Goal: Task Accomplishment & Management: Manage account settings

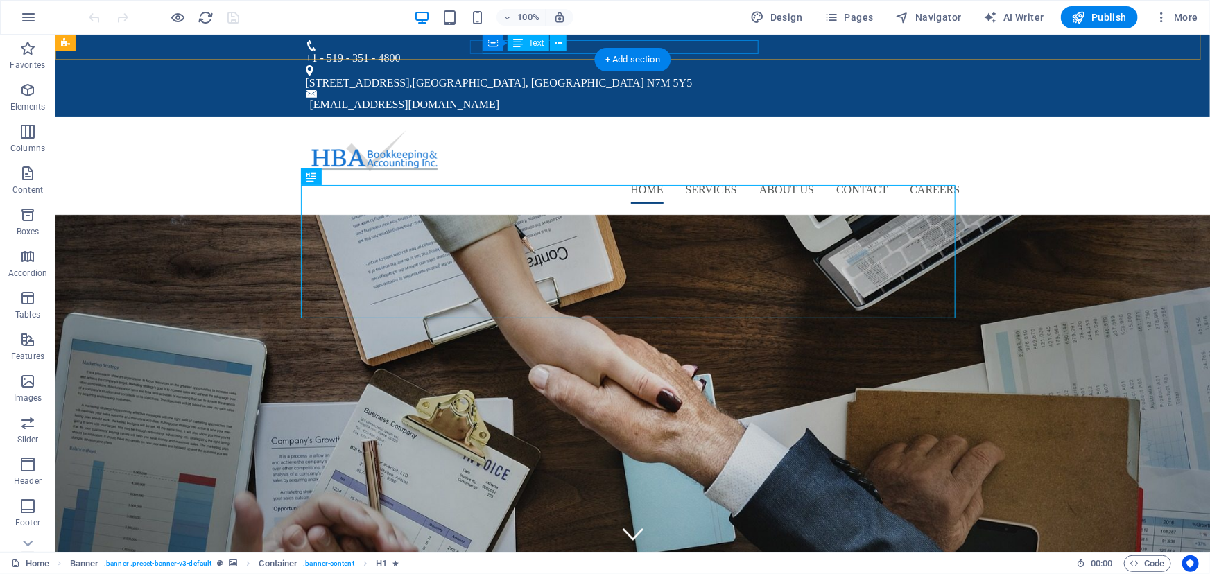
click at [654, 76] on div "392 Park Avenue East Suite 104 , Chatham, Ontario N7M 5Y5" at bounding box center [626, 83] width 643 height 14
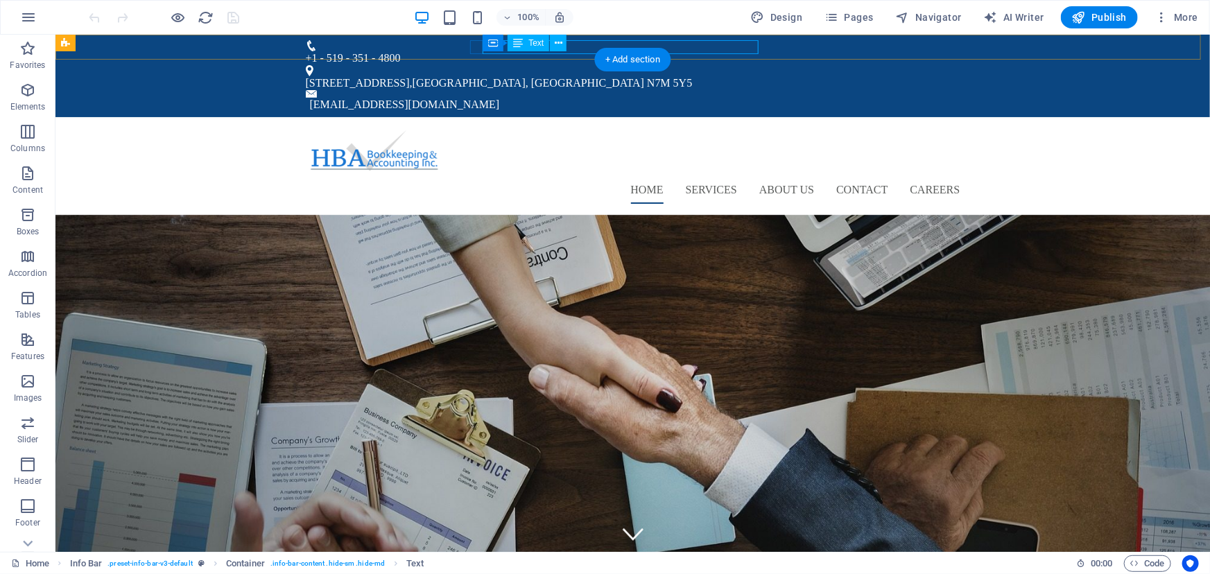
click at [642, 76] on div "392 Park Avenue East Suite 104 , Chatham, Ontario N7M 5Y5" at bounding box center [626, 83] width 643 height 14
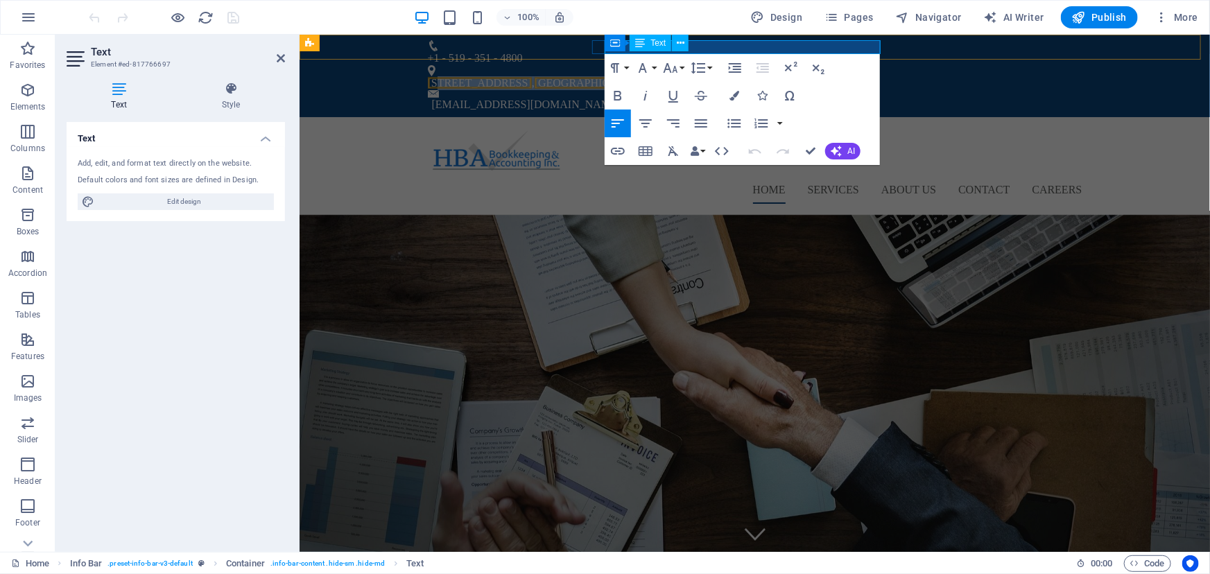
drag, startPoint x: 878, startPoint y: 45, endPoint x: 614, endPoint y: 44, distance: 263.4
click at [614, 76] on p "392 Park Avenue East Suite 104 , Chatham, Ontario N7M 5Y5" at bounding box center [748, 83] width 643 height 14
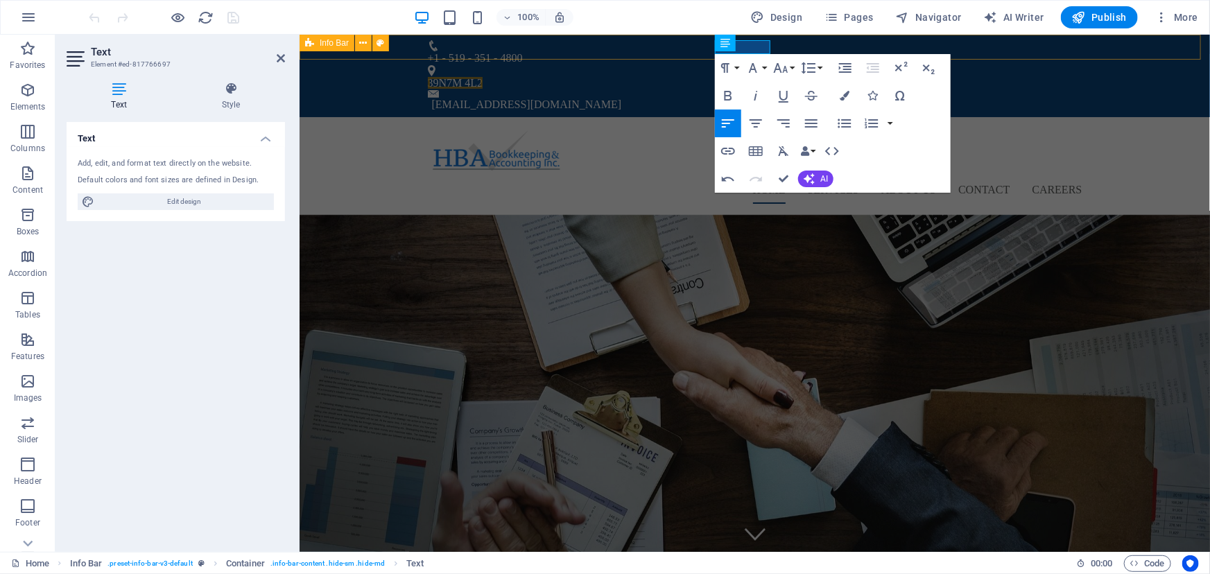
scroll to position [0, 4]
click at [279, 58] on icon at bounding box center [281, 58] width 8 height 11
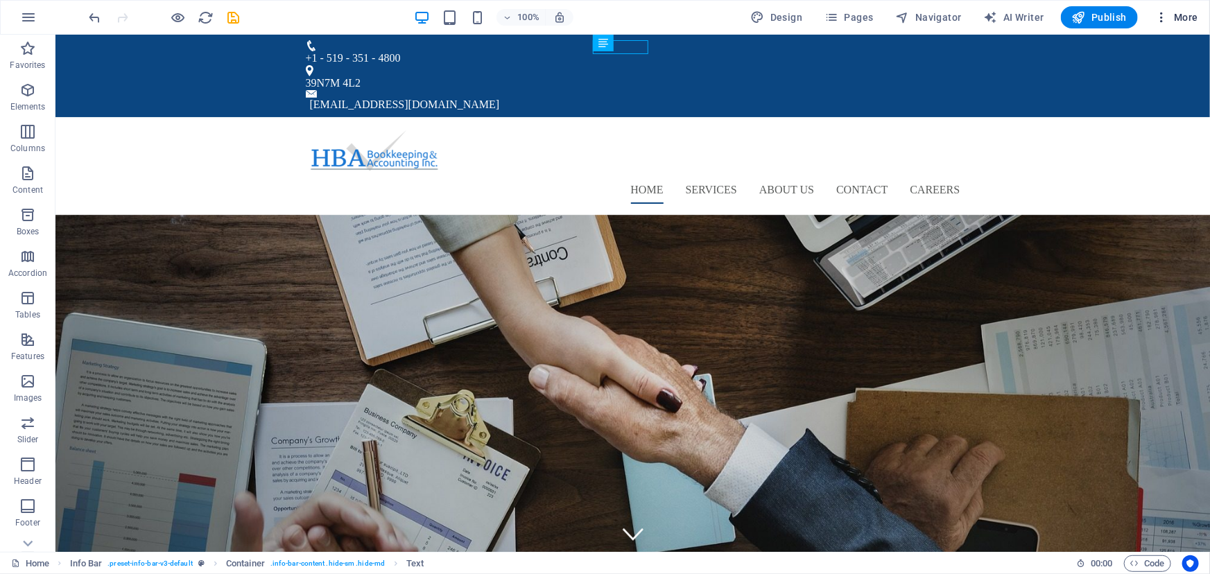
click at [1165, 19] on icon "button" at bounding box center [1161, 17] width 14 height 14
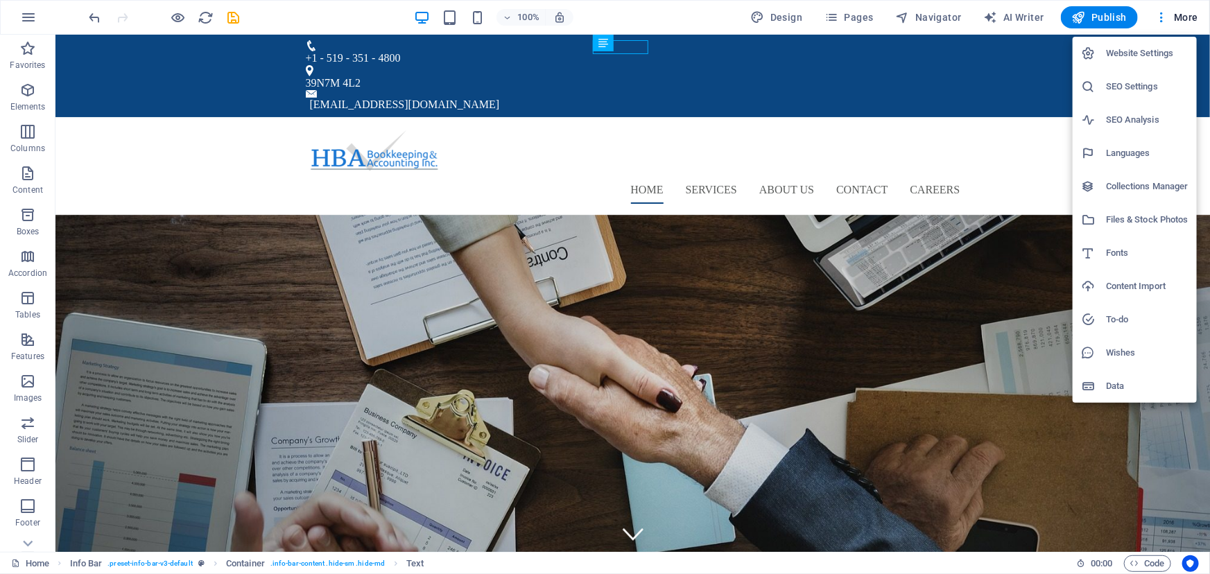
click at [1145, 49] on h6 "Website Settings" at bounding box center [1147, 53] width 82 height 17
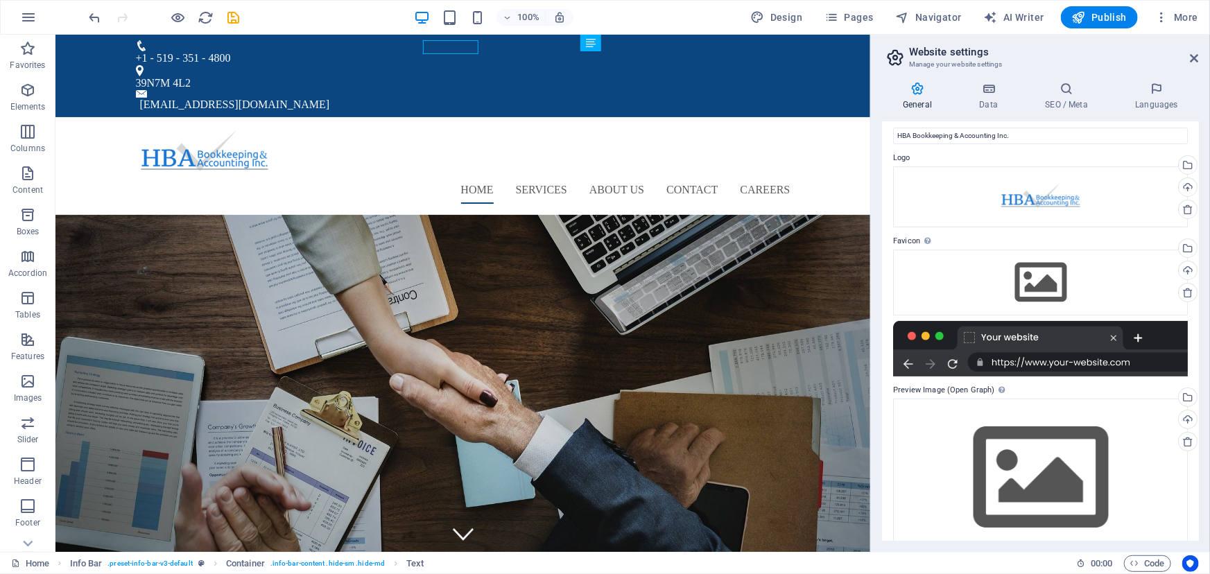
scroll to position [0, 0]
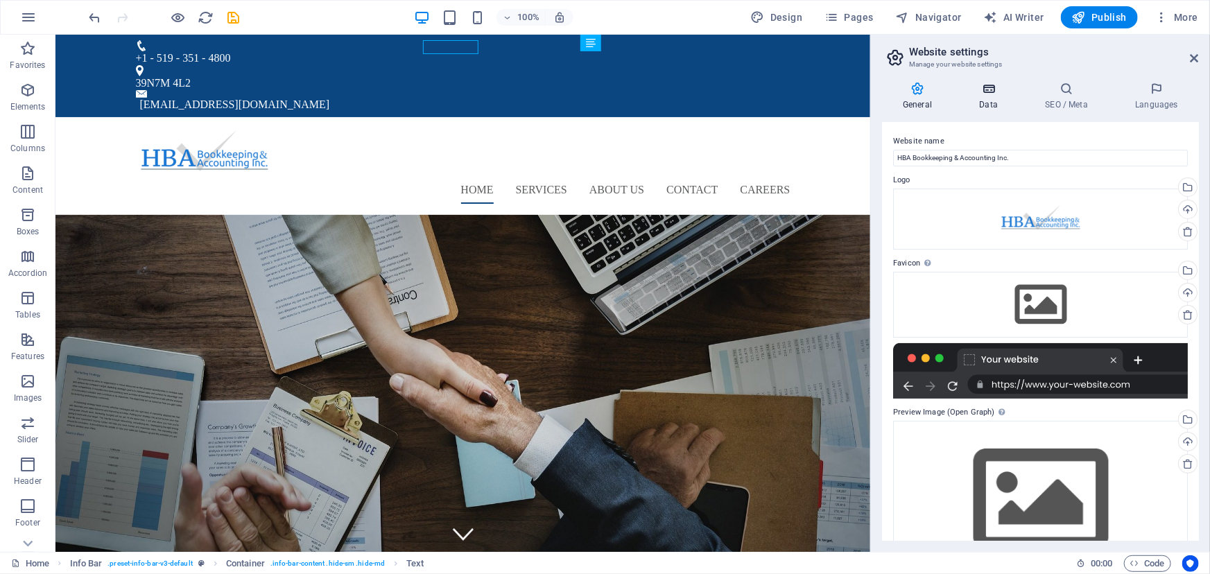
click at [997, 92] on icon at bounding box center [988, 89] width 60 height 14
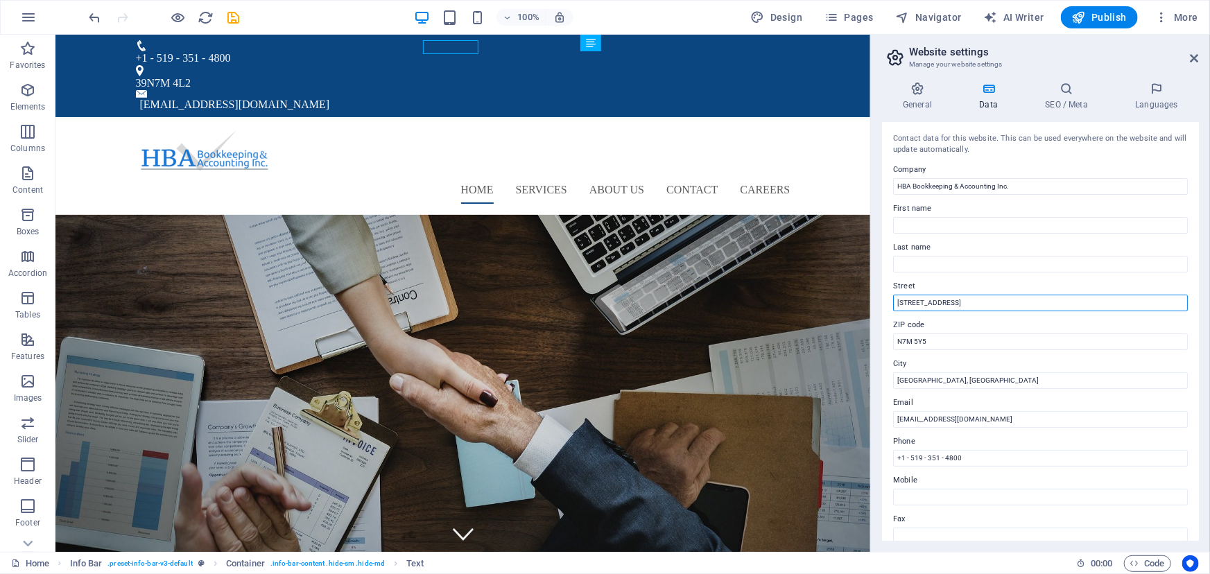
drag, startPoint x: 1023, startPoint y: 301, endPoint x: 884, endPoint y: 304, distance: 139.4
click at [884, 304] on div "Contact data for this website. This can be used everywhere on the website and w…" at bounding box center [1040, 331] width 317 height 419
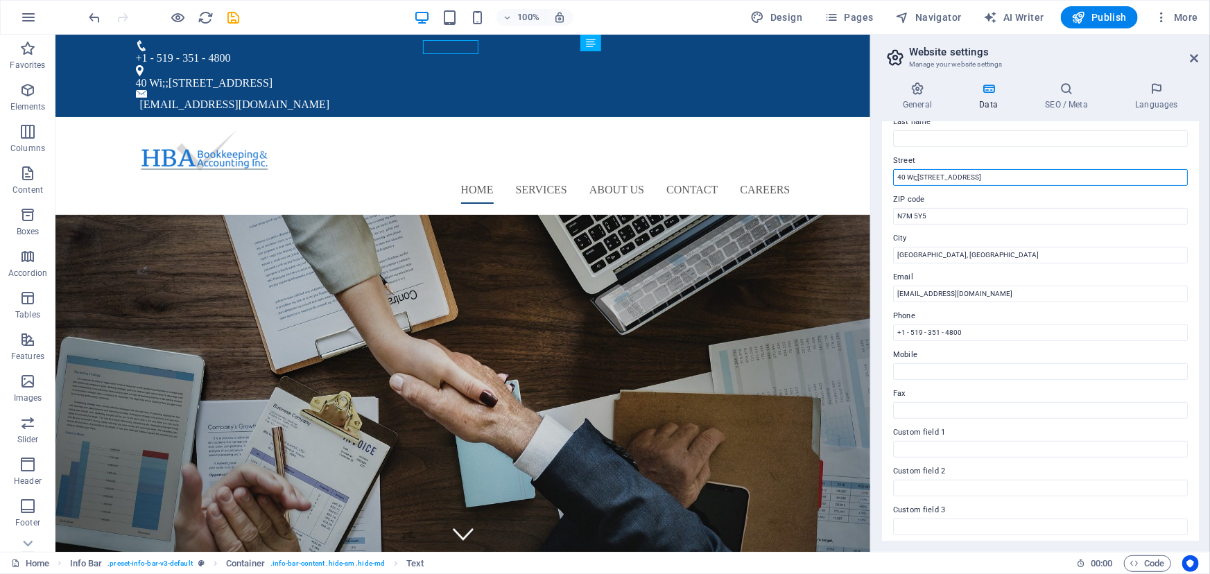
scroll to position [121, 0]
drag, startPoint x: 988, startPoint y: 182, endPoint x: 1021, endPoint y: 183, distance: 32.6
click at [1021, 183] on input "40 Wi;;iam St N Chatham ON N7M 4L2" at bounding box center [1040, 182] width 295 height 17
type input "40 Wi;;iam St N Chatham ON N7M 4L2"
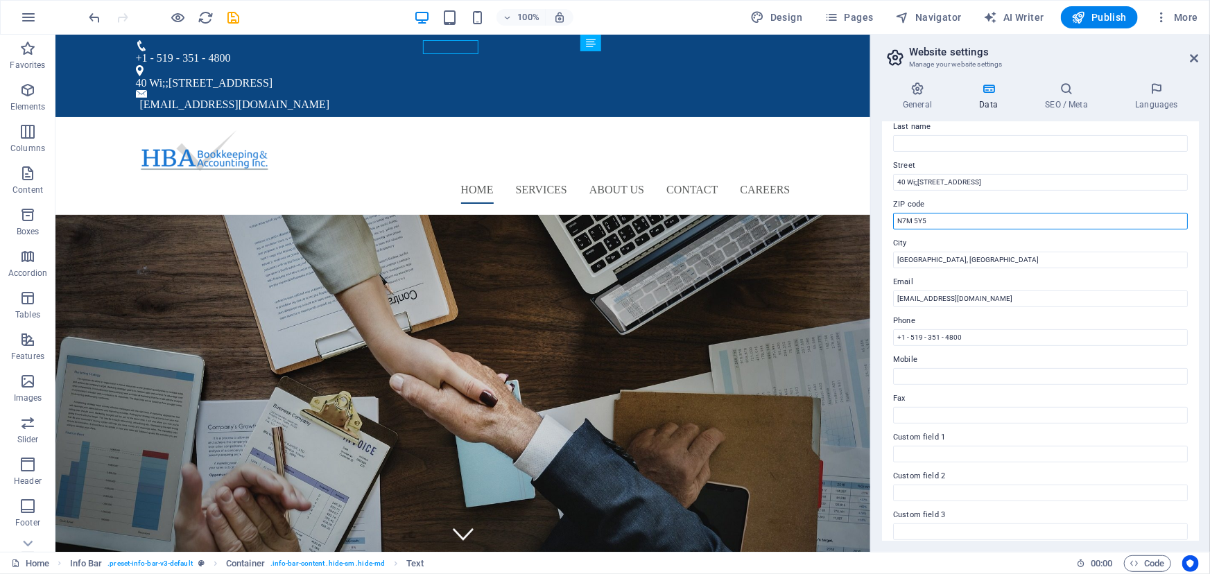
drag, startPoint x: 936, startPoint y: 220, endPoint x: 872, endPoint y: 221, distance: 63.8
click at [872, 221] on aside "Website settings Manage your website settings General Data SEO / Meta Languages…" at bounding box center [1040, 293] width 340 height 517
paste input "4L2"
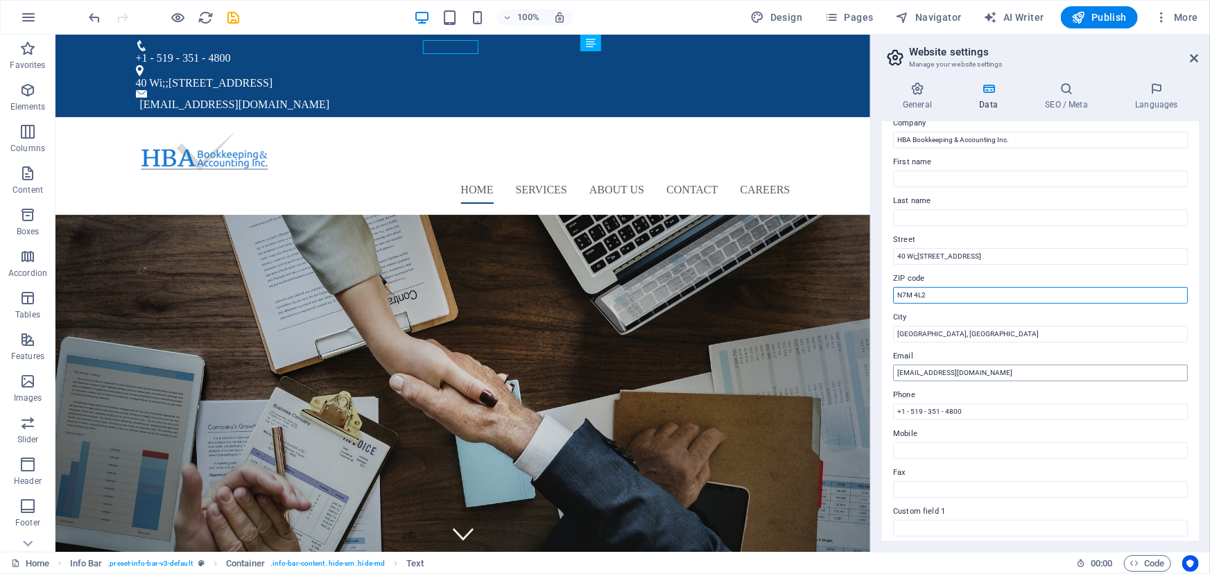
scroll to position [0, 0]
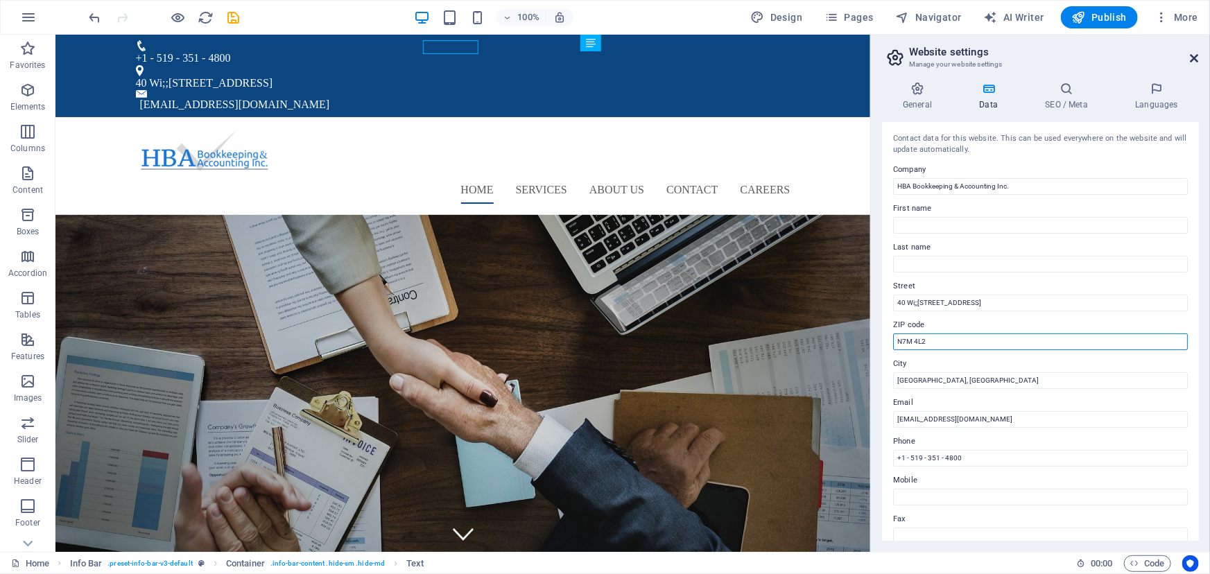
type input "N7M 4L2"
click at [1194, 60] on icon at bounding box center [1194, 58] width 8 height 11
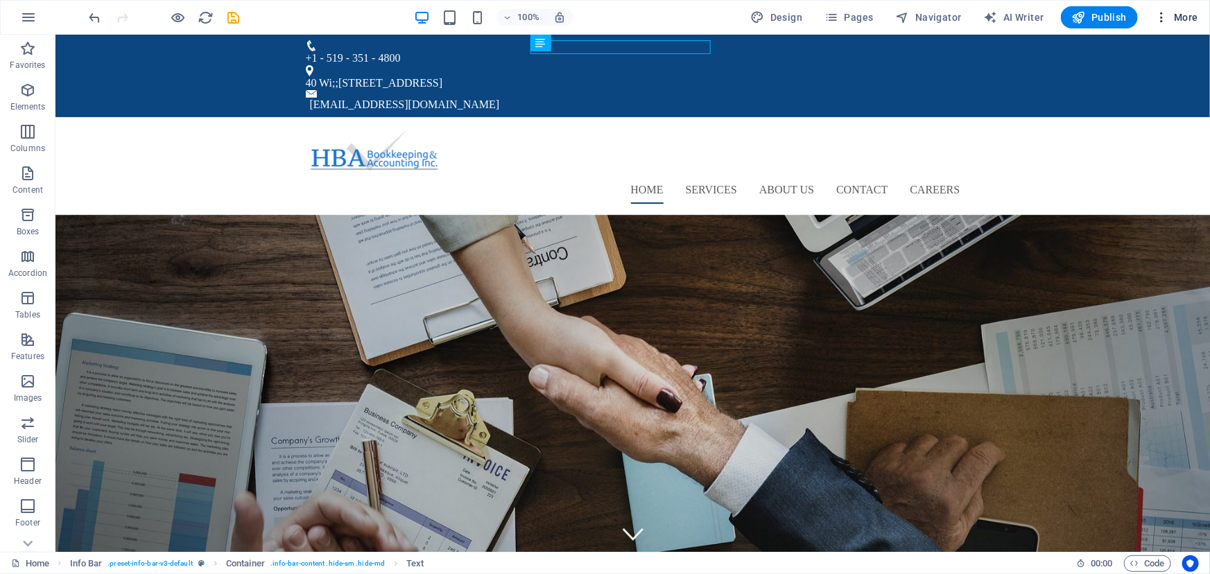
click at [1164, 17] on icon "button" at bounding box center [1161, 17] width 14 height 14
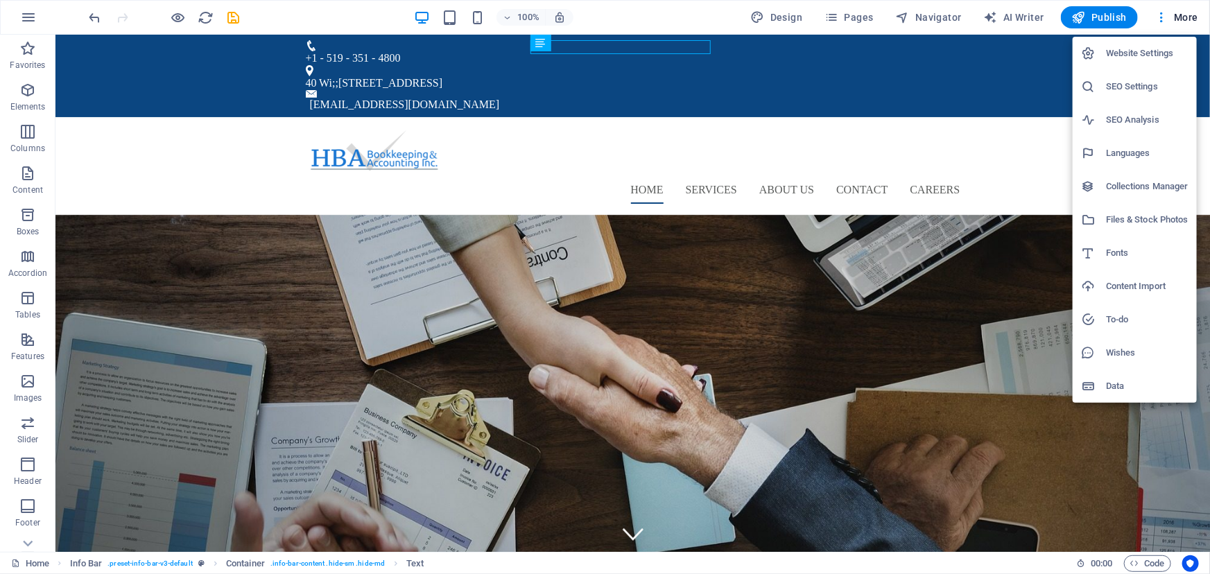
click at [1139, 60] on h6 "Website Settings" at bounding box center [1147, 53] width 82 height 17
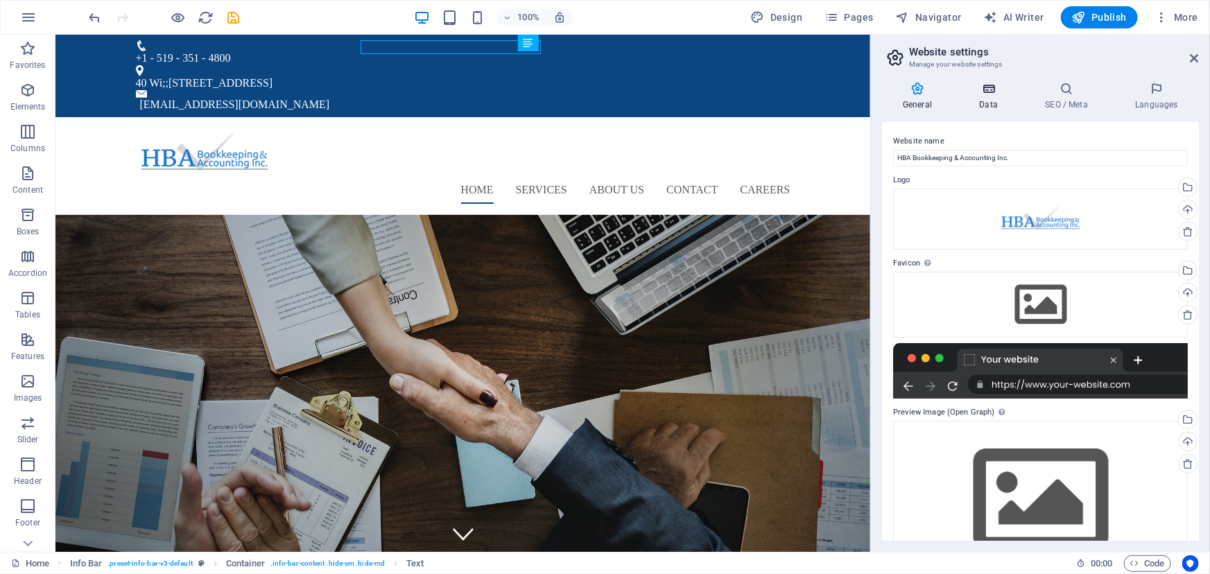
click at [986, 98] on h4 "Data" at bounding box center [991, 96] width 66 height 29
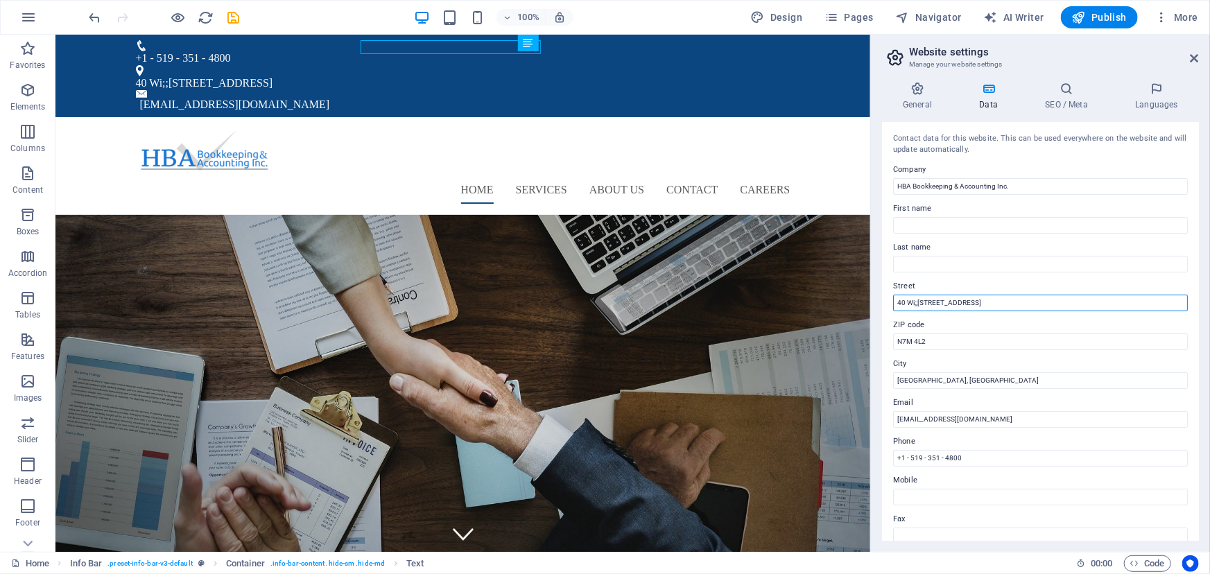
click at [914, 304] on input "40 Wi;;iam St N Chatham ON N7M 4L2" at bounding box center [1040, 303] width 295 height 17
type input "40 William St N Chatham ON N7M 4L2"
click at [1079, 322] on label "ZIP code" at bounding box center [1040, 325] width 295 height 17
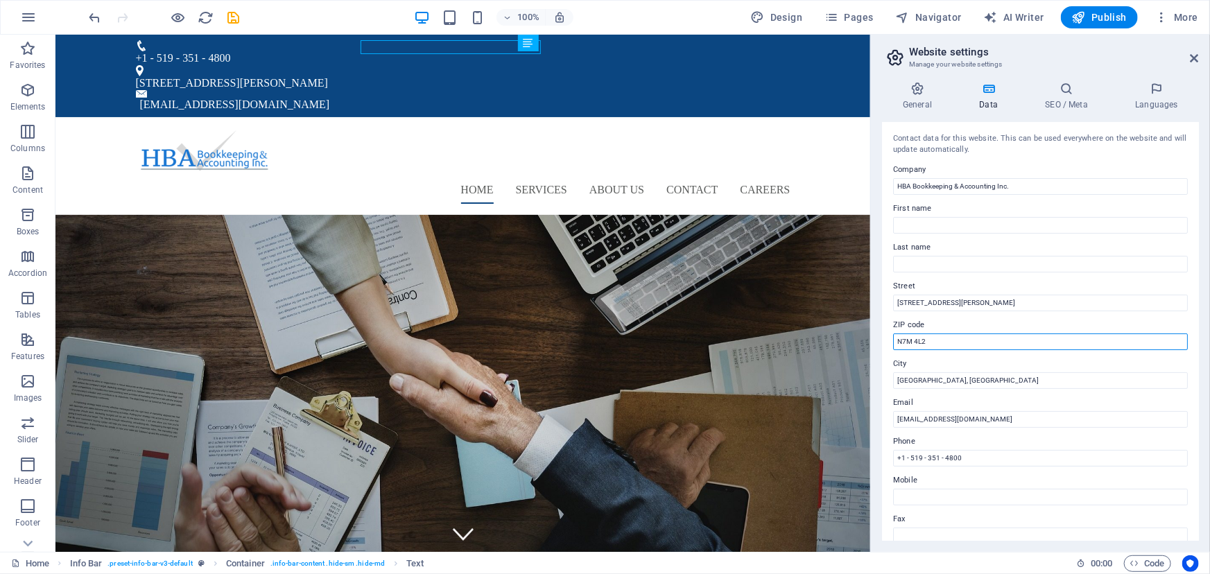
click at [1079, 333] on input "N7M 4L2" at bounding box center [1040, 341] width 295 height 17
click at [1195, 57] on icon at bounding box center [1194, 58] width 8 height 11
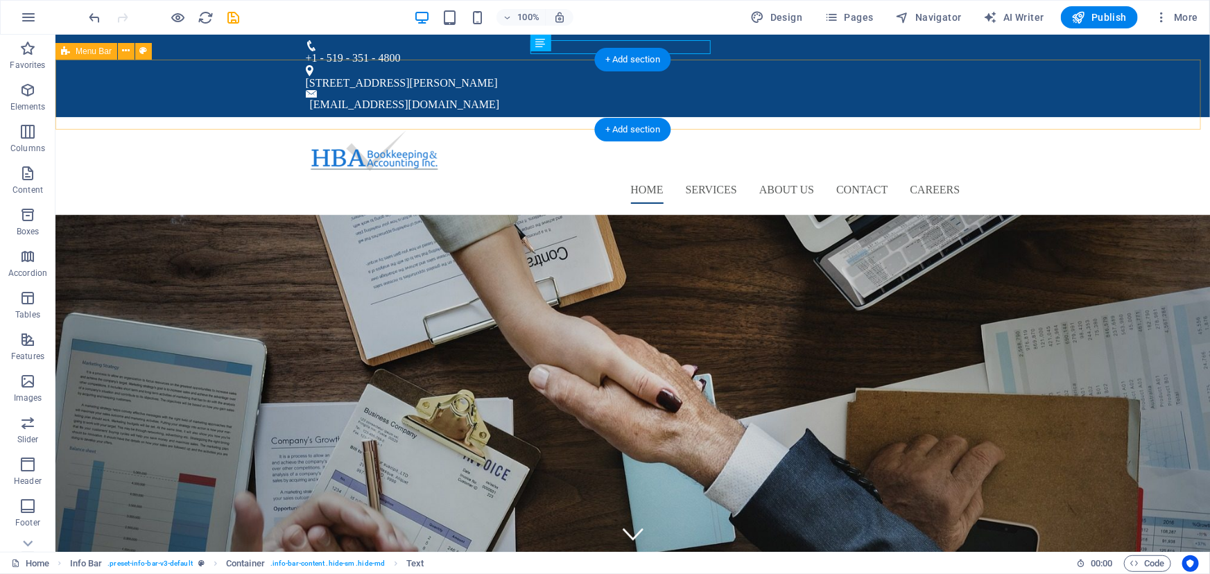
click at [207, 116] on div "Home Services About us Contact Careers" at bounding box center [632, 165] width 1154 height 98
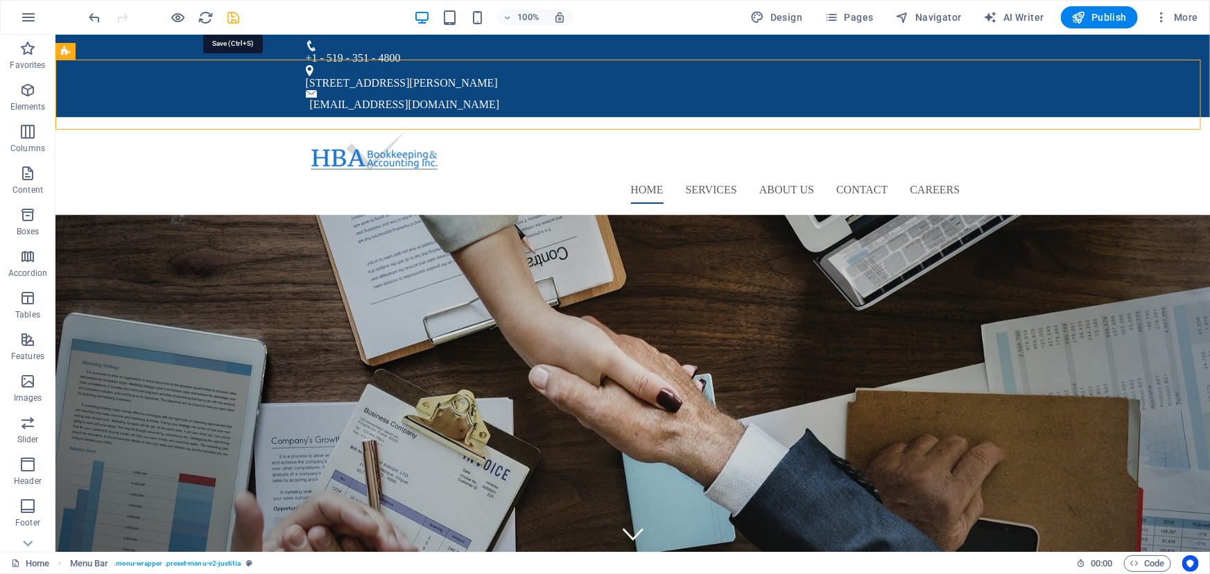
click at [232, 18] on icon "save" at bounding box center [234, 18] width 16 height 16
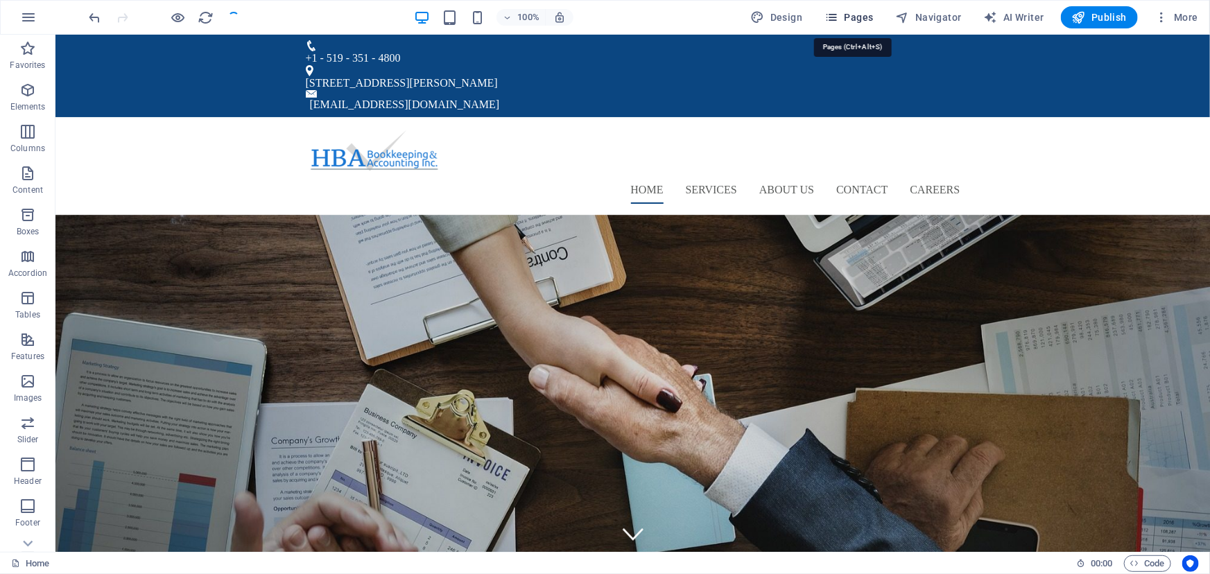
click at [848, 14] on span "Pages" at bounding box center [848, 17] width 49 height 14
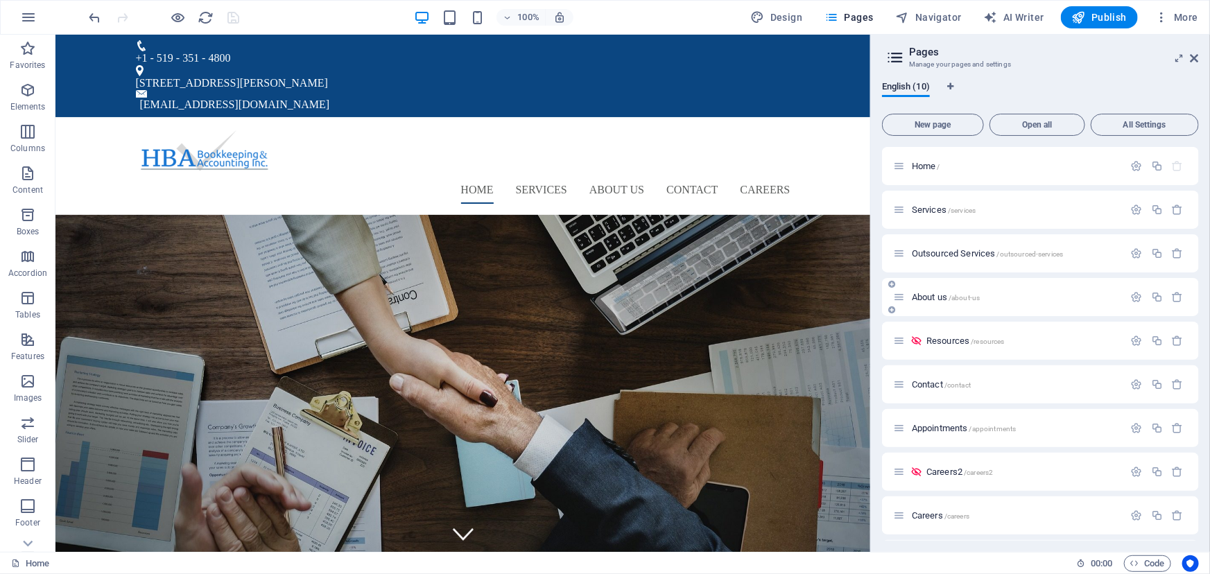
click at [1002, 298] on p "About us /about-us" at bounding box center [1016, 297] width 208 height 9
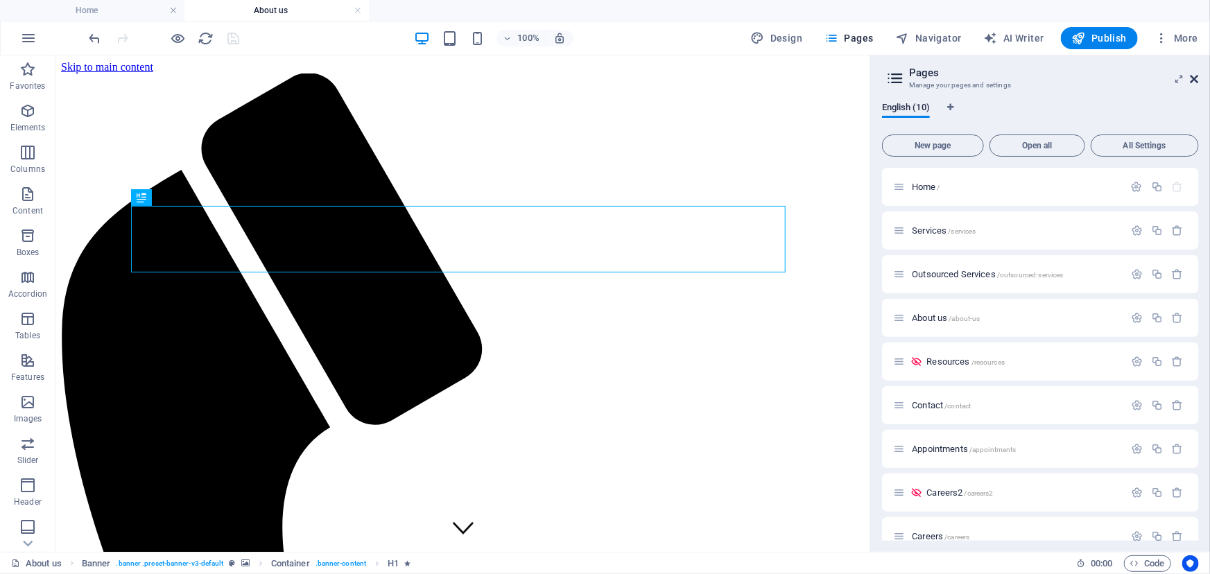
click at [1196, 81] on icon at bounding box center [1194, 78] width 8 height 11
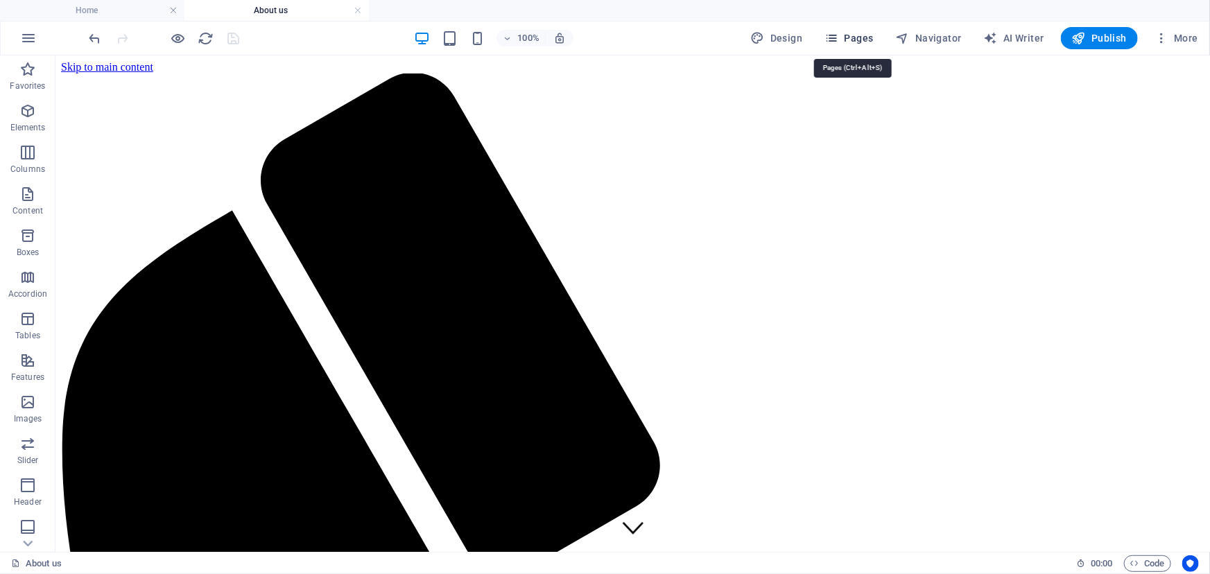
click at [849, 37] on span "Pages" at bounding box center [848, 38] width 49 height 14
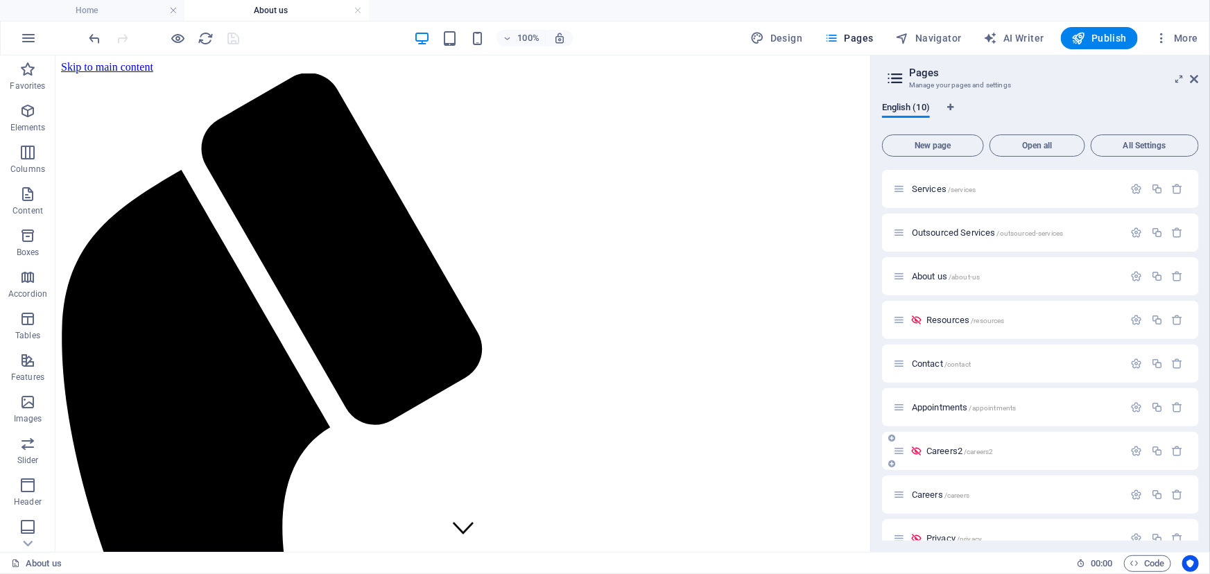
scroll to position [62, 0]
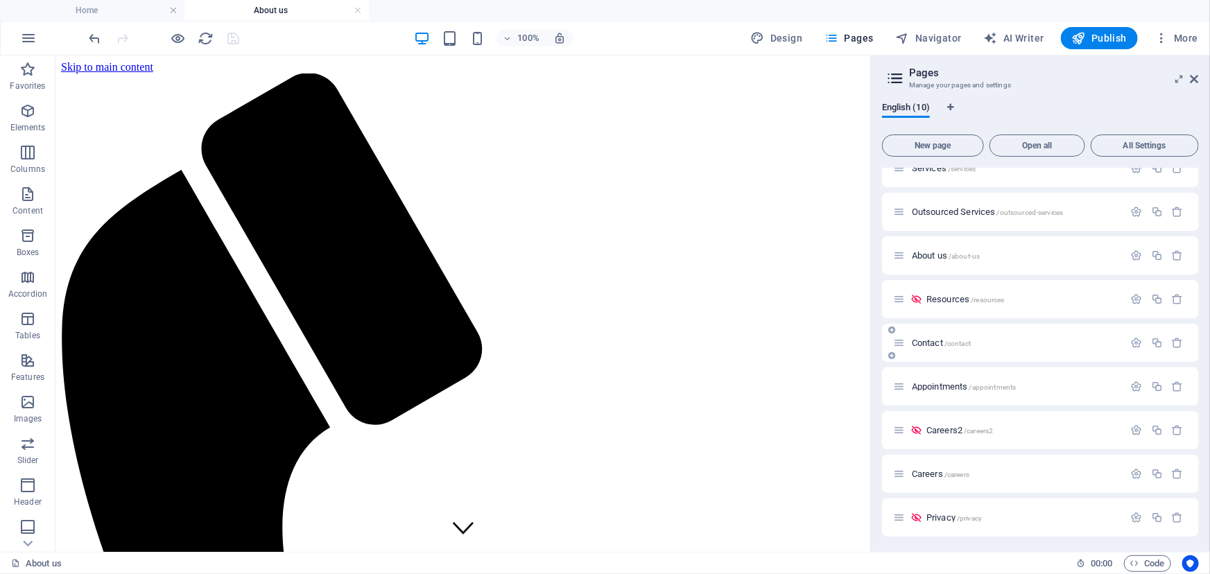
click at [993, 346] on div "Contact /contact" at bounding box center [1008, 343] width 231 height 16
click at [993, 344] on p "Contact /contact" at bounding box center [1016, 342] width 208 height 9
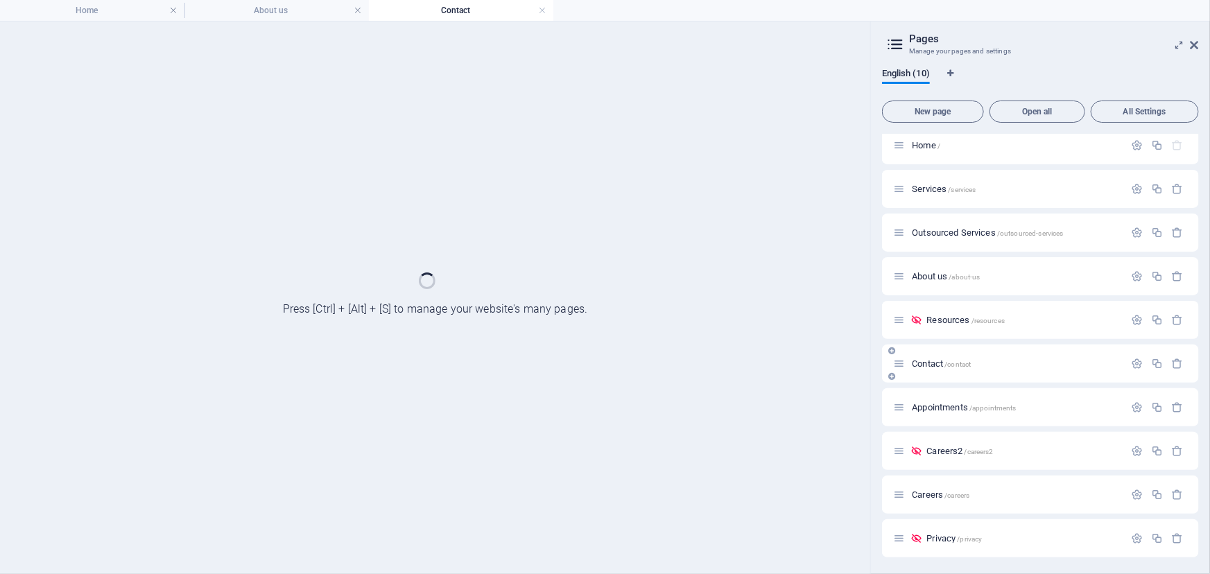
scroll to position [7, 0]
click at [993, 345] on div "Contact /contact" at bounding box center [1040, 364] width 317 height 38
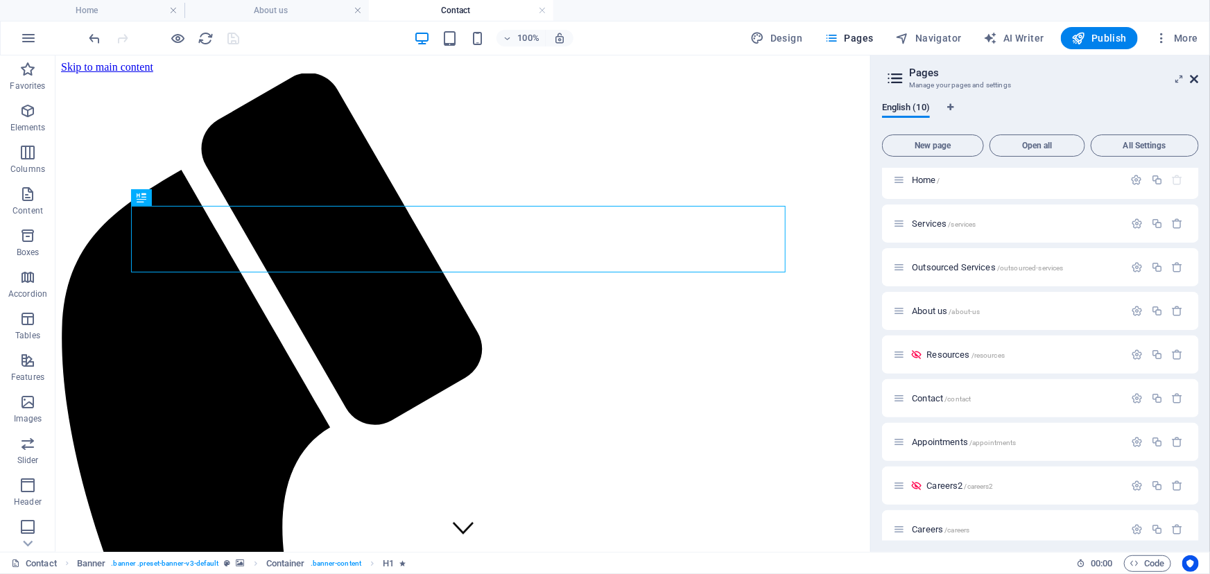
scroll to position [0, 0]
click at [1194, 76] on icon at bounding box center [1194, 78] width 8 height 11
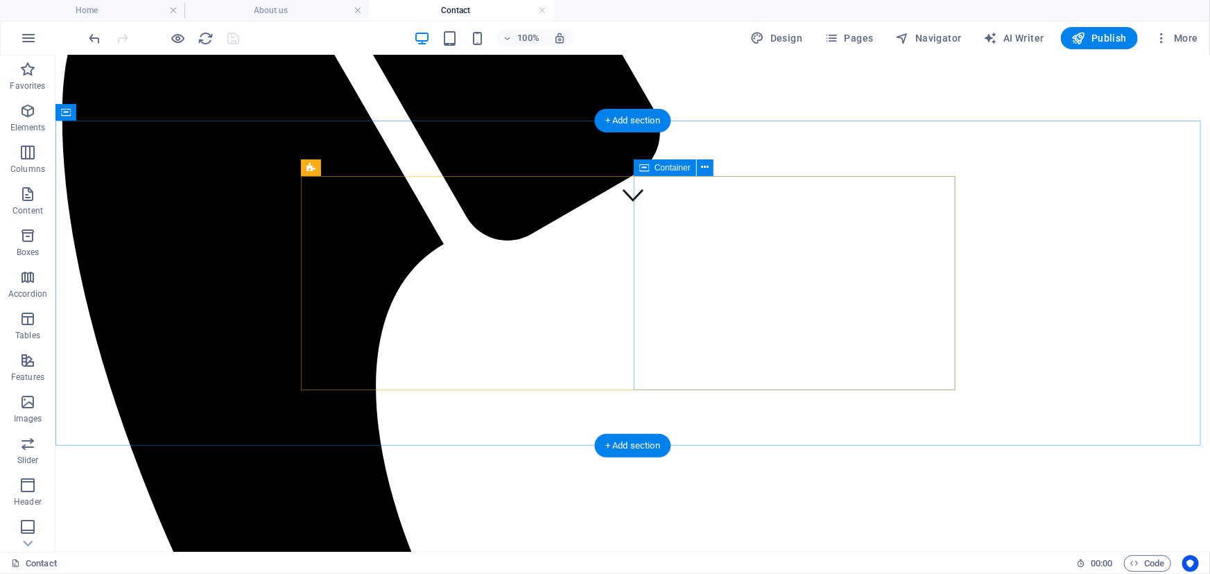
scroll to position [315, 0]
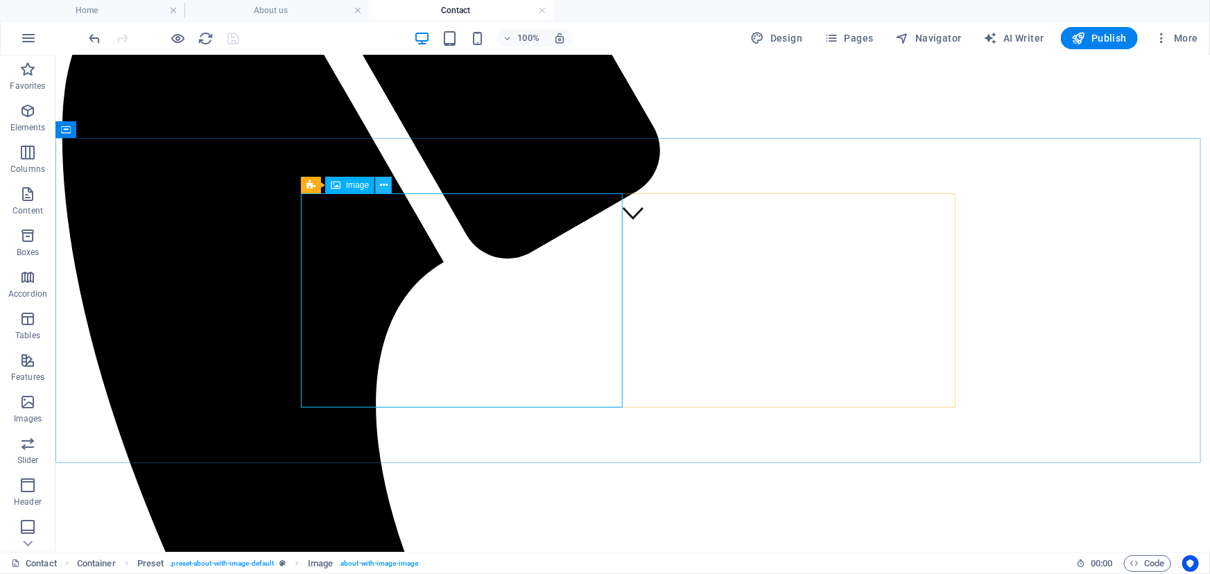
click at [386, 183] on icon at bounding box center [384, 185] width 8 height 15
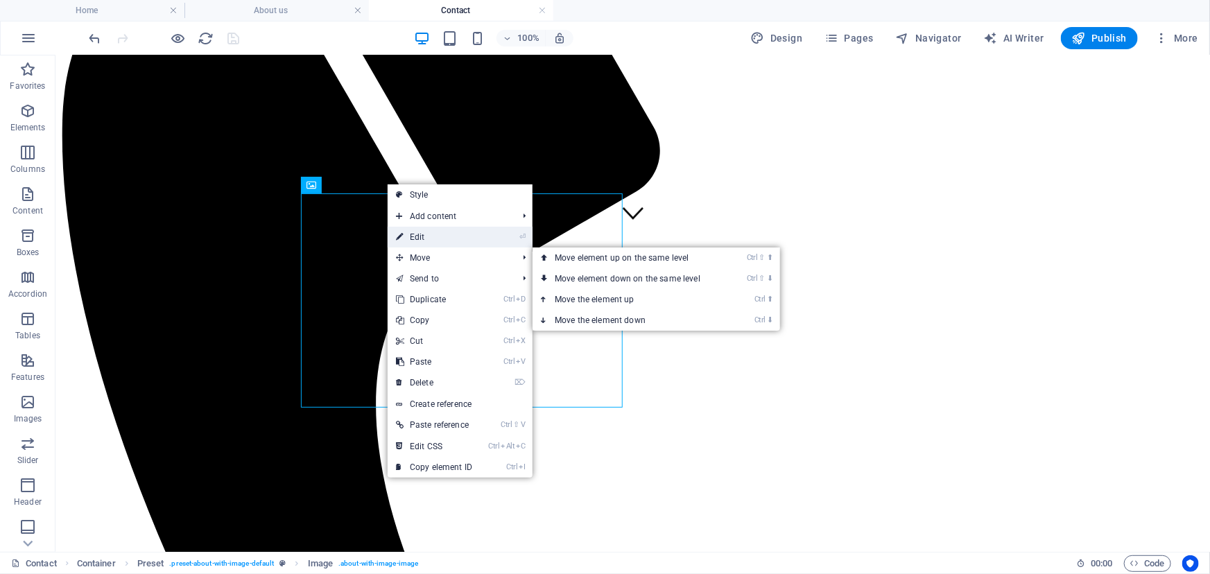
click at [428, 240] on link "⏎ Edit" at bounding box center [433, 237] width 93 height 21
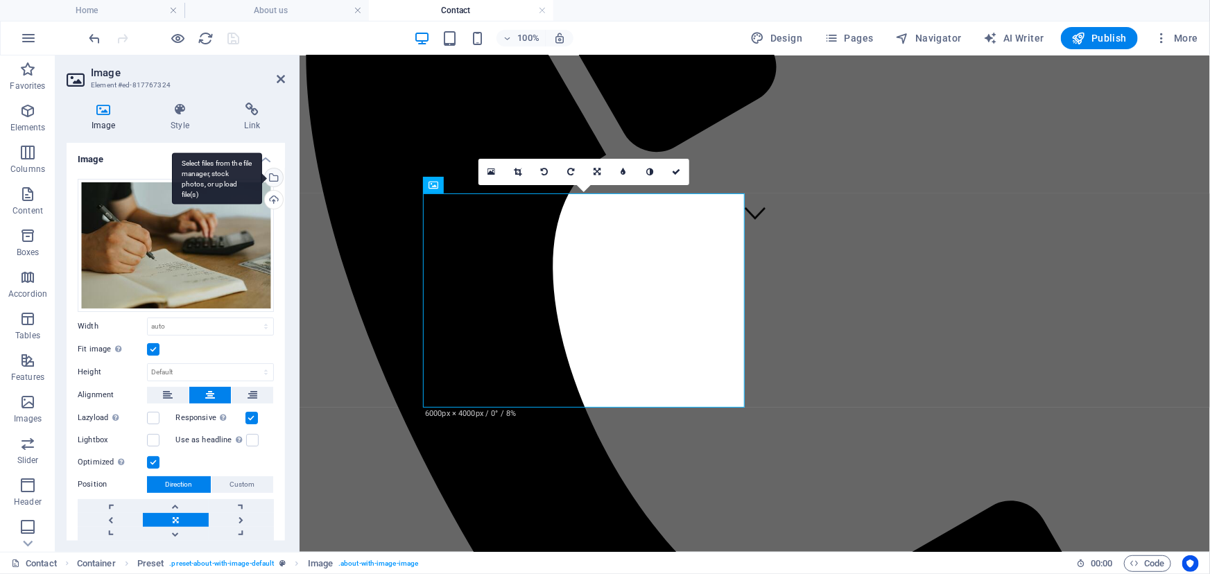
click at [270, 179] on div "Select files from the file manager, stock photos, or upload file(s)" at bounding box center [272, 178] width 21 height 21
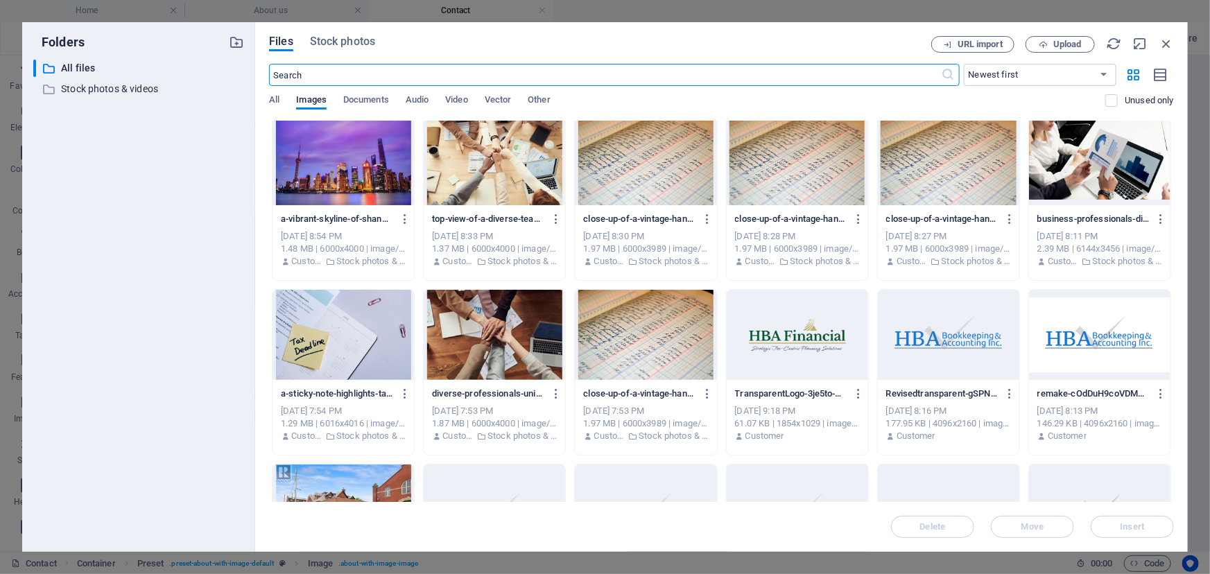
scroll to position [308, 0]
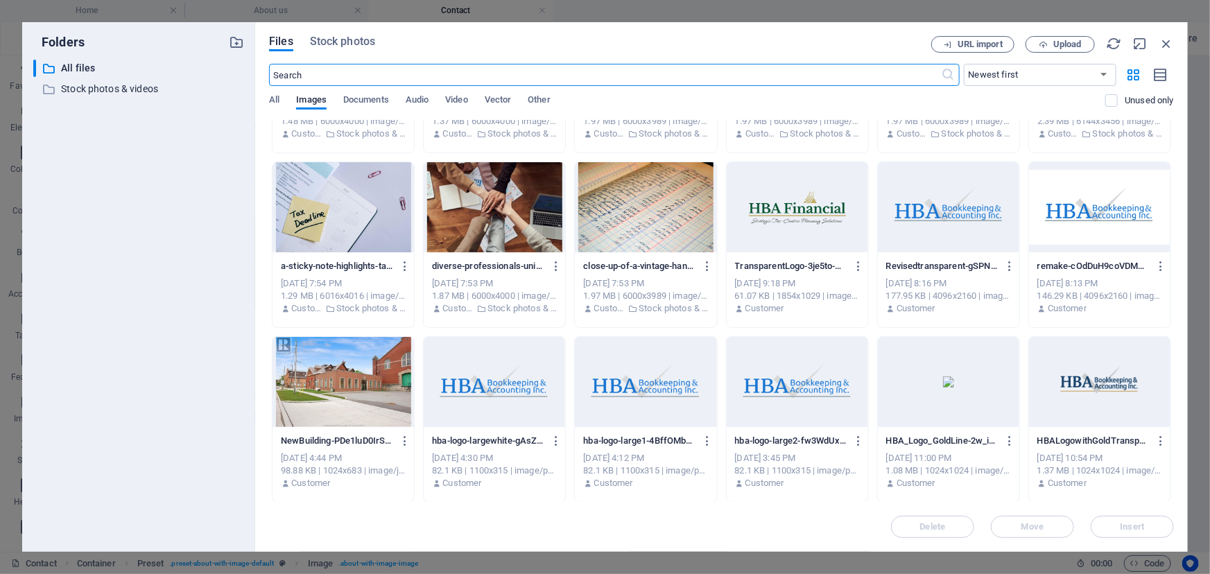
click at [310, 360] on div at bounding box center [342, 382] width 141 height 90
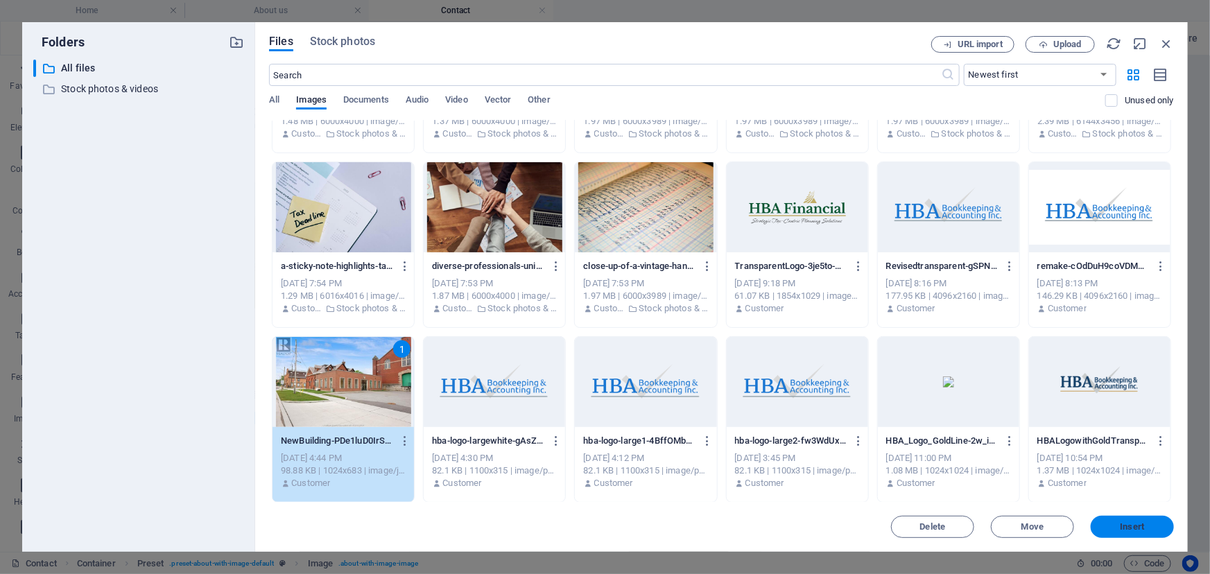
drag, startPoint x: 1118, startPoint y: 527, endPoint x: 817, endPoint y: 471, distance: 306.0
click at [1118, 527] on span "Insert" at bounding box center [1132, 527] width 72 height 8
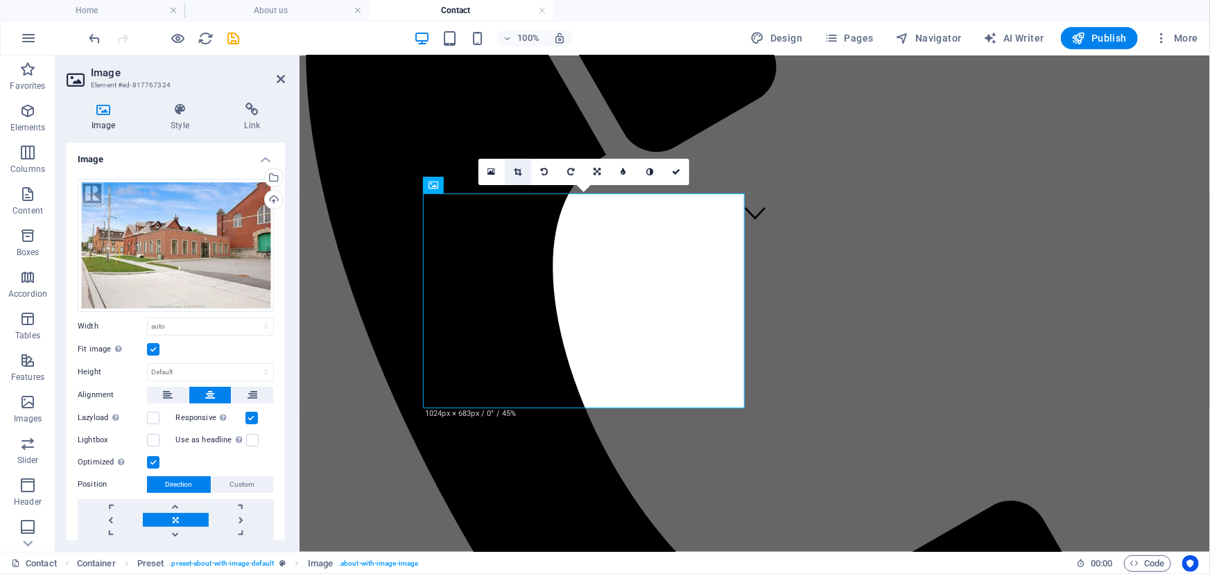
click at [520, 169] on icon at bounding box center [518, 172] width 8 height 8
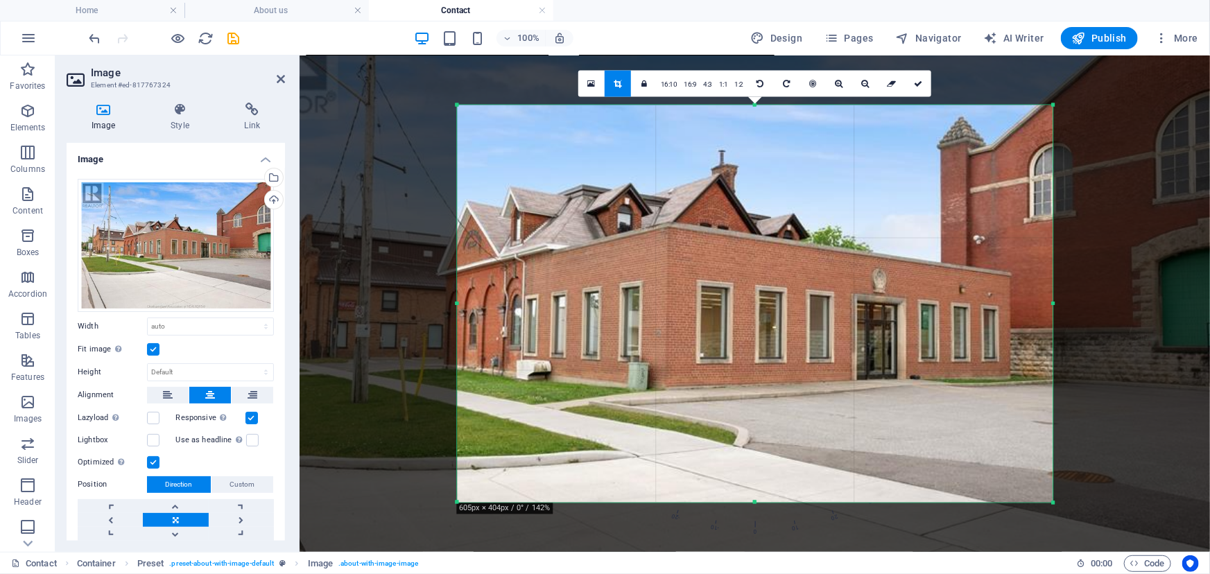
drag, startPoint x: 827, startPoint y: 324, endPoint x: 757, endPoint y: 313, distance: 70.9
click at [757, 313] on div at bounding box center [723, 315] width 1007 height 672
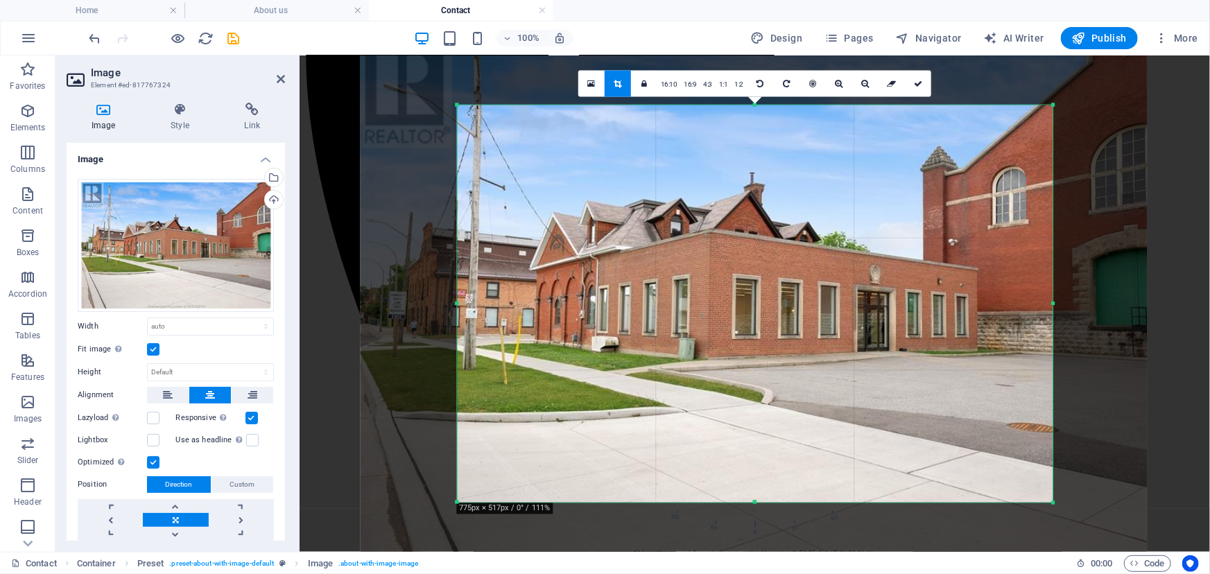
drag, startPoint x: 720, startPoint y: 354, endPoint x: 783, endPoint y: 356, distance: 62.4
click at [783, 356] on div at bounding box center [753, 300] width 787 height 525
click at [919, 83] on icon at bounding box center [918, 84] width 8 height 8
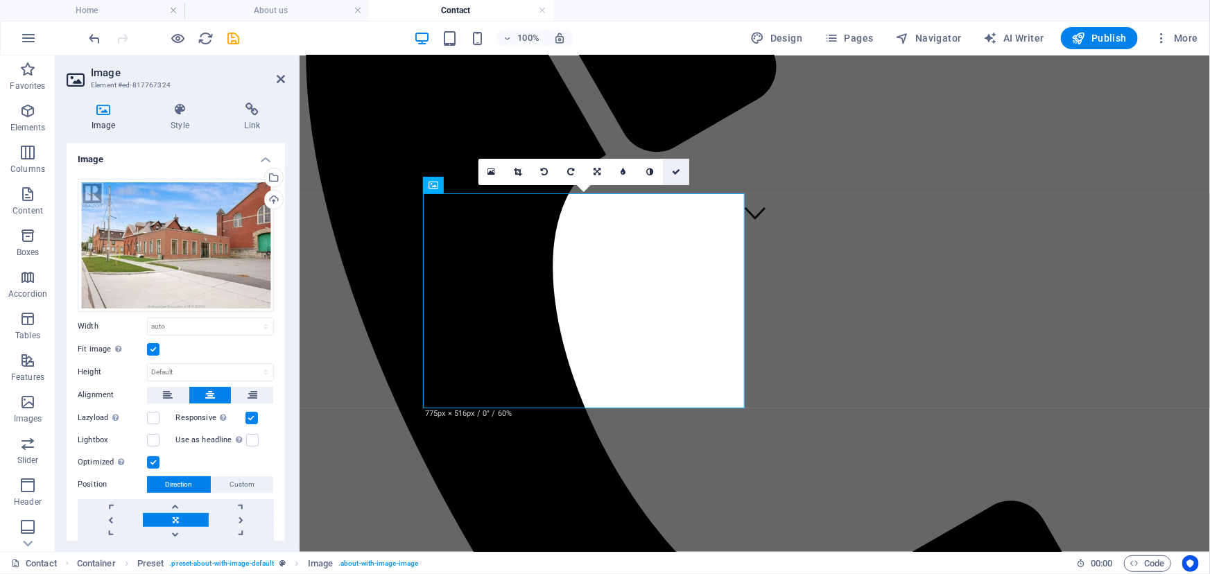
click at [681, 173] on link at bounding box center [676, 172] width 26 height 26
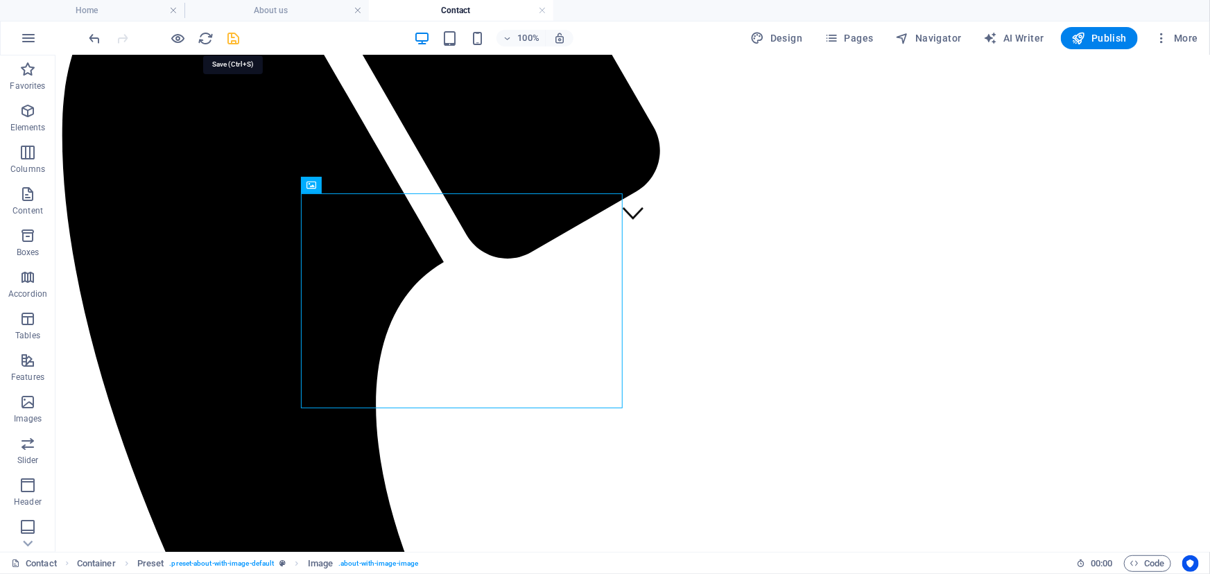
click at [236, 43] on icon "save" at bounding box center [234, 38] width 16 height 16
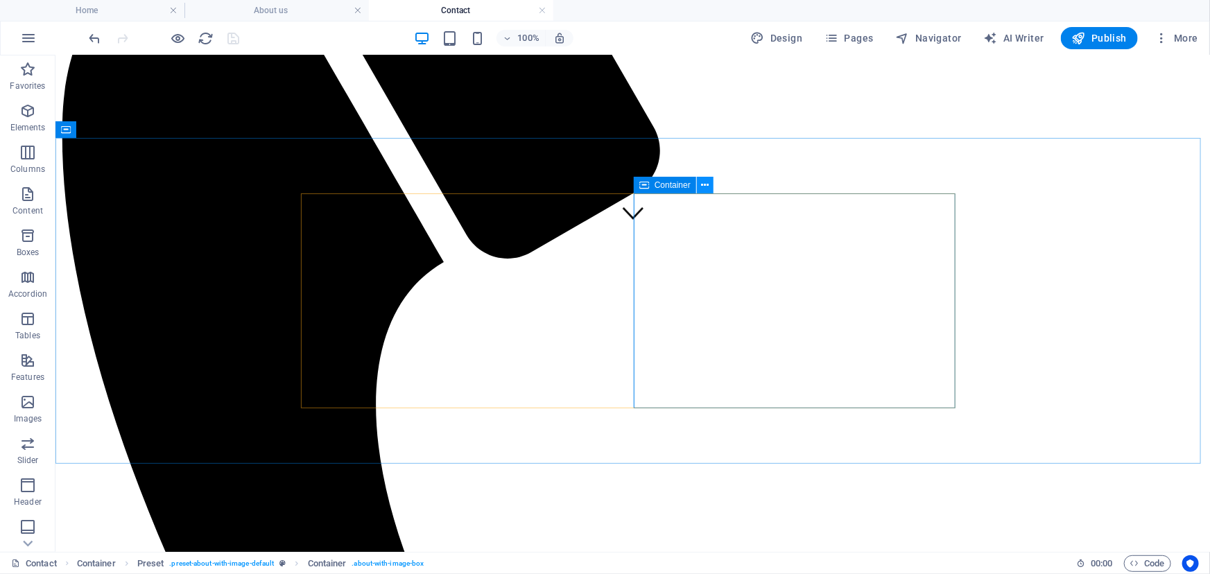
click at [704, 187] on icon at bounding box center [705, 185] width 8 height 15
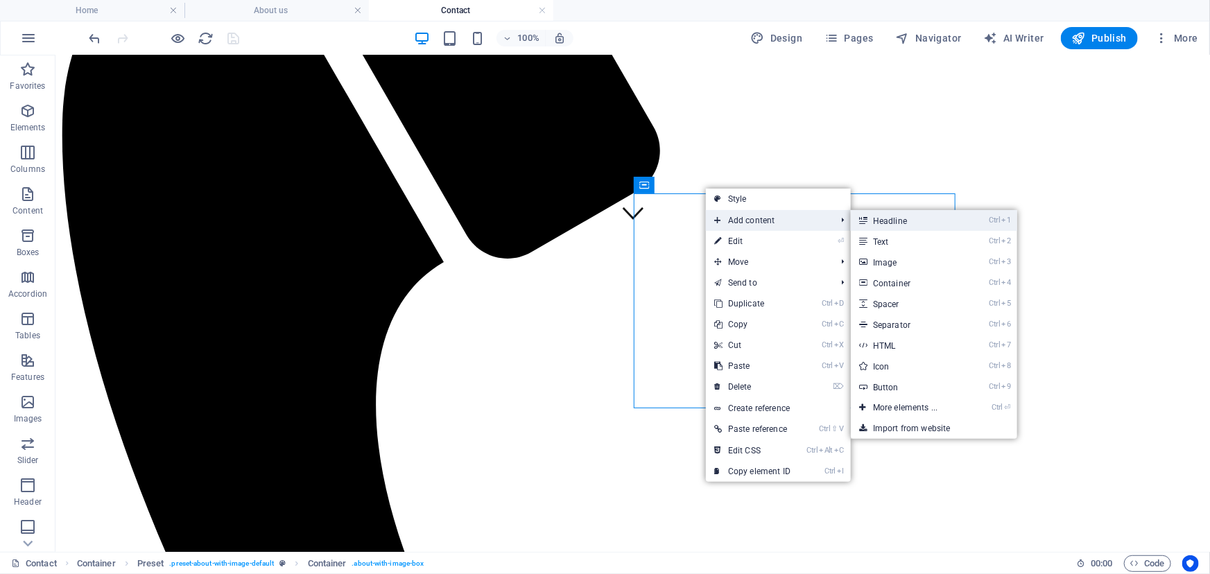
click at [905, 222] on link "Ctrl 1 Headline" at bounding box center [908, 220] width 114 height 21
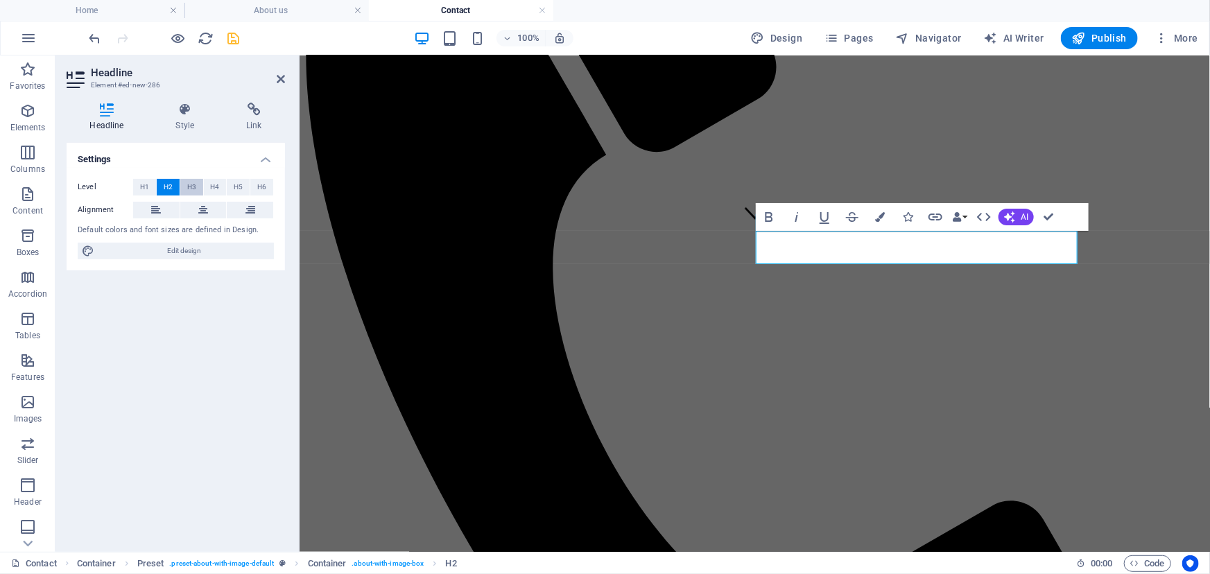
click at [193, 186] on span "H3" at bounding box center [191, 187] width 9 height 17
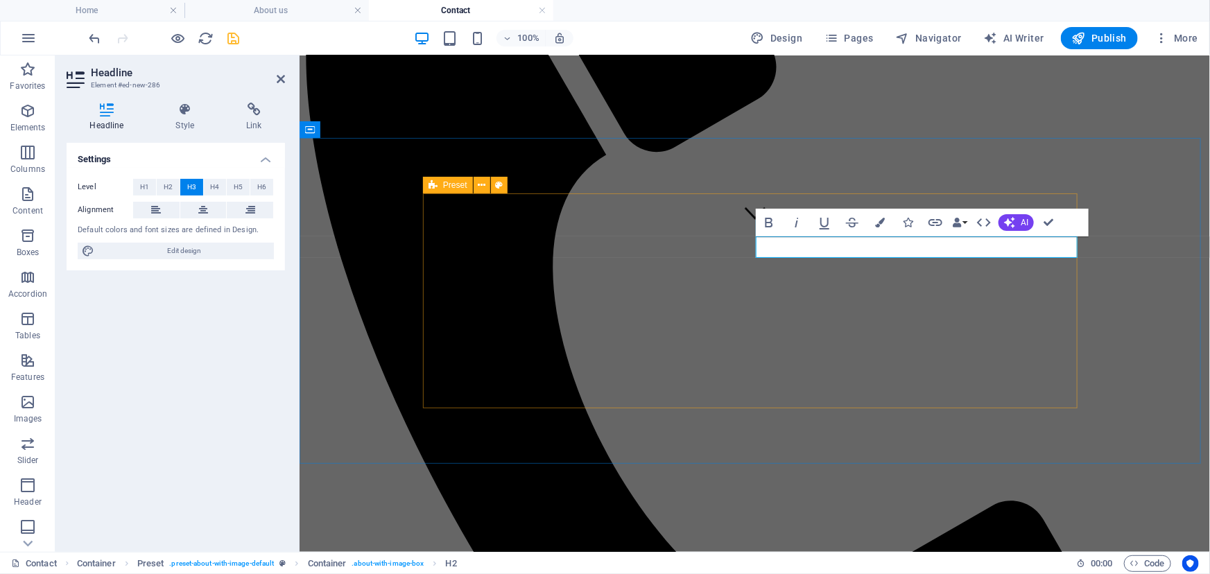
drag, startPoint x: 880, startPoint y: 245, endPoint x: 742, endPoint y: 238, distance: 138.1
drag, startPoint x: 1047, startPoint y: 223, endPoint x: 993, endPoint y: 166, distance: 78.4
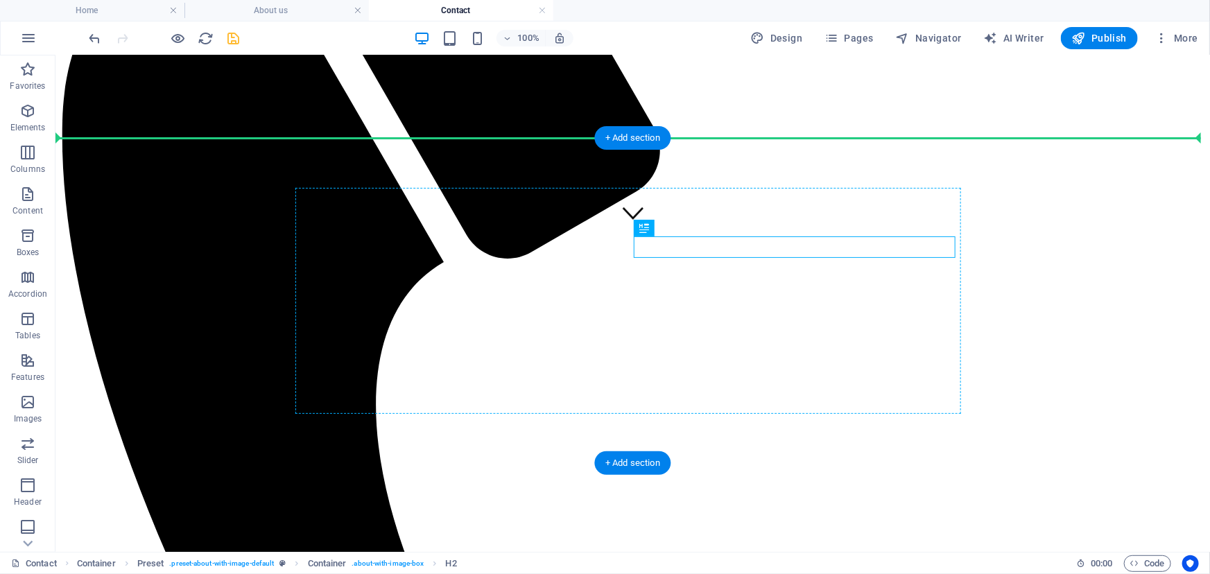
drag, startPoint x: 717, startPoint y: 246, endPoint x: 718, endPoint y: 213, distance: 32.6
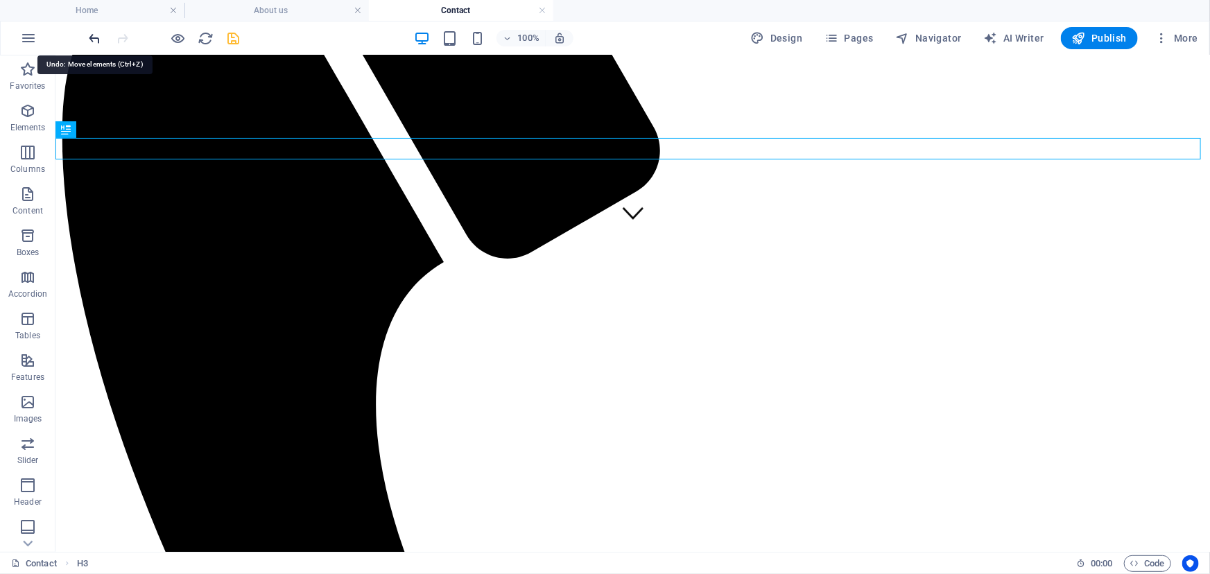
click at [94, 40] on icon "undo" at bounding box center [95, 38] width 16 height 16
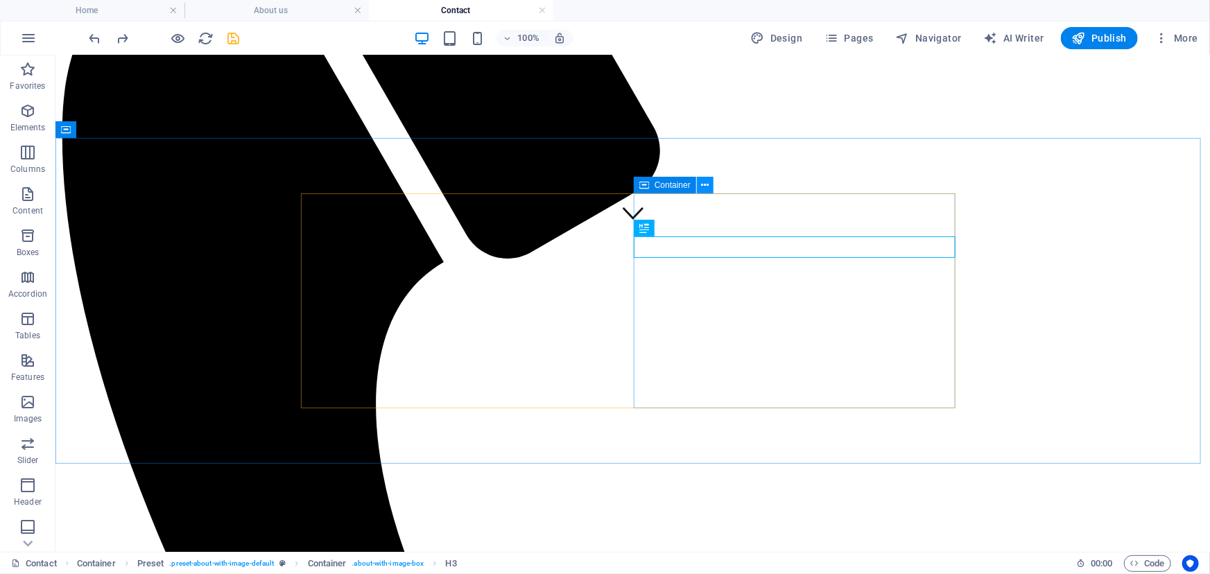
click at [706, 188] on icon at bounding box center [705, 185] width 8 height 15
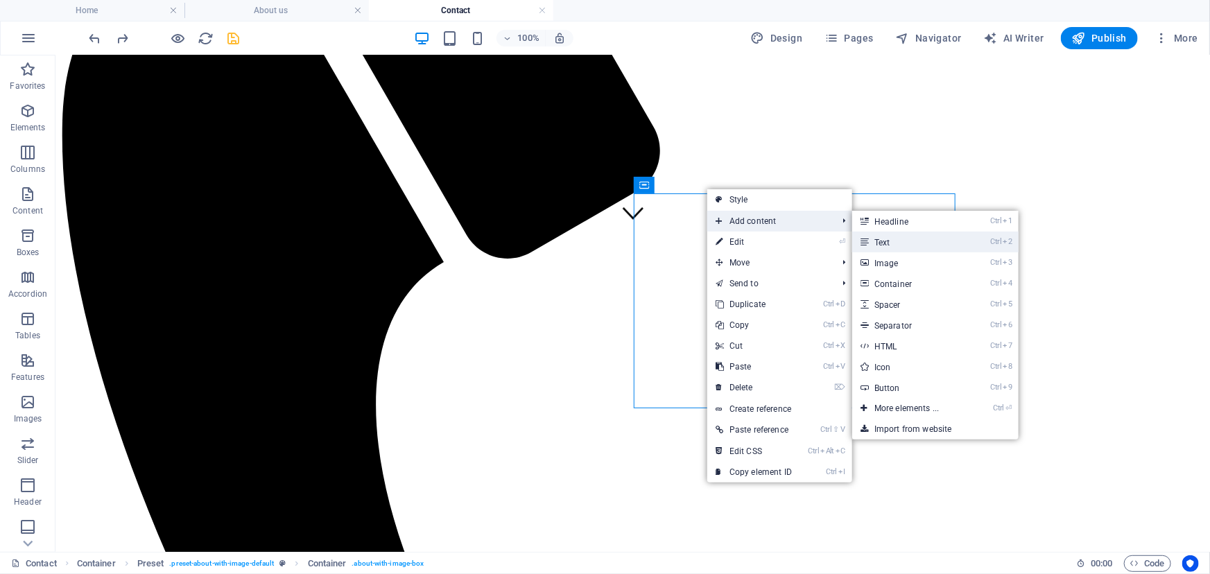
click at [914, 241] on link "Ctrl 2 Text" at bounding box center [909, 242] width 114 height 21
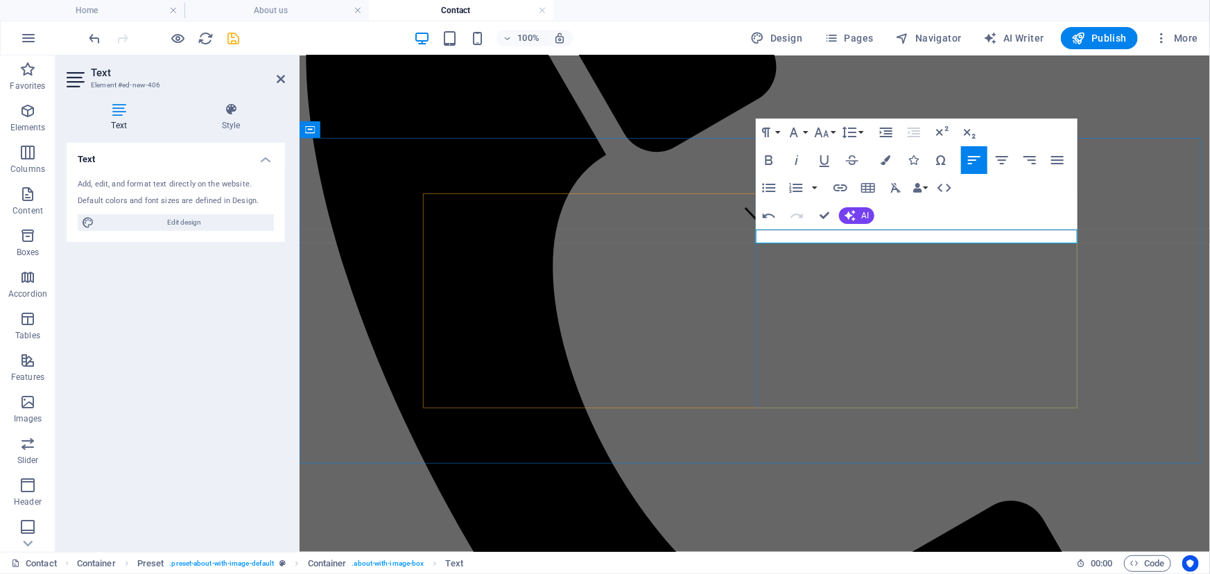
drag, startPoint x: 853, startPoint y: 238, endPoint x: 756, endPoint y: 237, distance: 97.0
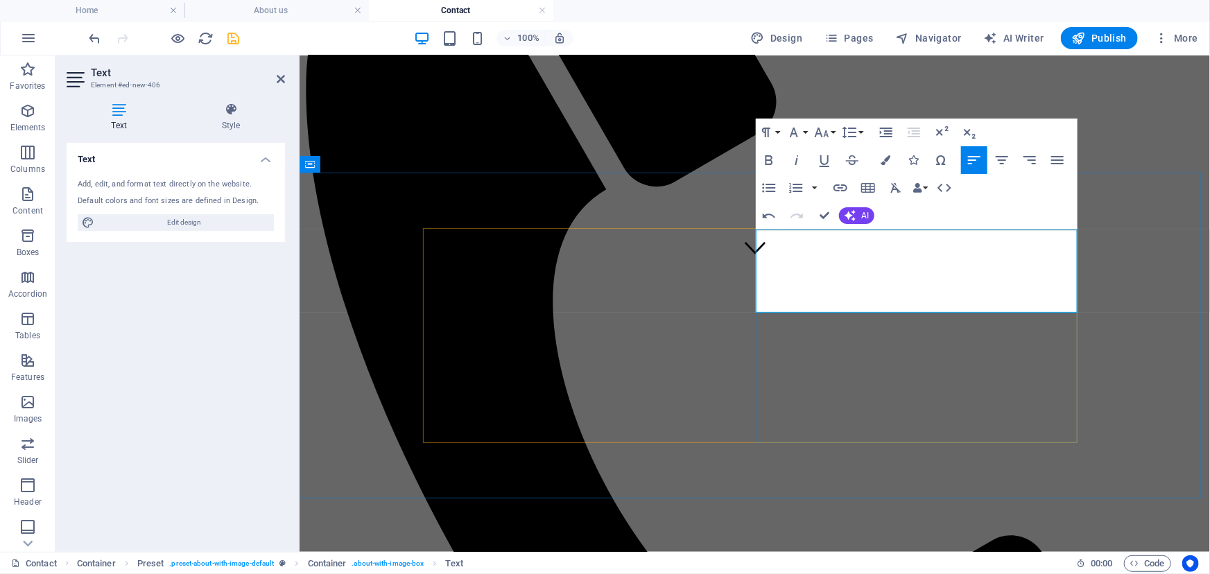
scroll to position [3958, 0]
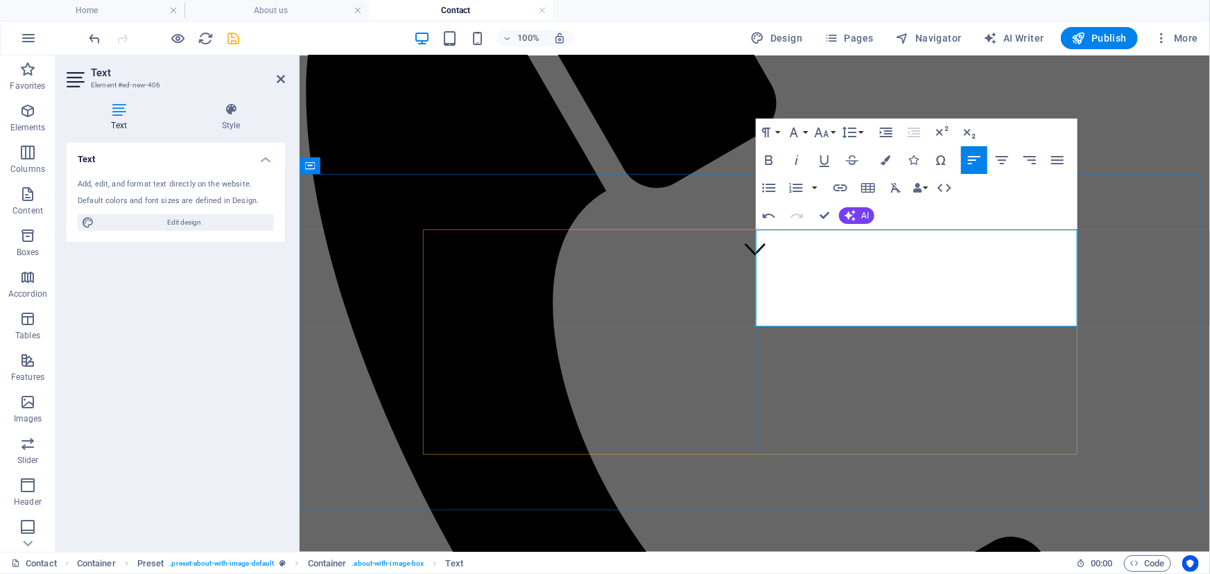
drag, startPoint x: 830, startPoint y: 251, endPoint x: 997, endPoint y: 230, distance: 169.0
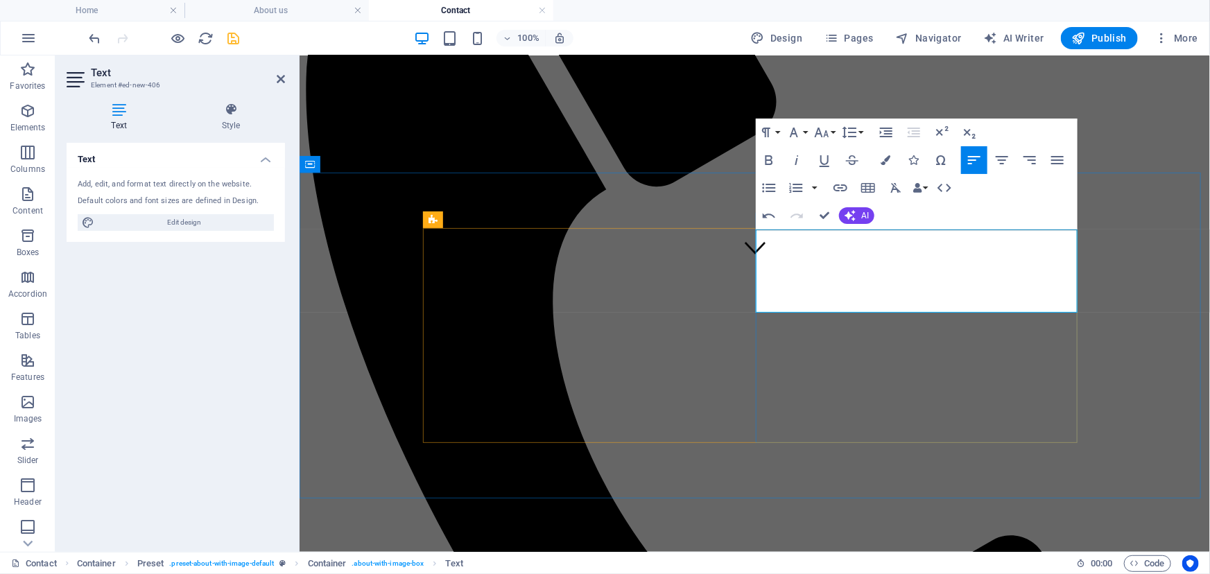
drag, startPoint x: 801, startPoint y: 263, endPoint x: 1006, endPoint y: 259, distance: 205.9
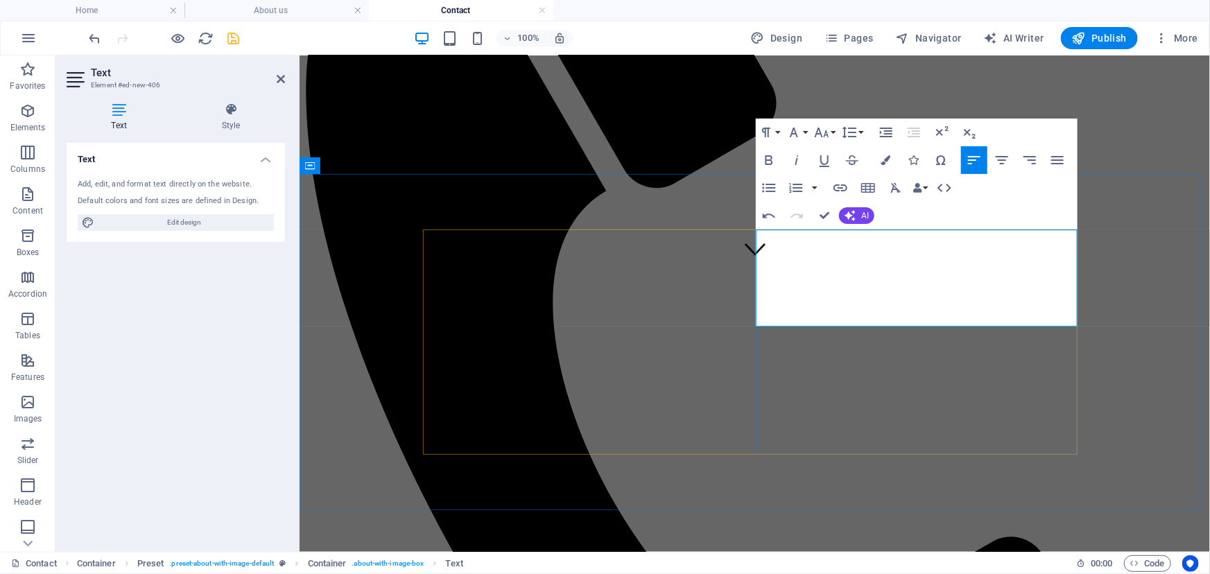
scroll to position [1629, 0]
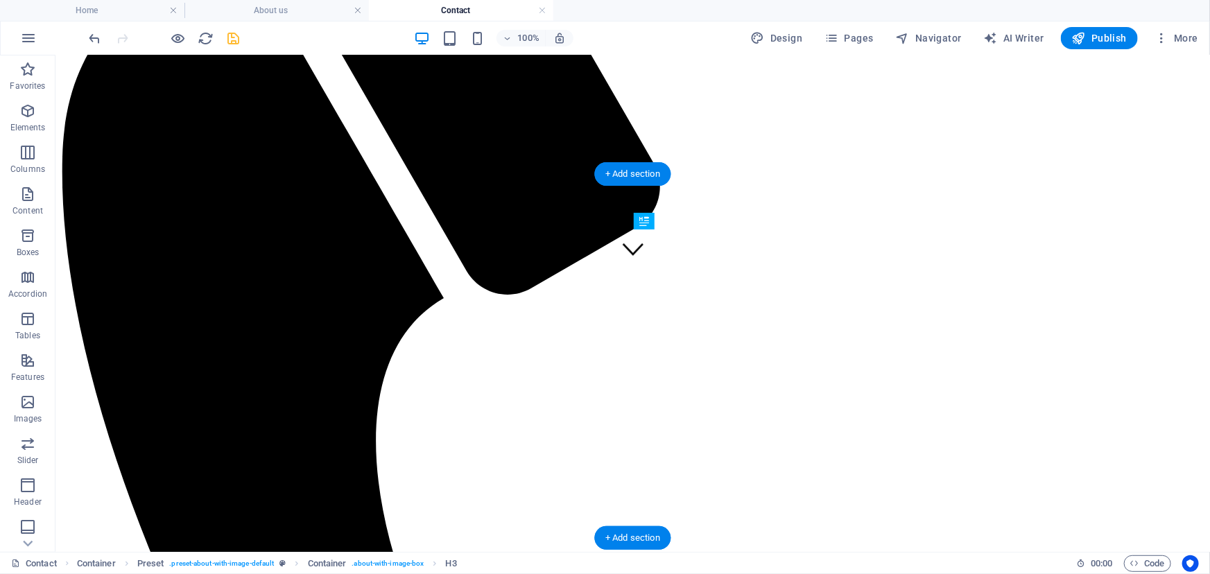
drag, startPoint x: 684, startPoint y: 363, endPoint x: 704, endPoint y: 282, distance: 83.4
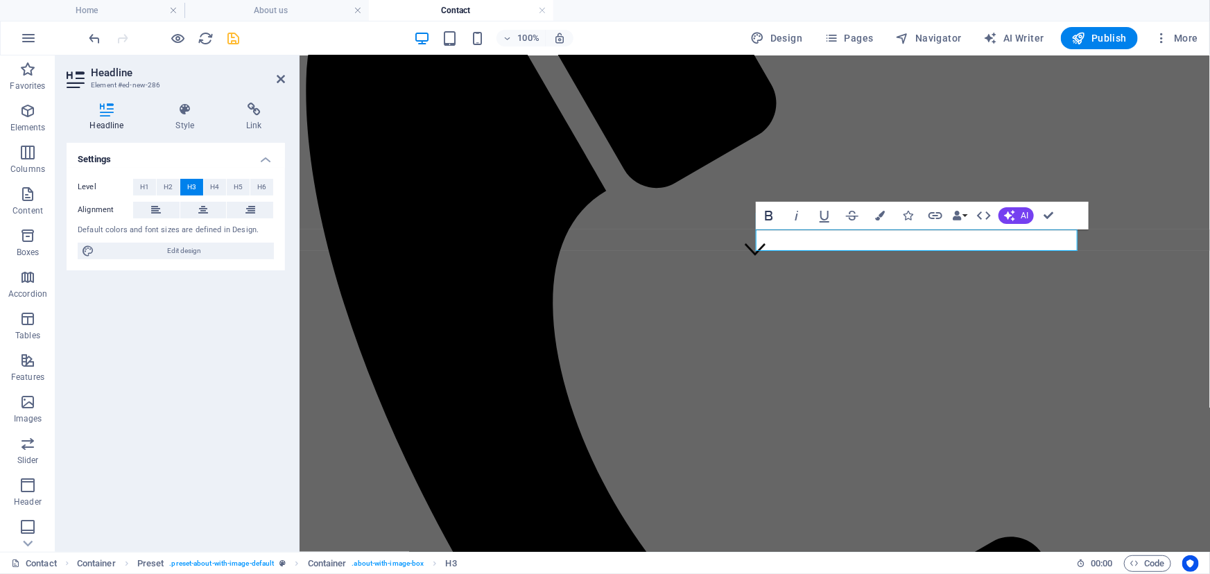
click at [769, 212] on icon "button" at bounding box center [768, 215] width 17 height 17
drag, startPoint x: 831, startPoint y: 240, endPoint x: 759, endPoint y: 240, distance: 72.1
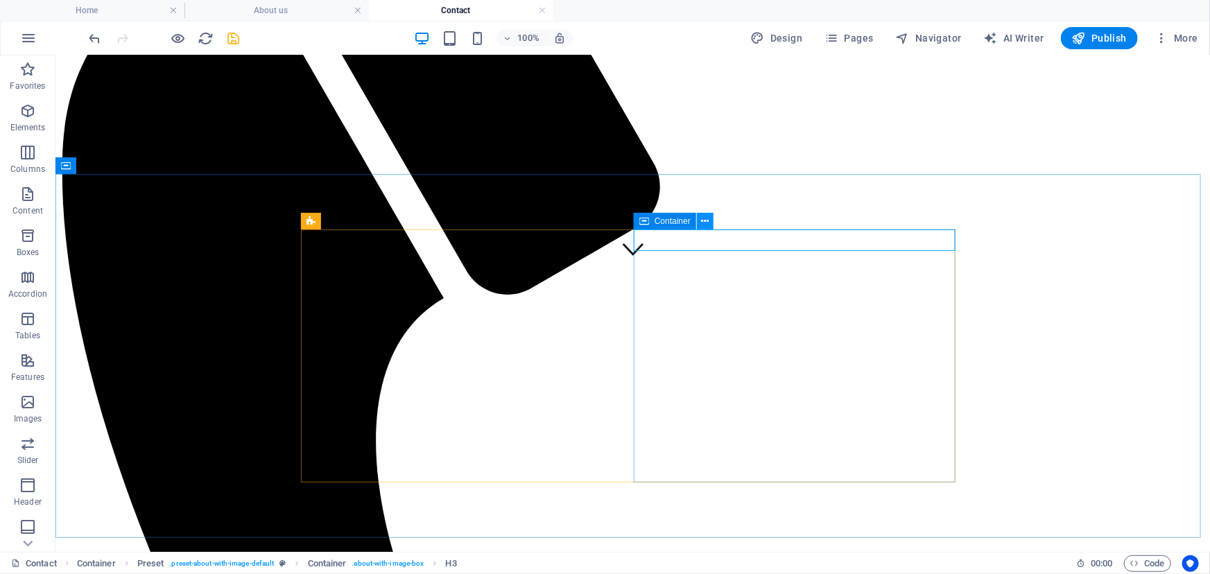
click at [702, 221] on icon at bounding box center [705, 221] width 8 height 15
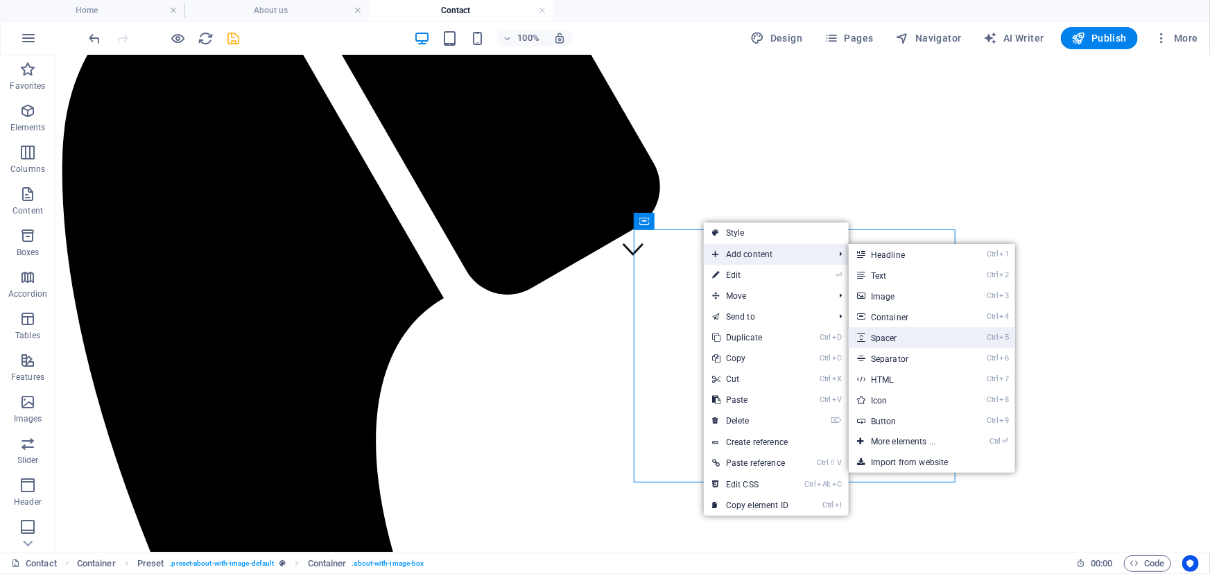
click at [898, 337] on link "Ctrl 5 Spacer" at bounding box center [905, 337] width 114 height 21
select select "px"
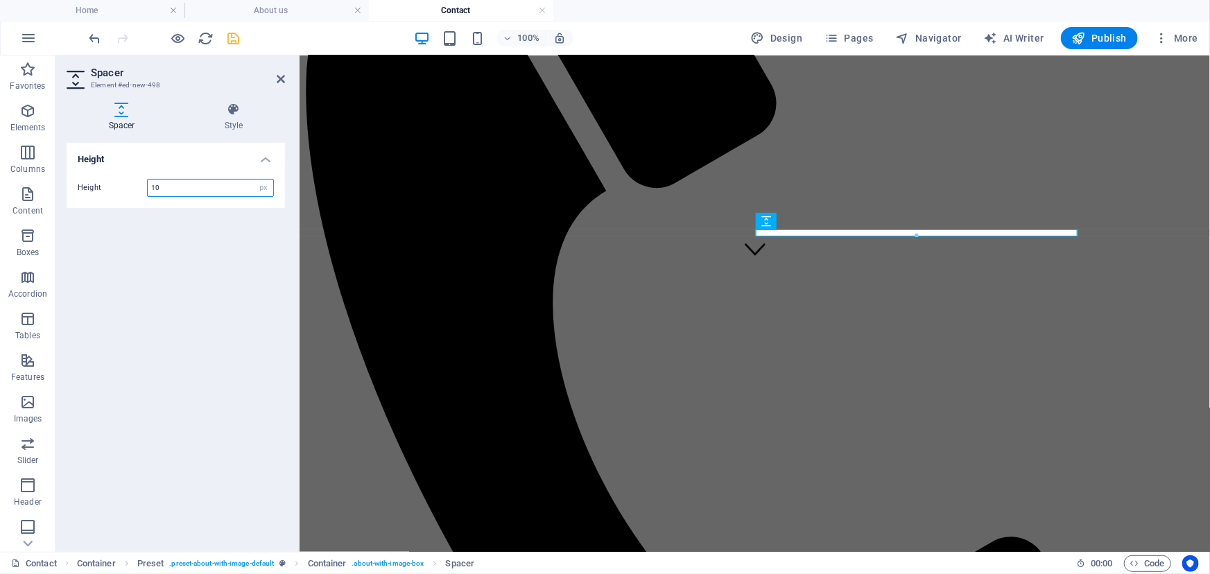
click at [179, 186] on input "10" at bounding box center [210, 188] width 125 height 17
type input "1"
type input "20"
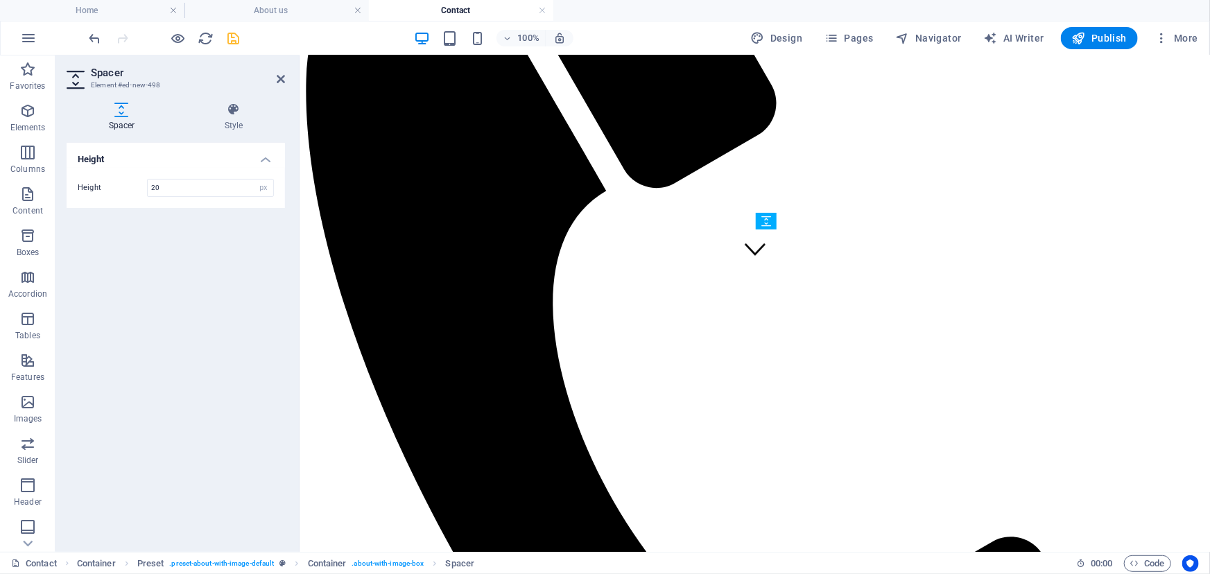
drag, startPoint x: 830, startPoint y: 235, endPoint x: 827, endPoint y: 251, distance: 16.2
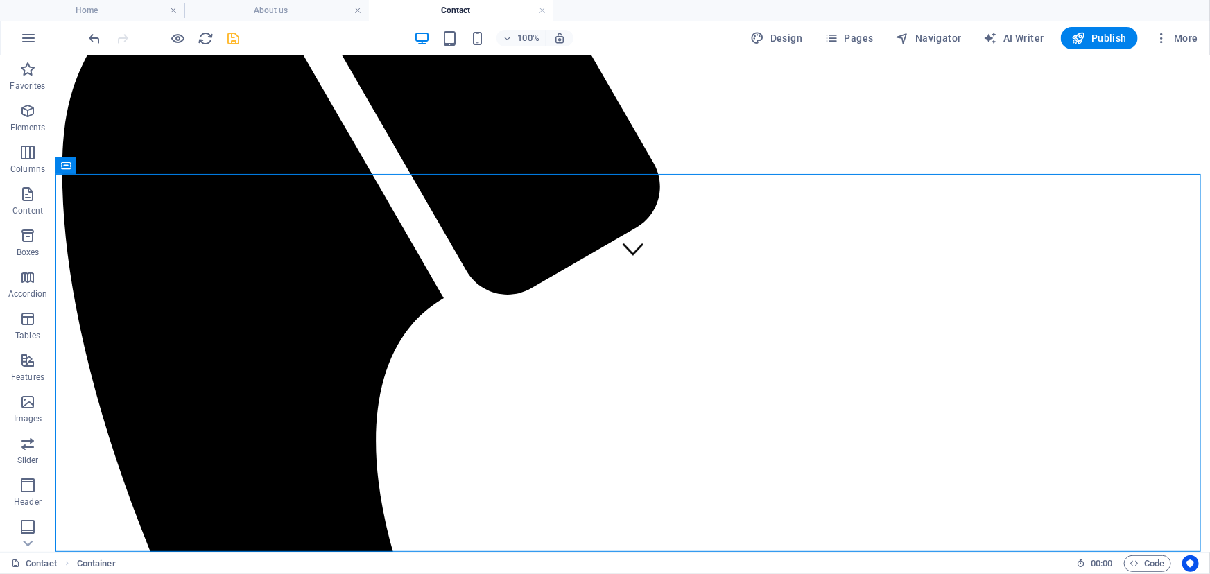
click at [232, 35] on icon "save" at bounding box center [234, 38] width 16 height 16
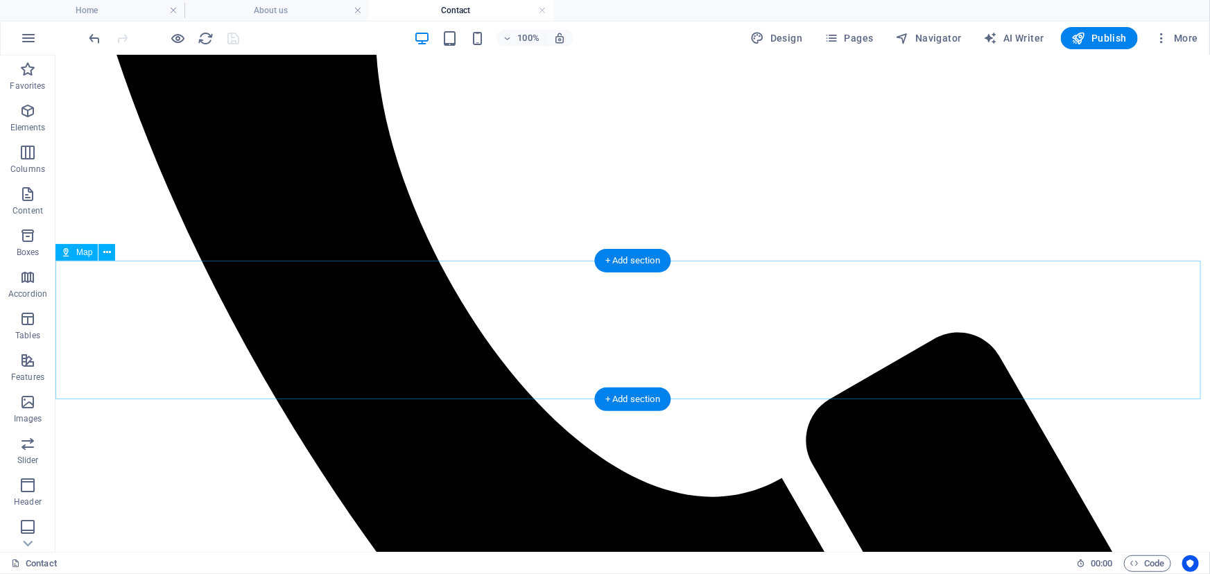
scroll to position [570, 0]
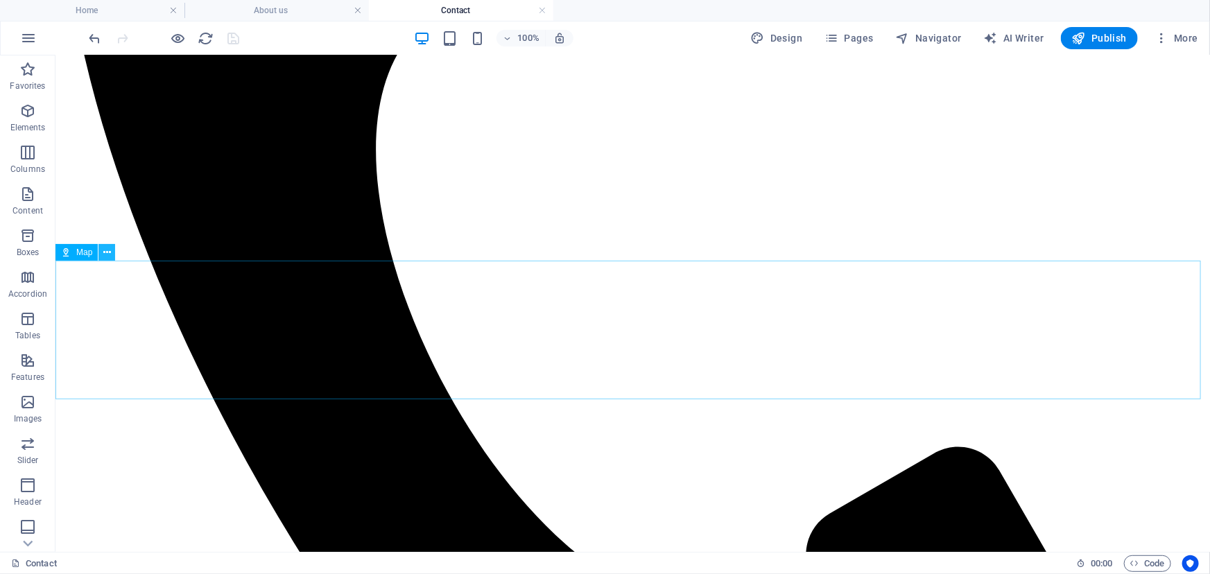
click at [106, 253] on icon at bounding box center [107, 252] width 8 height 15
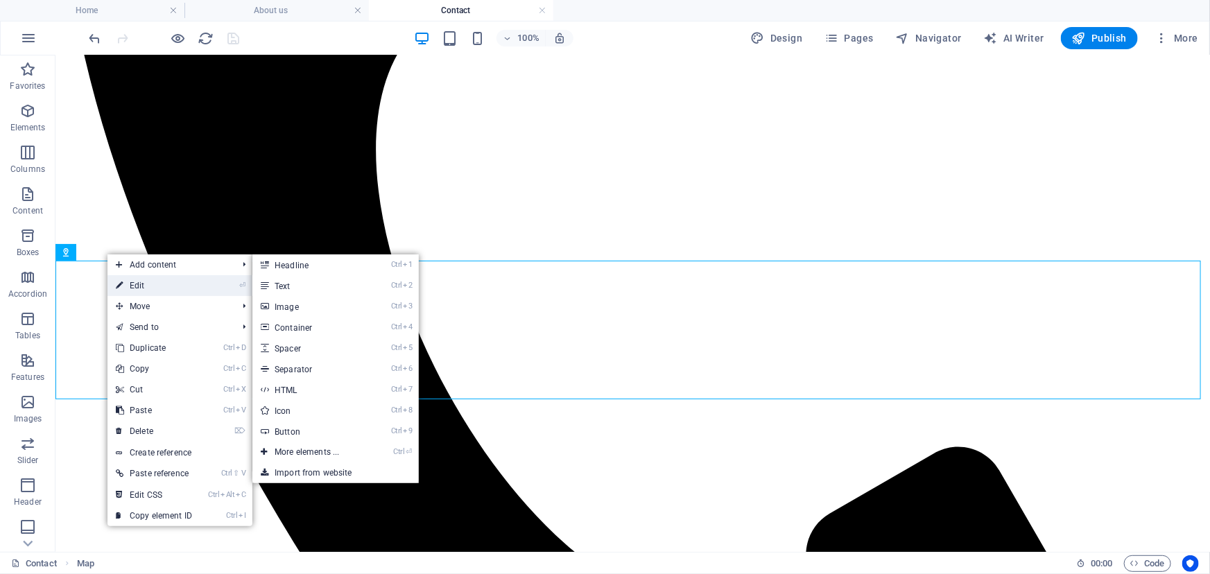
click at [135, 280] on link "⏎ Edit" at bounding box center [153, 285] width 93 height 21
select select "1"
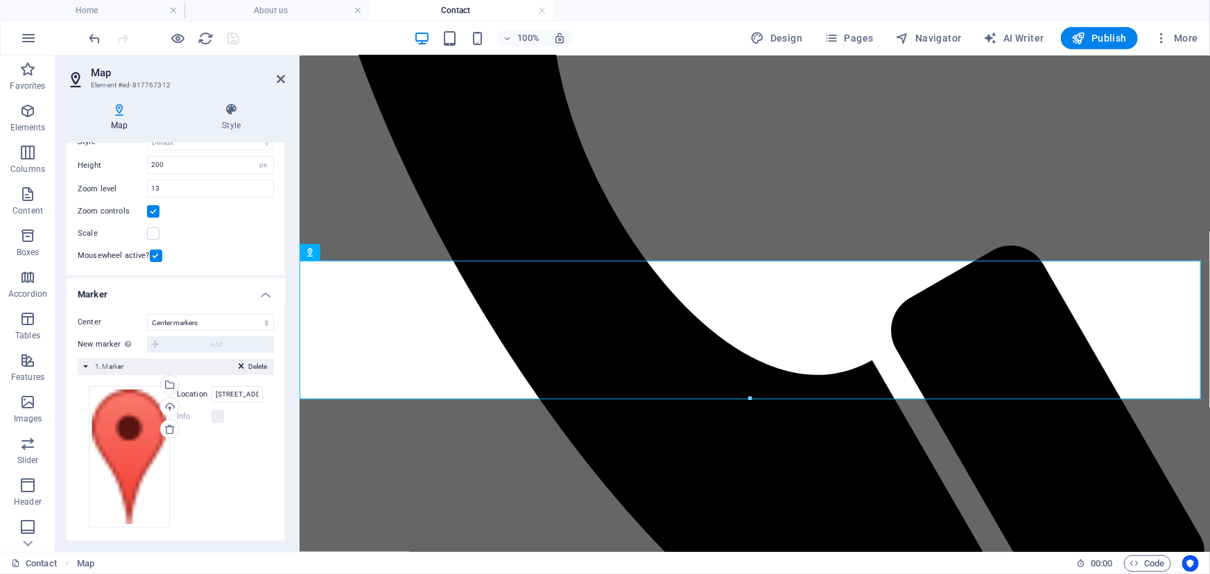
scroll to position [118, 0]
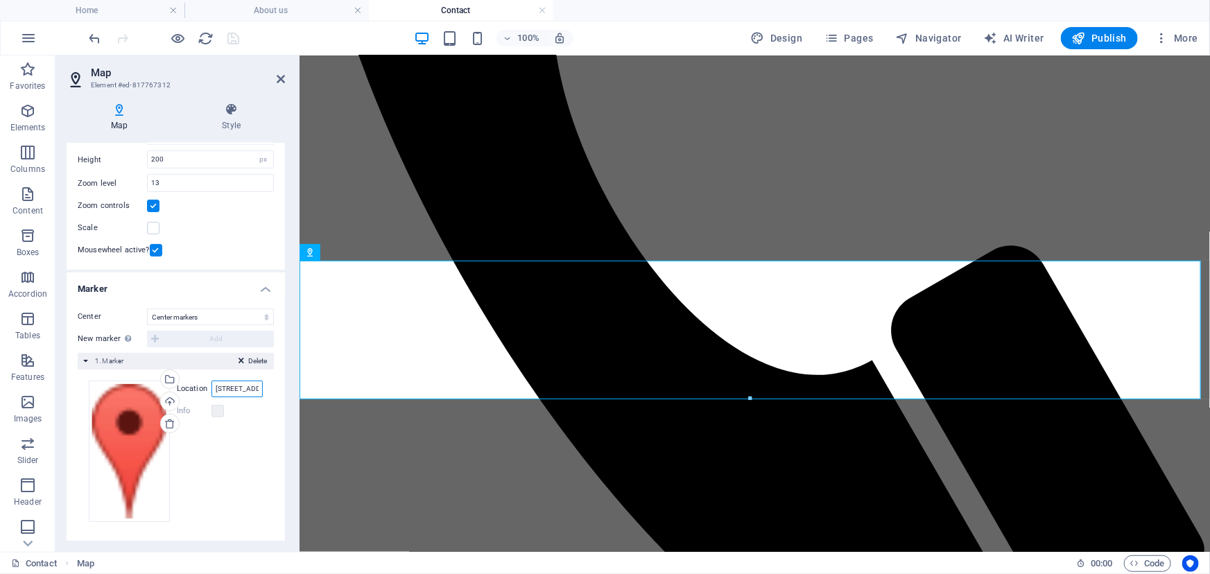
click at [243, 390] on input "40 William St NChatham, ON N7M 4L3" at bounding box center [236, 389] width 51 height 17
type input "40 William St NChatham, ON N7M 4L2"
click at [229, 429] on div "Drag files here, click to choose files or select files from Files or our free s…" at bounding box center [176, 451] width 174 height 141
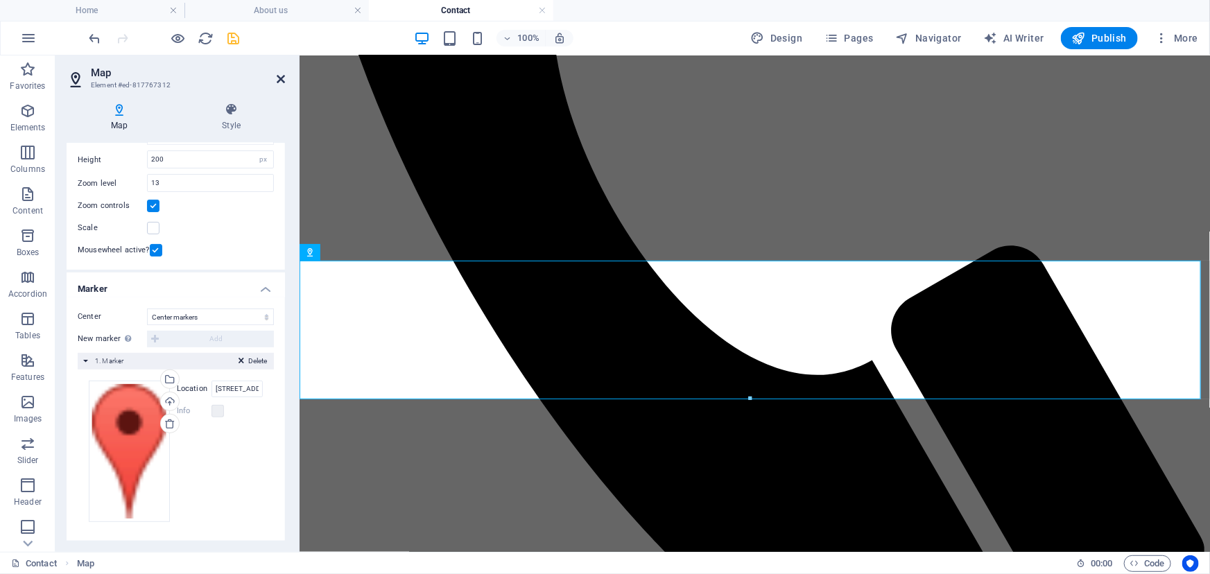
click at [283, 80] on icon at bounding box center [281, 78] width 8 height 11
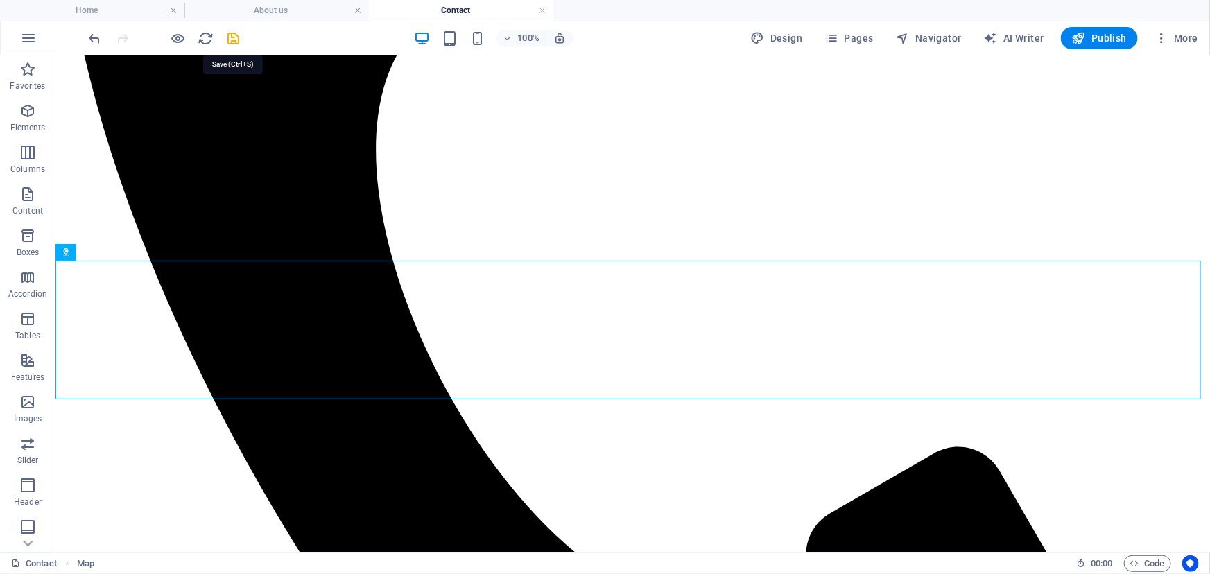
click at [232, 35] on icon "save" at bounding box center [234, 38] width 16 height 16
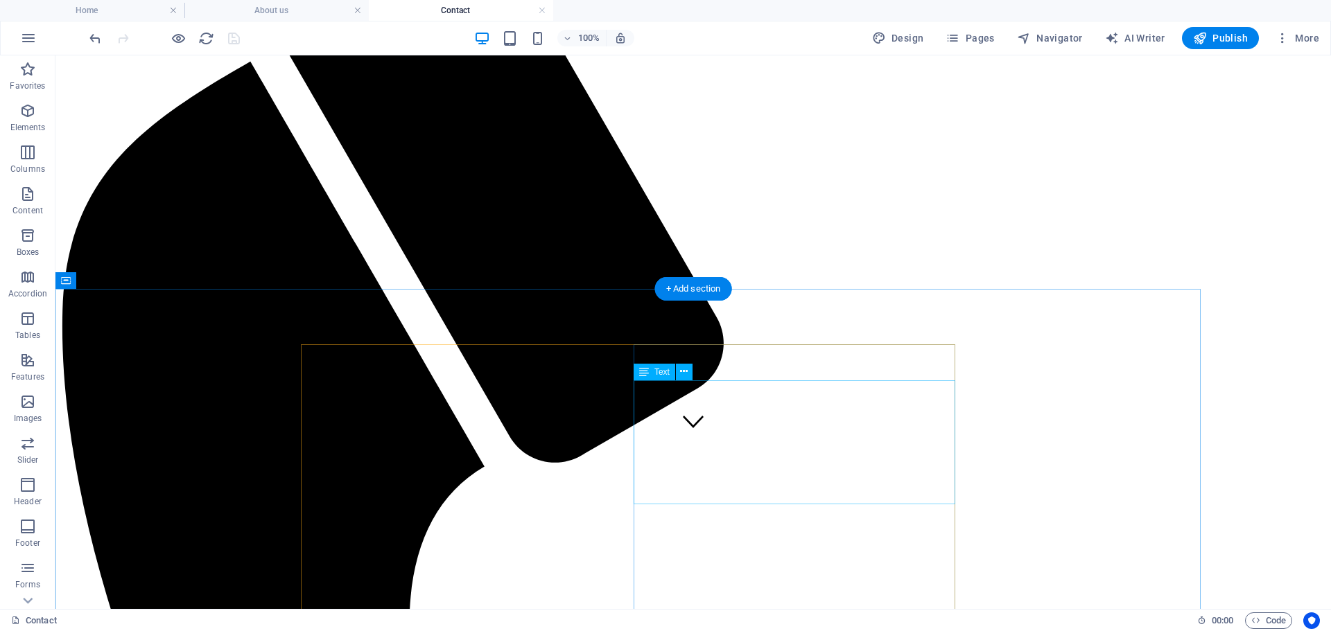
scroll to position [164, 0]
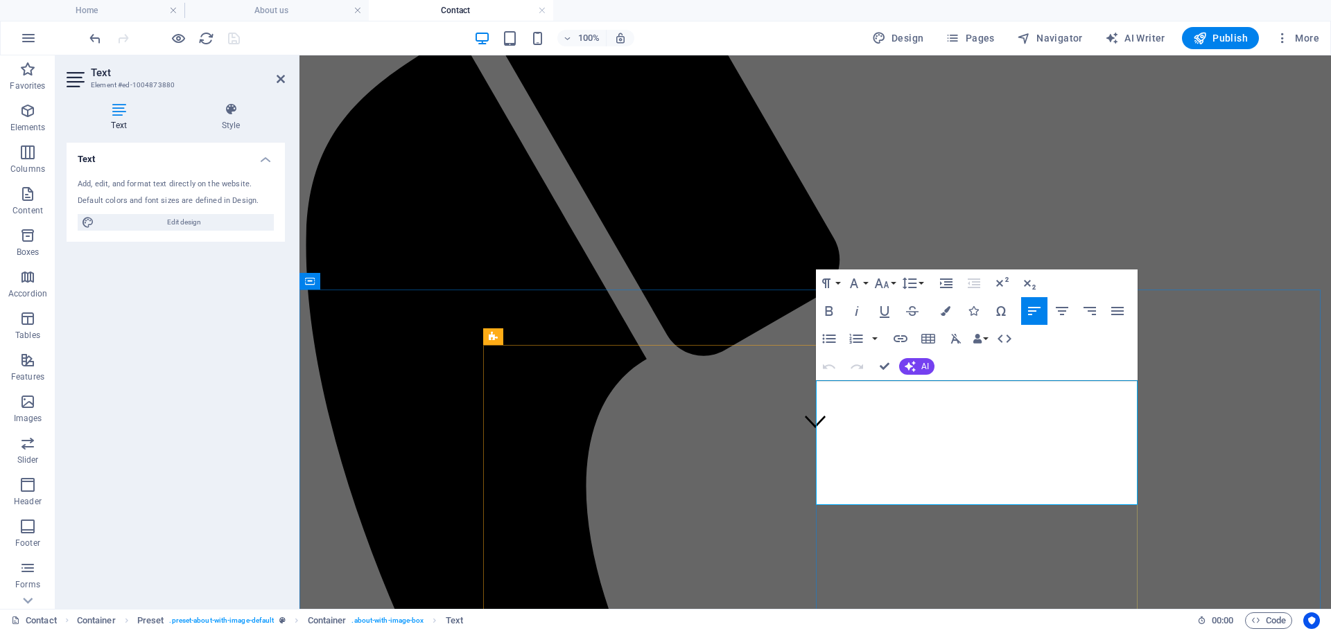
drag, startPoint x: 818, startPoint y: 388, endPoint x: 1088, endPoint y: 497, distance: 291.4
click at [833, 308] on icon "button" at bounding box center [829, 311] width 17 height 17
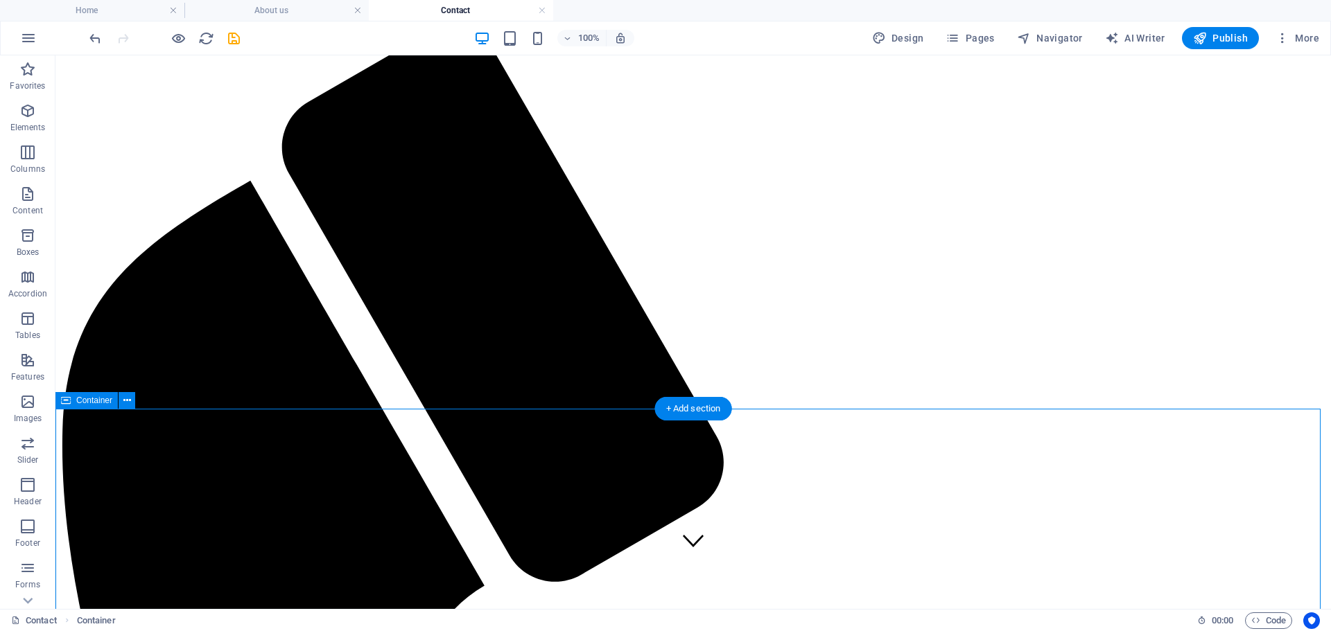
scroll to position [0, 0]
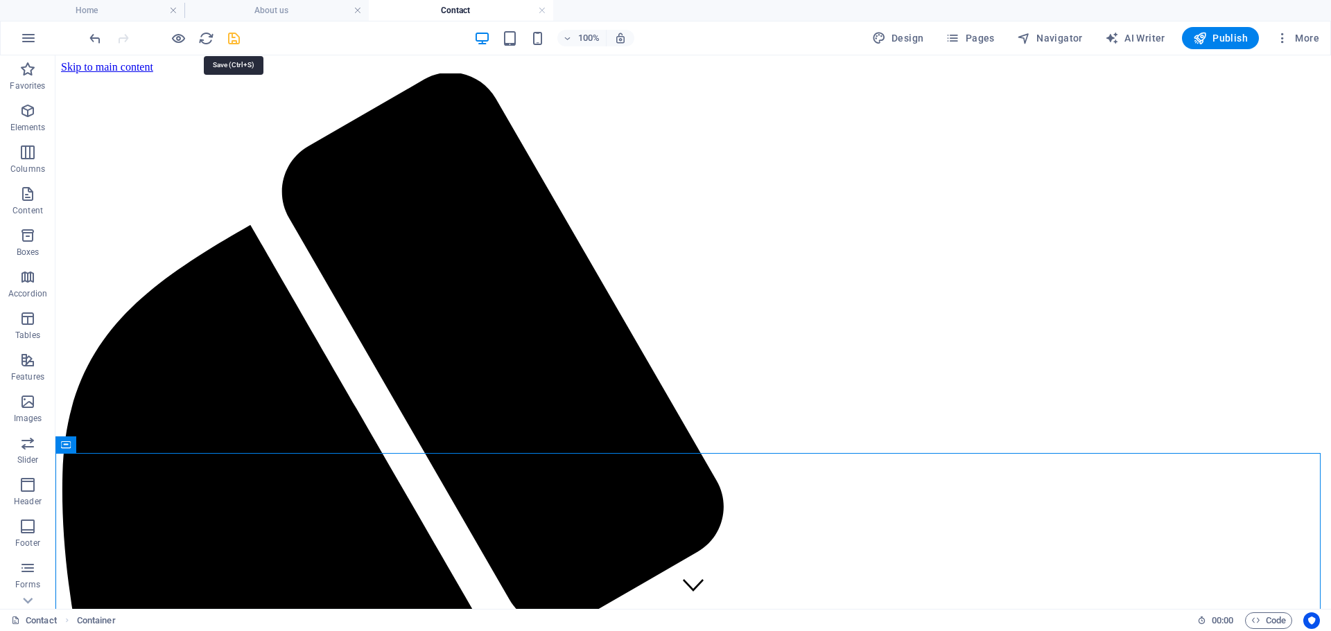
click at [237, 41] on icon "save" at bounding box center [234, 38] width 16 height 16
click at [1209, 35] on span "Publish" at bounding box center [1220, 38] width 55 height 14
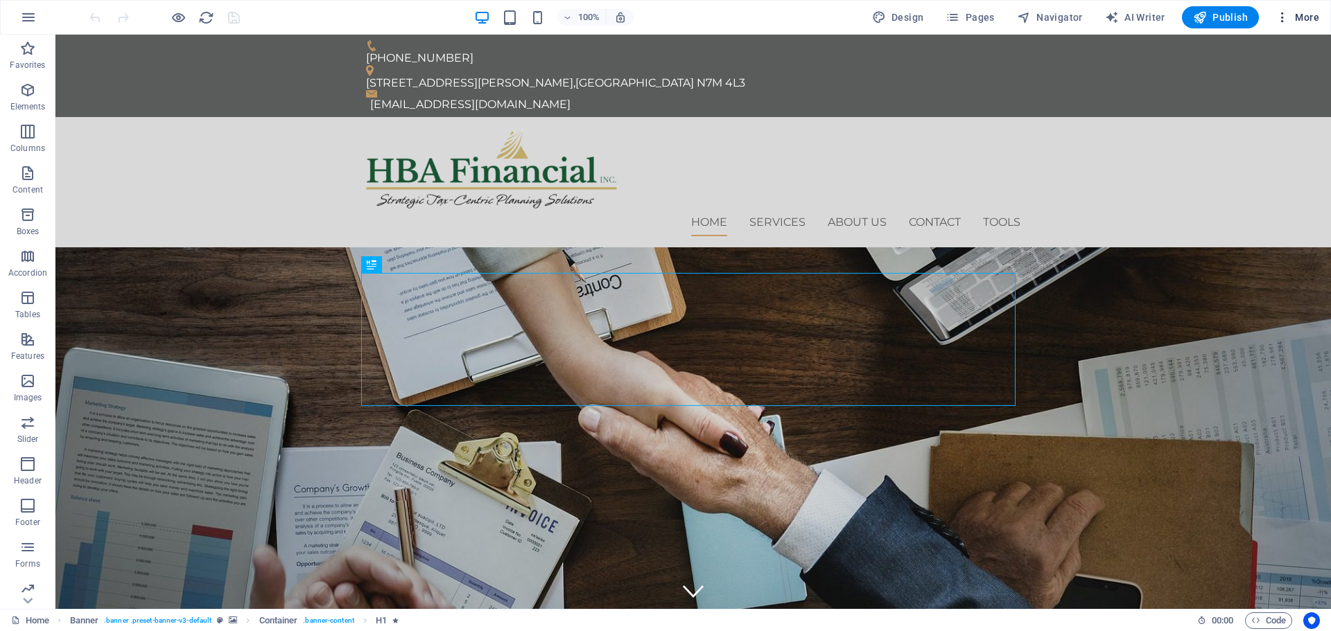
click at [1284, 22] on icon "button" at bounding box center [1282, 17] width 14 height 14
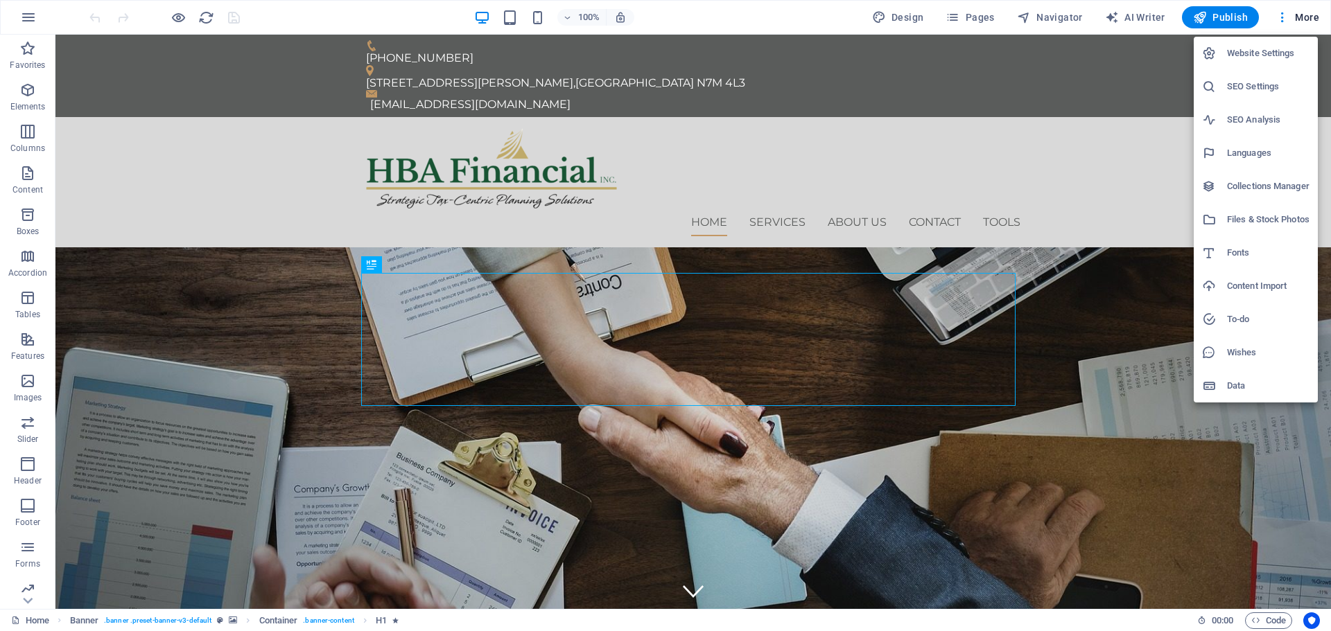
click at [1262, 50] on h6 "Website Settings" at bounding box center [1268, 53] width 82 height 17
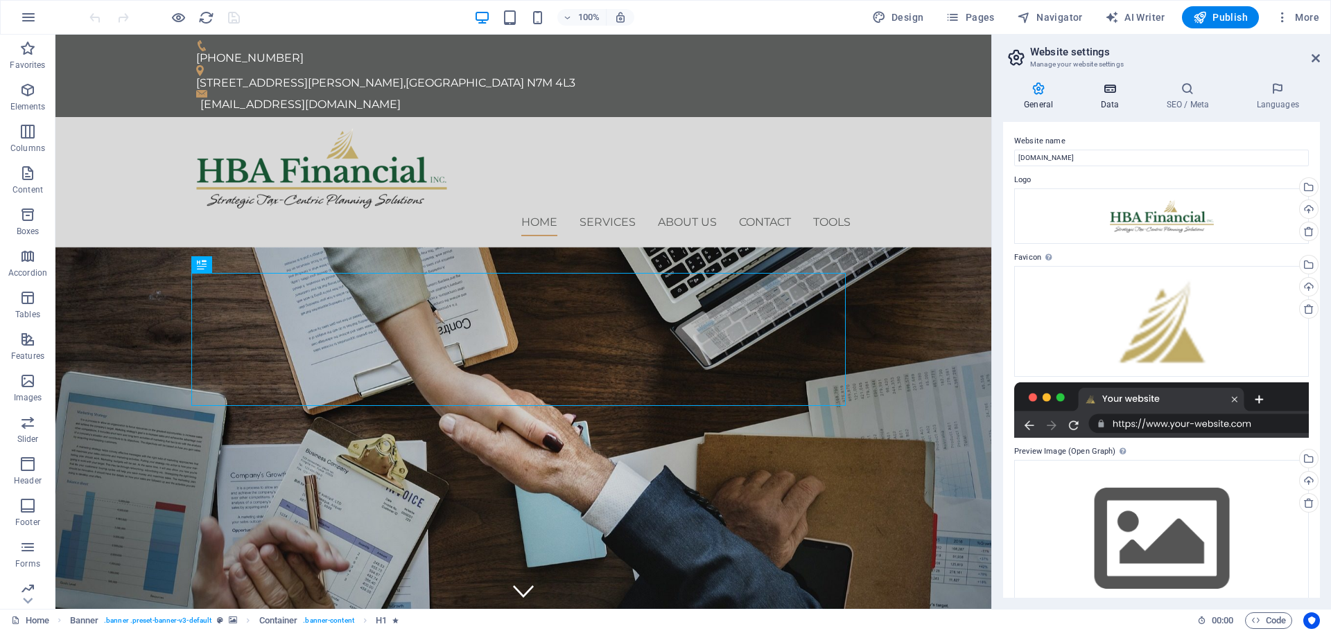
click at [1119, 94] on icon at bounding box center [1109, 89] width 60 height 14
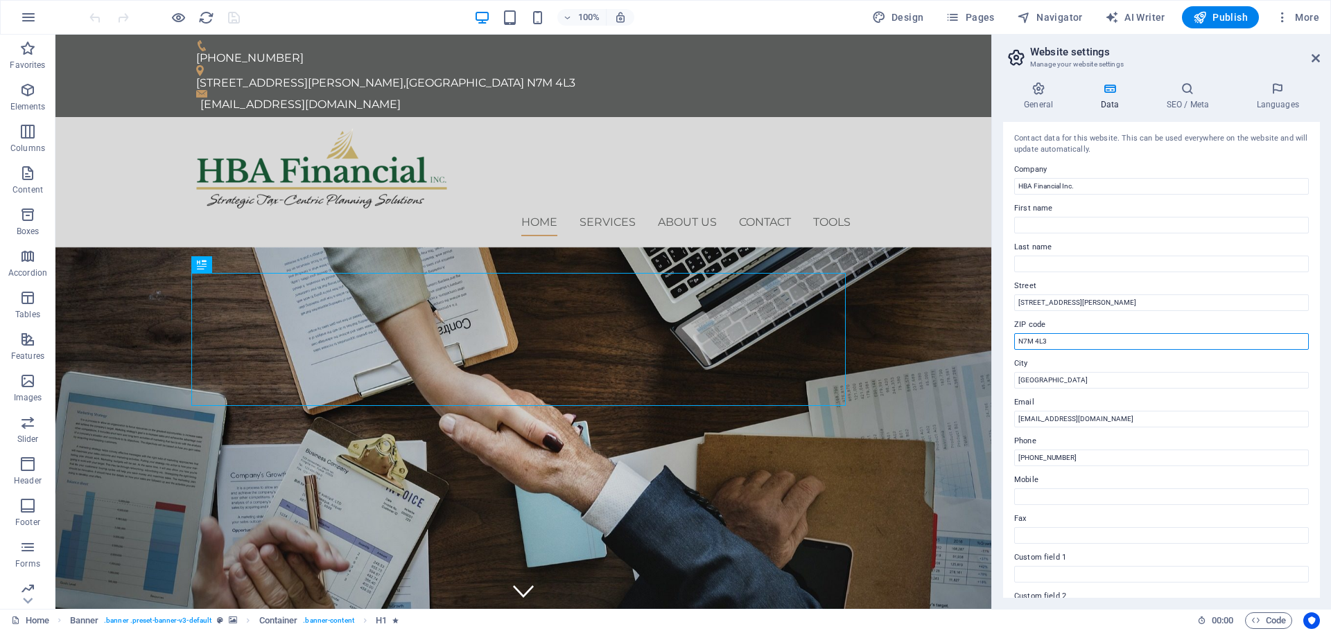
click at [1075, 336] on input "N7M 4L3" at bounding box center [1161, 341] width 295 height 17
type input "N7M 4L2"
click at [1318, 60] on icon at bounding box center [1315, 58] width 8 height 11
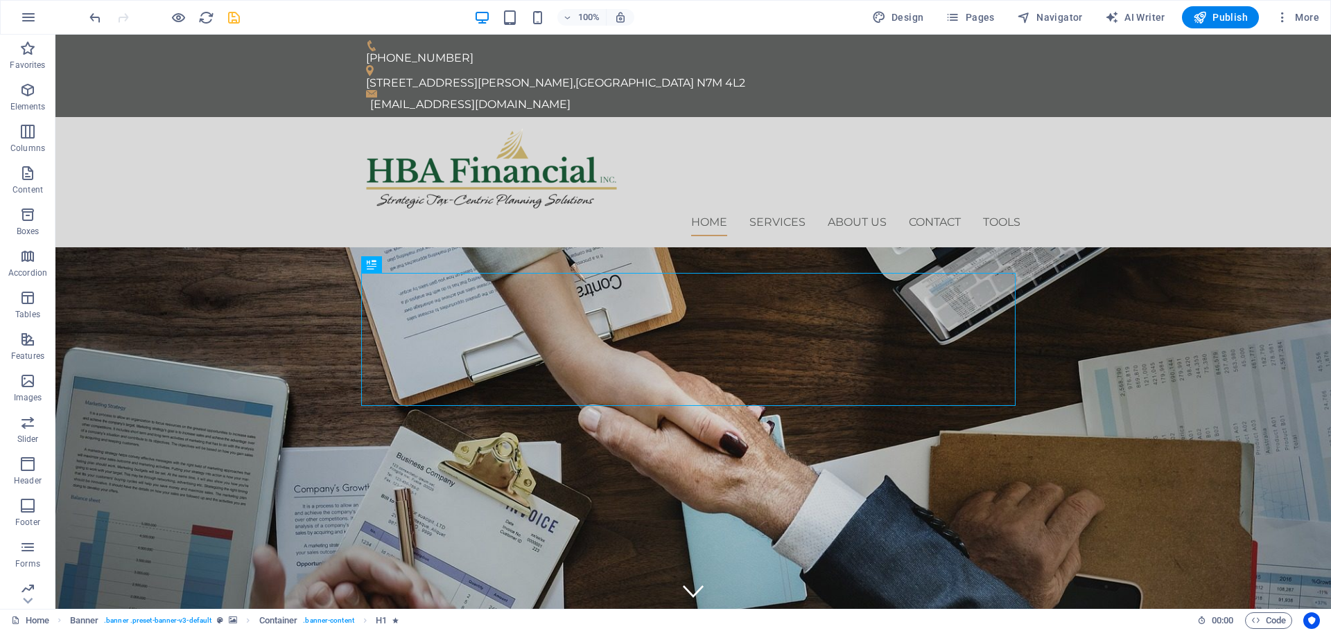
click at [238, 19] on icon "save" at bounding box center [234, 18] width 16 height 16
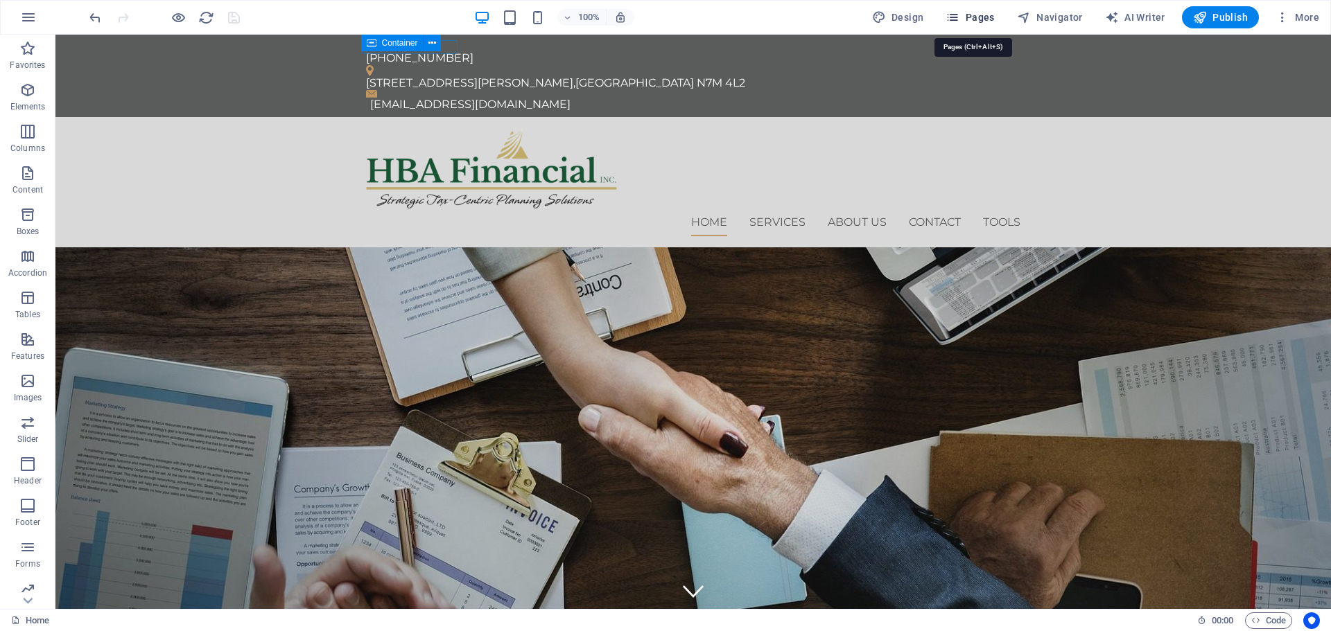
click at [970, 19] on span "Pages" at bounding box center [969, 17] width 49 height 14
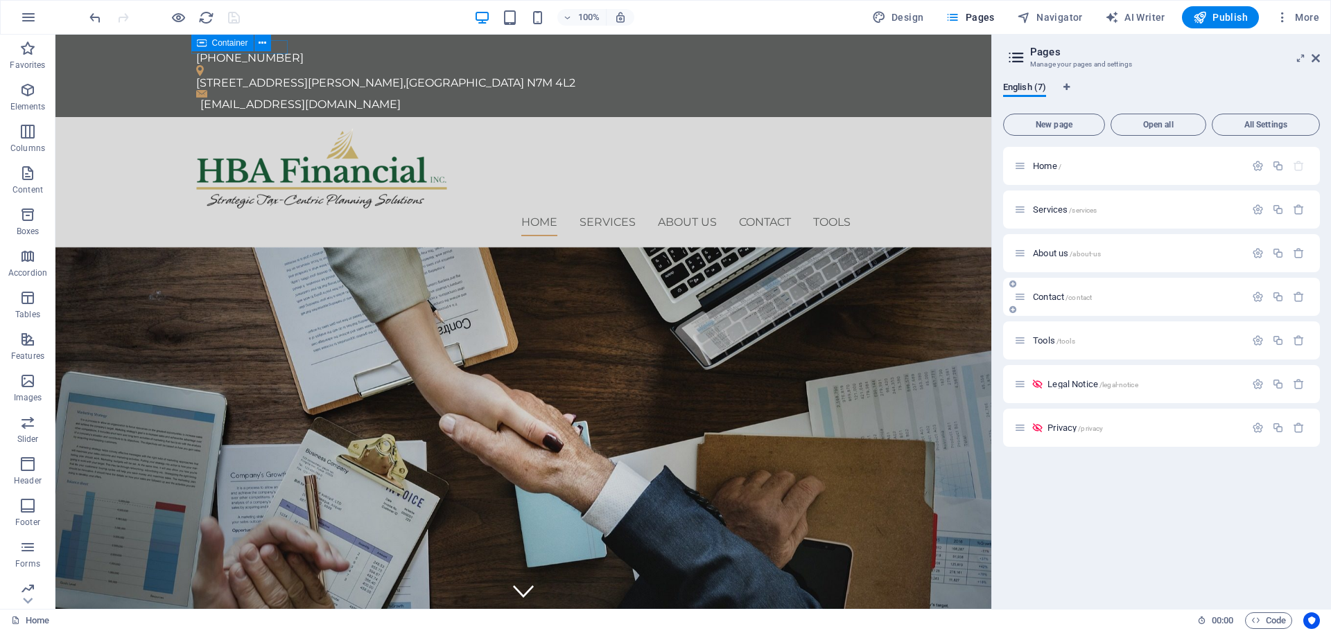
click at [1108, 294] on p "Contact /contact" at bounding box center [1137, 297] width 208 height 9
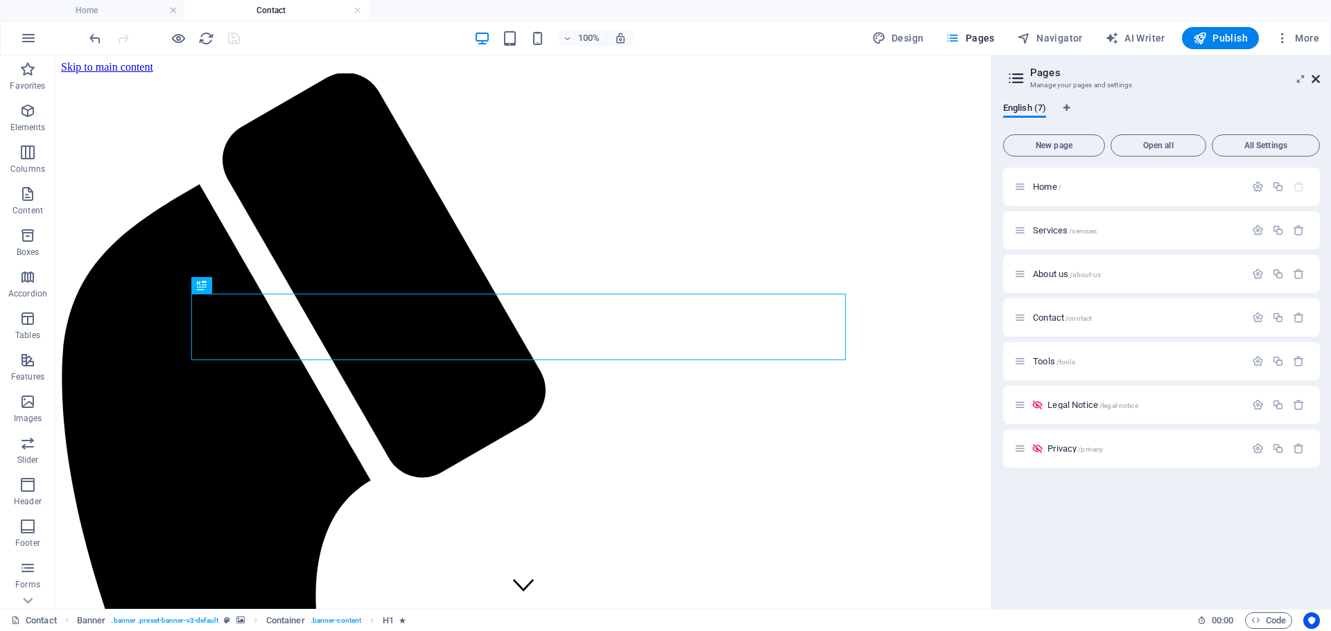
click at [1318, 80] on icon at bounding box center [1315, 78] width 8 height 11
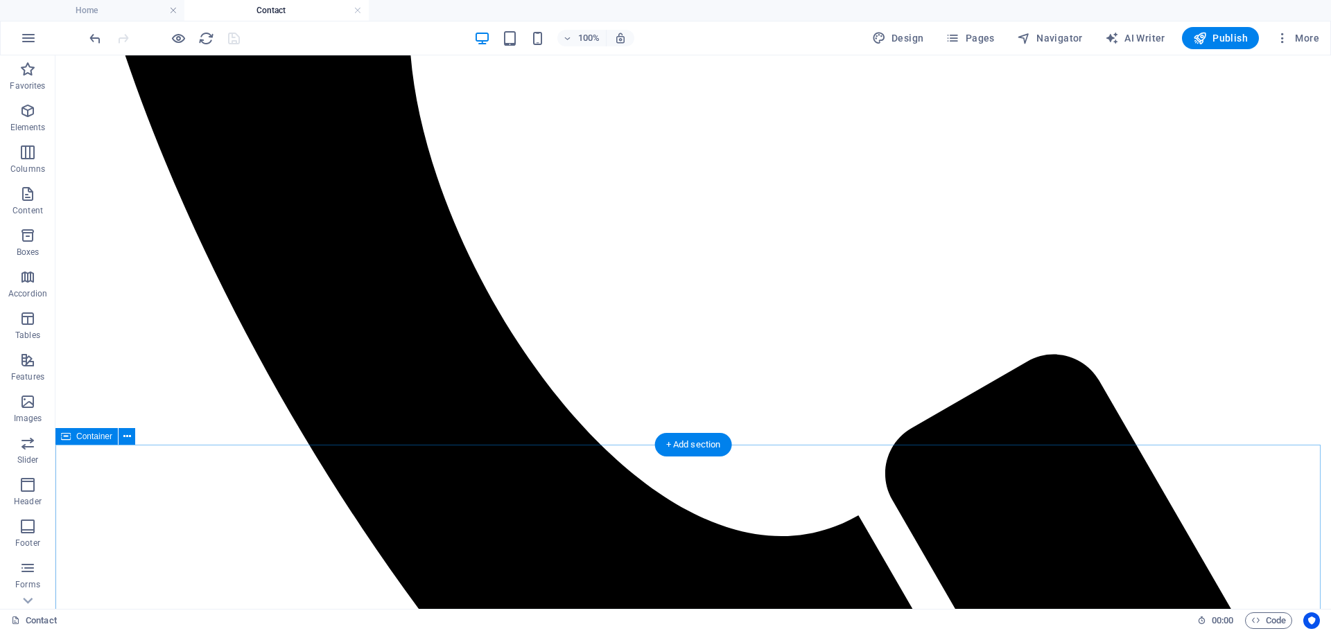
scroll to position [901, 0]
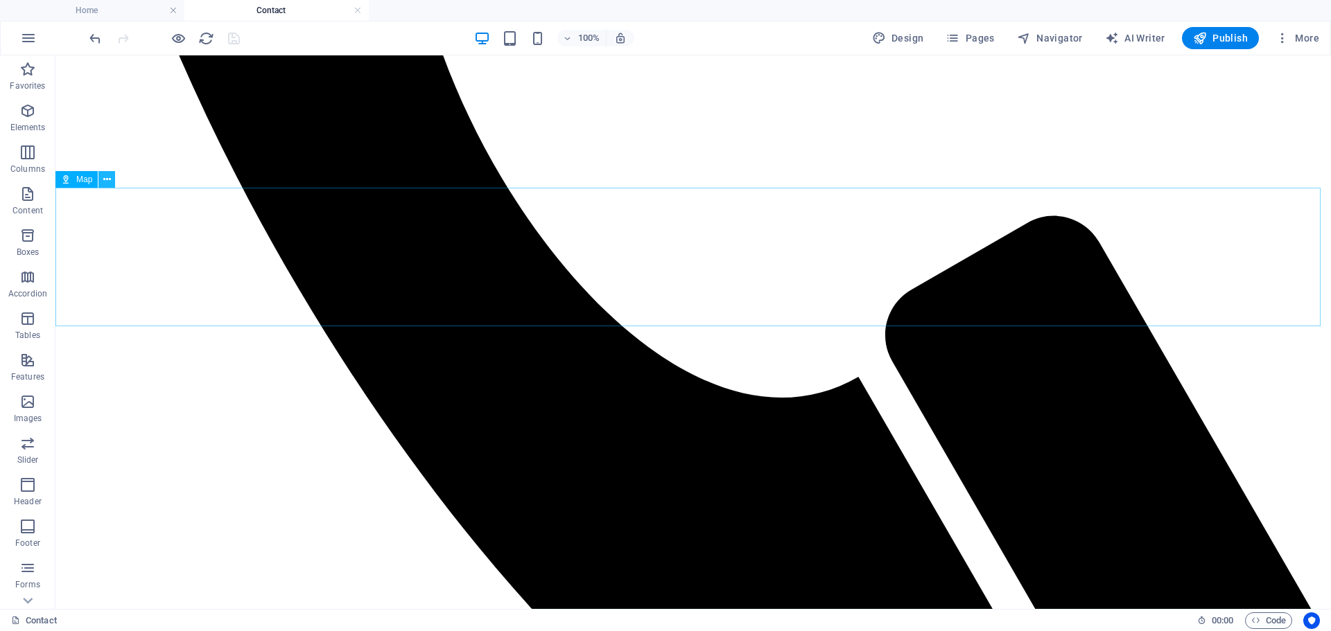
click at [106, 178] on icon at bounding box center [107, 180] width 8 height 15
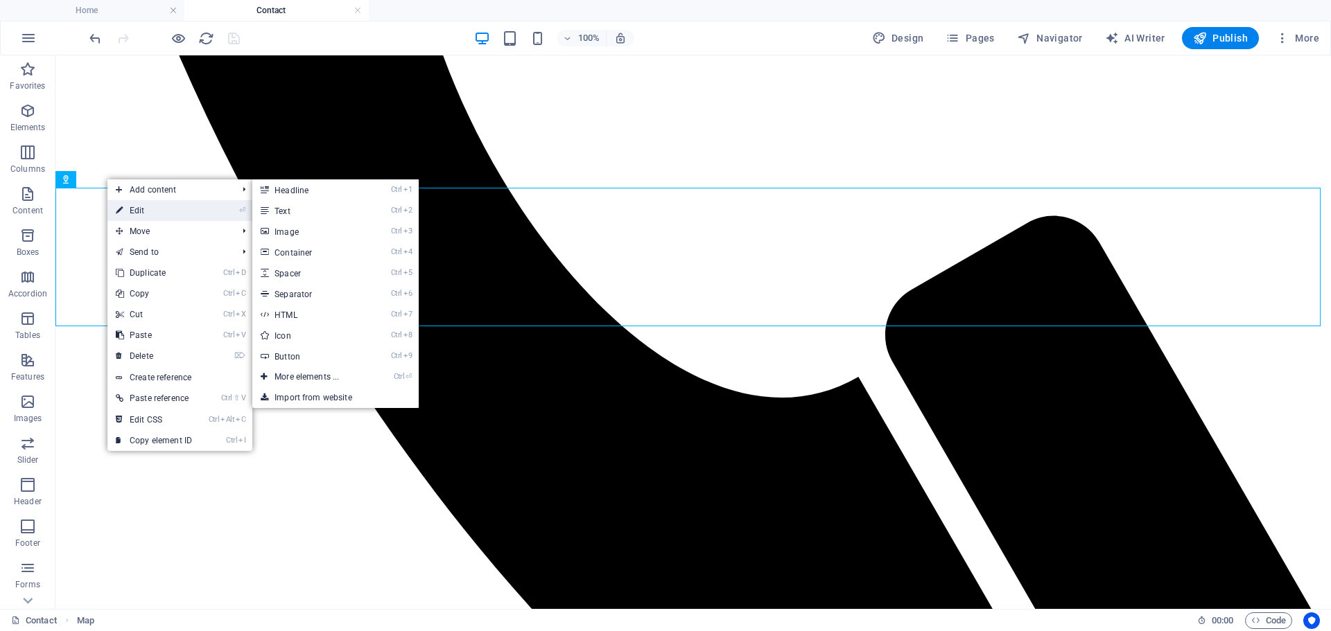
click at [162, 210] on link "⏎ Edit" at bounding box center [153, 210] width 93 height 21
select select "1"
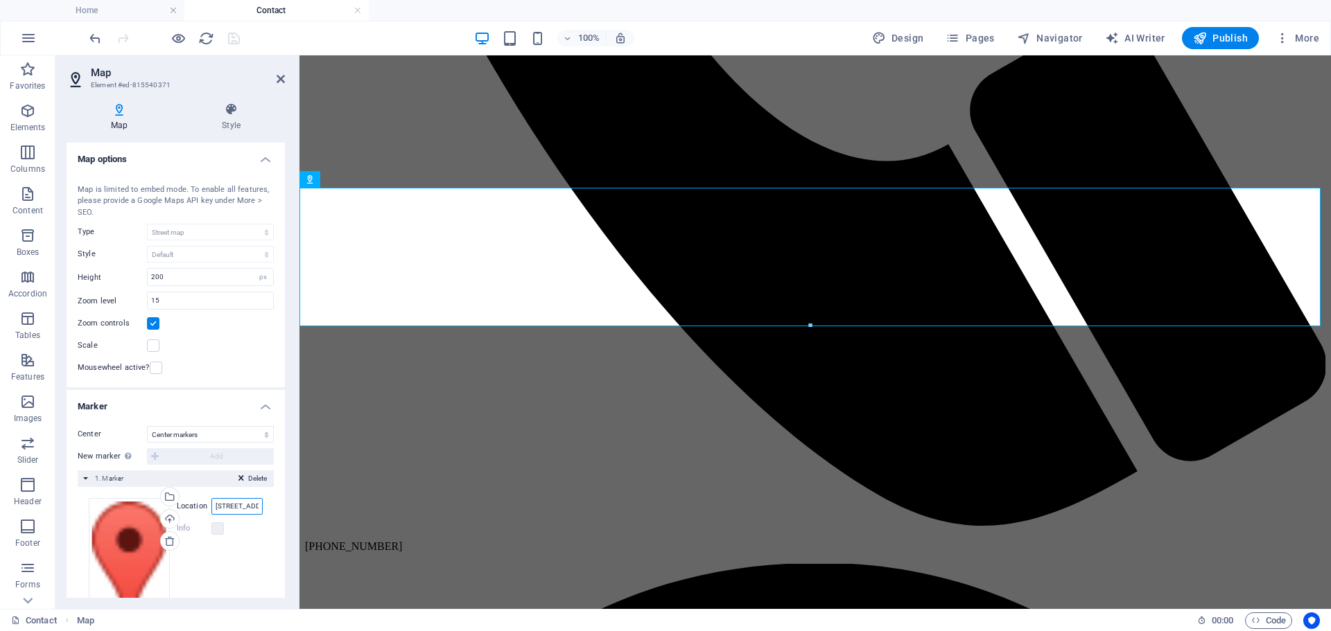
click at [250, 507] on input "[STREET_ADDRESS][PERSON_NAME]" at bounding box center [236, 506] width 51 height 17
click at [286, 82] on aside "Map Element #ed-815540371 Map Style Map options Map center [STREET_ADDRESS][US_…" at bounding box center [177, 332] width 244 height 554
click at [277, 77] on icon at bounding box center [281, 78] width 8 height 11
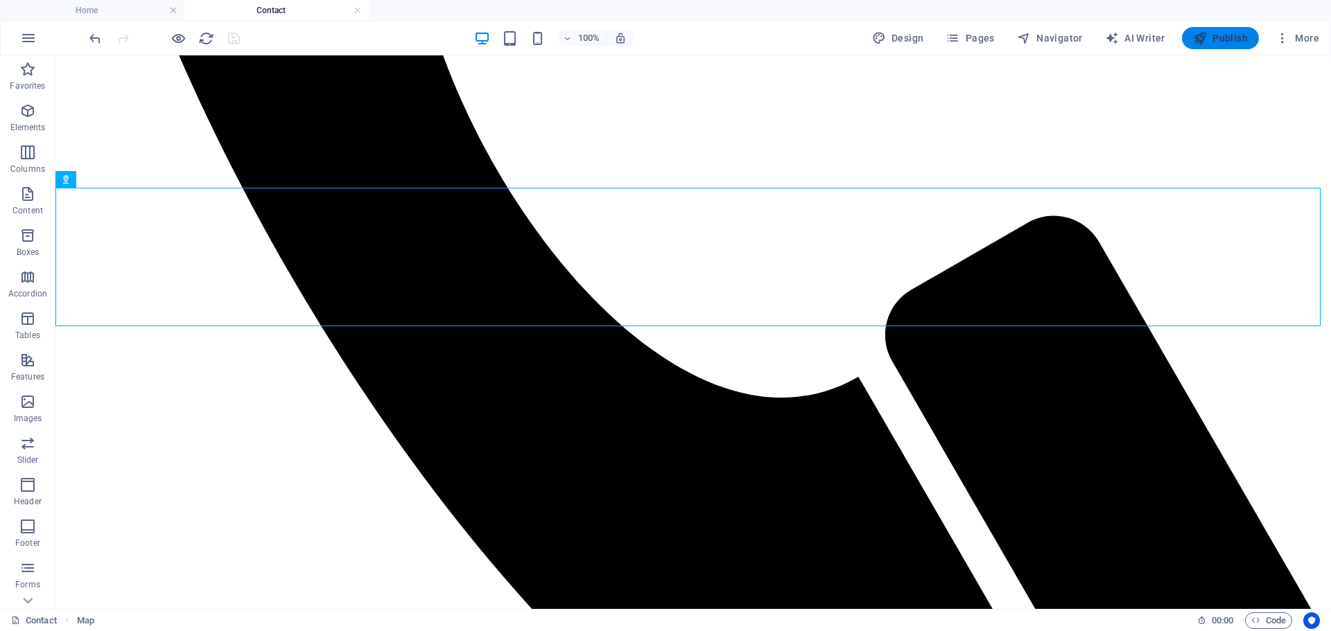
click at [1209, 31] on span "Publish" at bounding box center [1220, 38] width 55 height 14
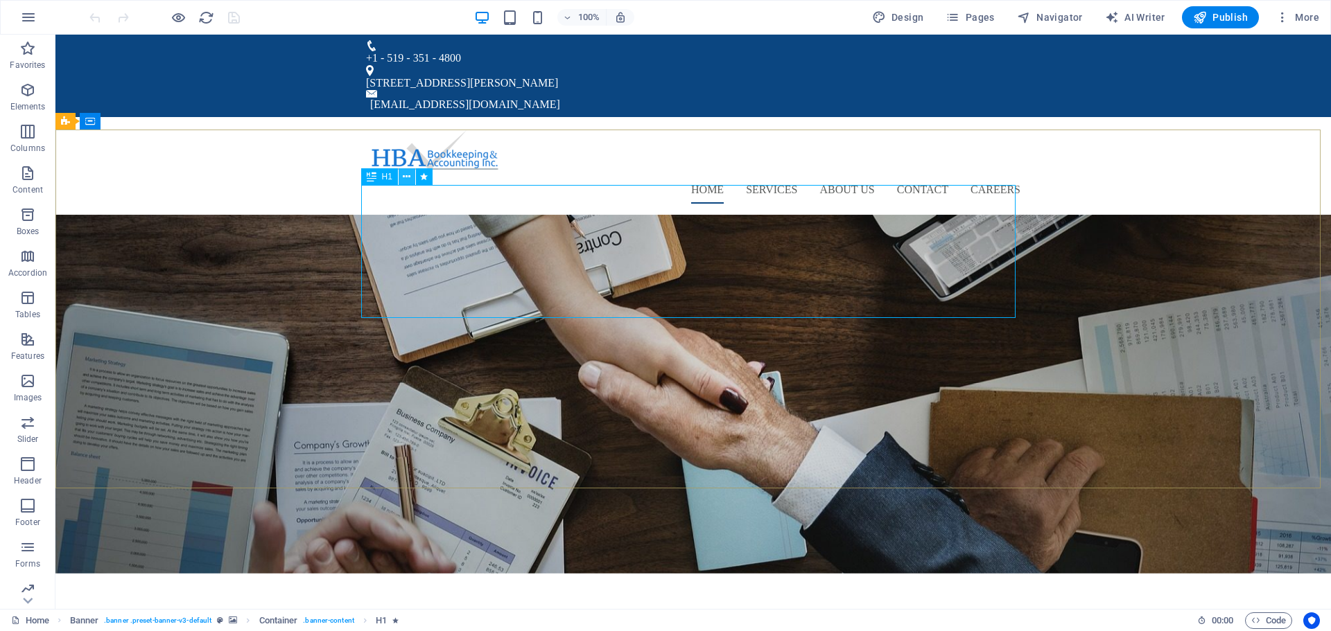
click at [404, 176] on icon at bounding box center [407, 177] width 8 height 15
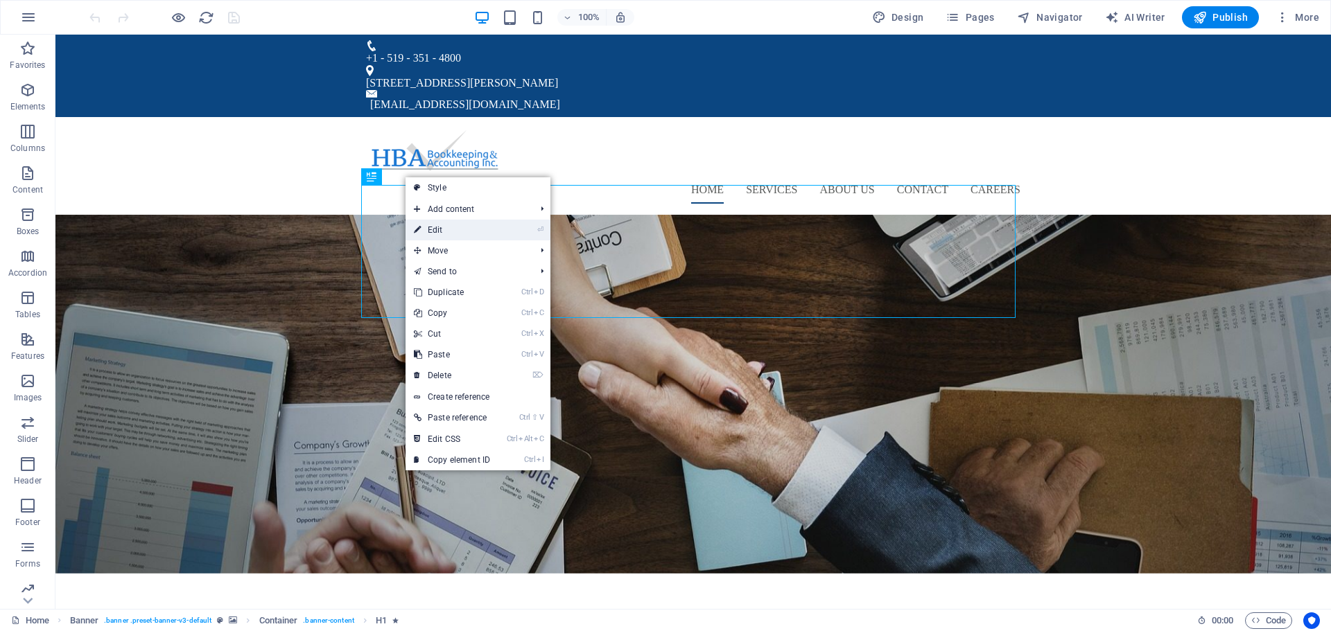
drag, startPoint x: 159, startPoint y: 198, endPoint x: 459, endPoint y: 232, distance: 301.4
click at [459, 232] on link "⏎ Edit" at bounding box center [451, 230] width 93 height 21
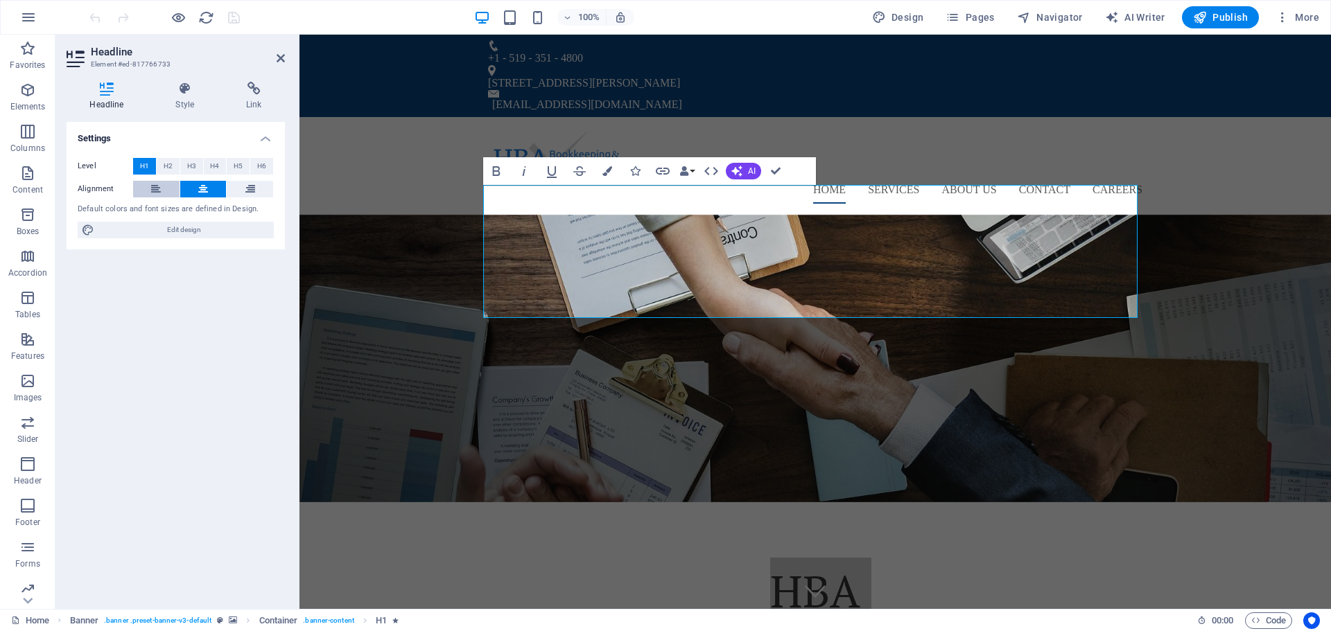
click at [164, 186] on button at bounding box center [156, 189] width 46 height 17
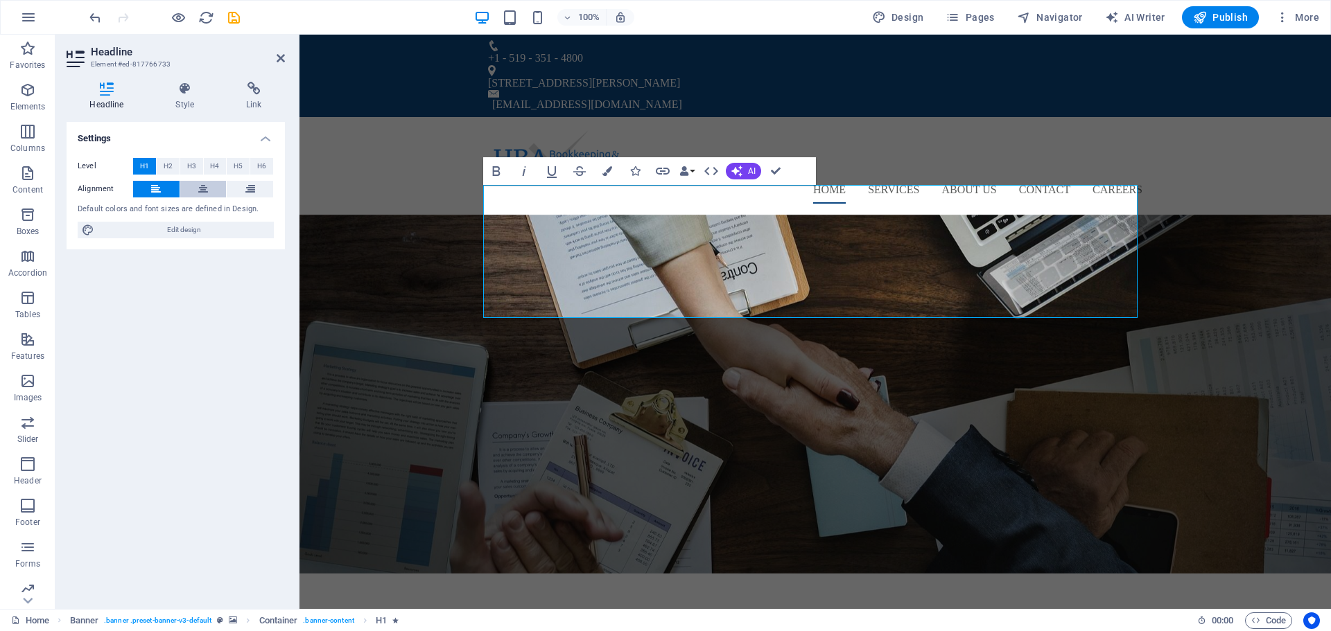
click at [205, 186] on icon at bounding box center [203, 189] width 10 height 17
click at [192, 234] on span "Edit design" at bounding box center [183, 230] width 171 height 17
select select "ease-in-out"
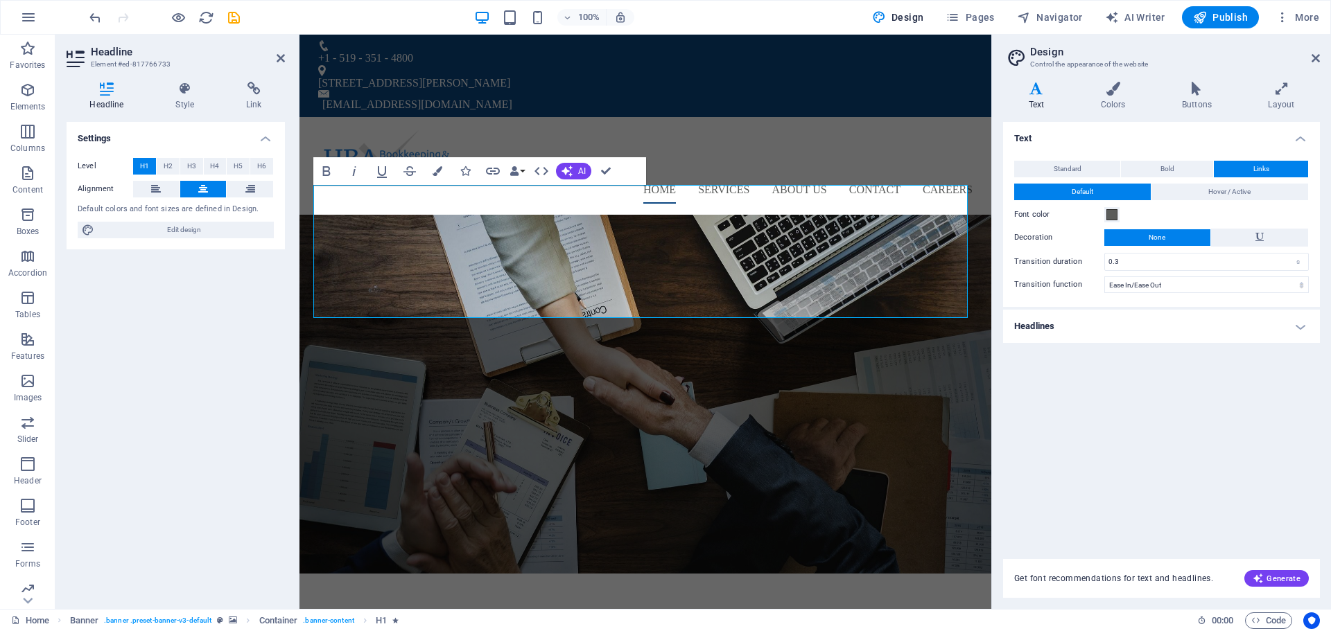
click at [1298, 327] on h4 "Headlines" at bounding box center [1161, 326] width 317 height 33
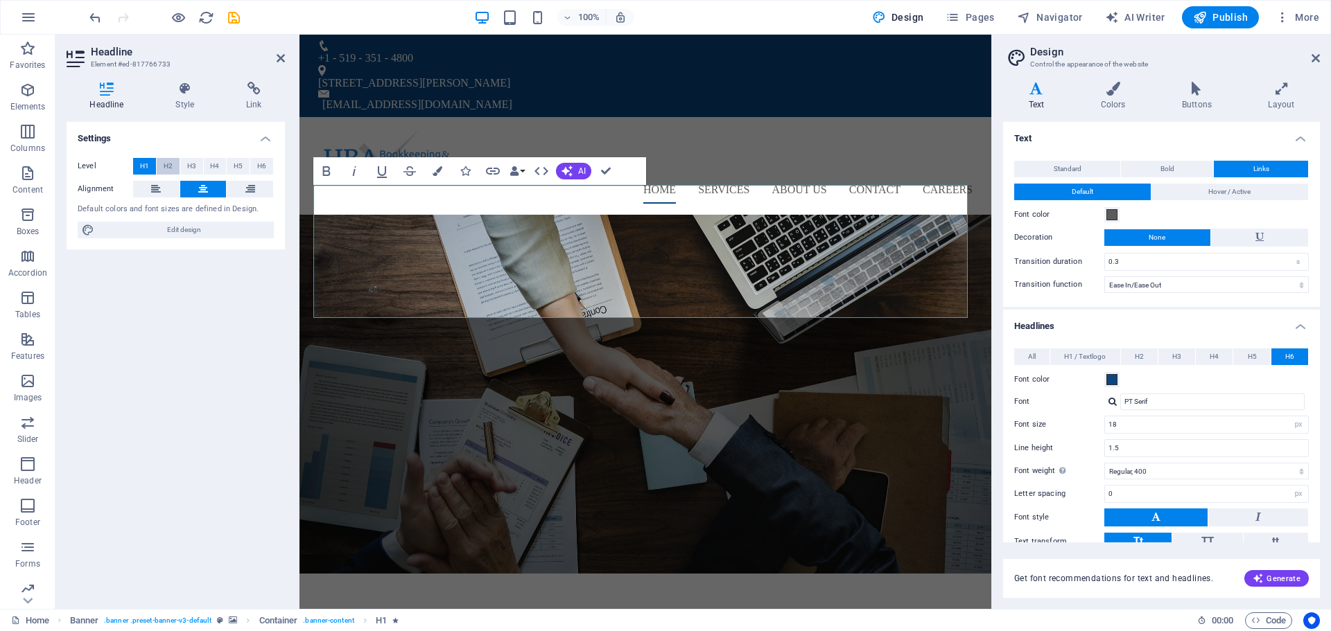
click at [170, 168] on span "H2" at bounding box center [168, 166] width 9 height 17
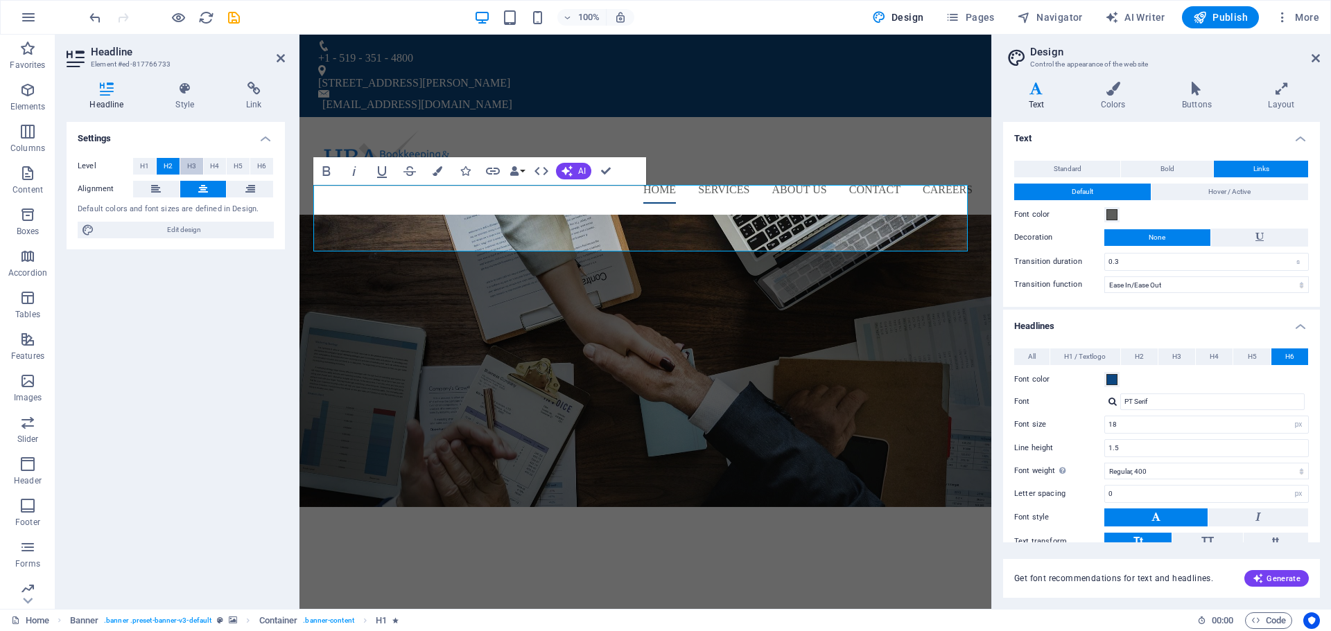
click at [194, 167] on span "H3" at bounding box center [191, 166] width 9 height 17
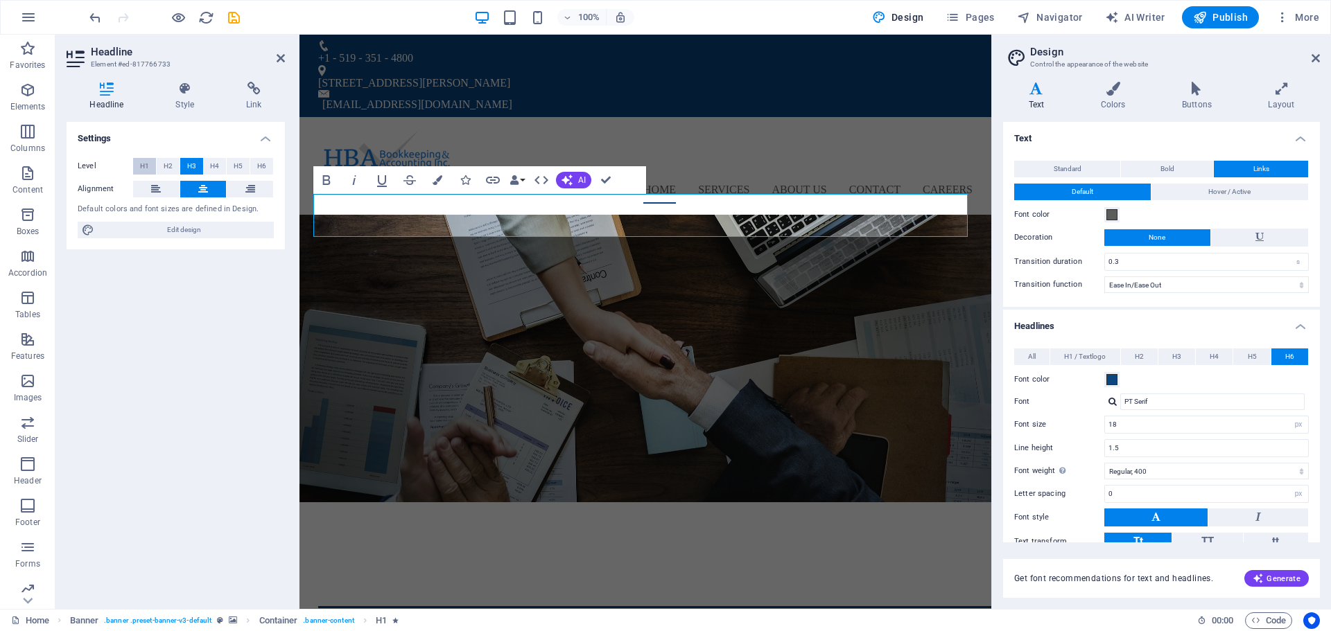
click at [141, 164] on span "H1" at bounding box center [144, 166] width 9 height 17
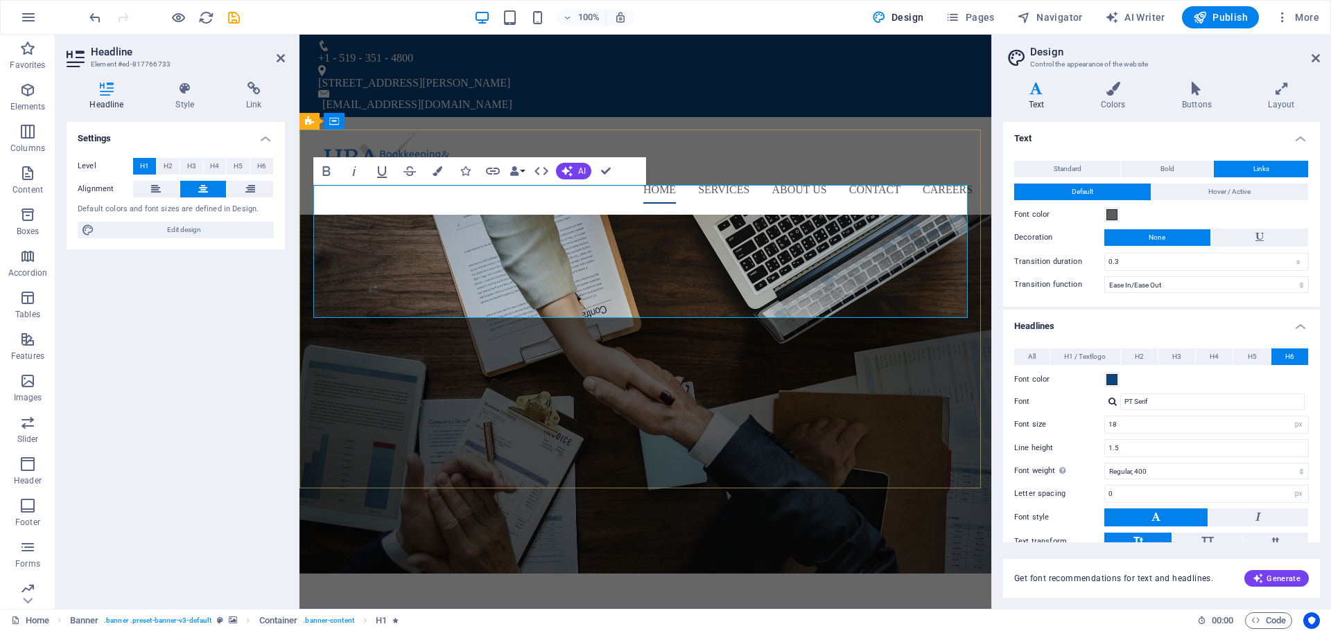
click at [177, 96] on h4 "Style" at bounding box center [187, 96] width 71 height 29
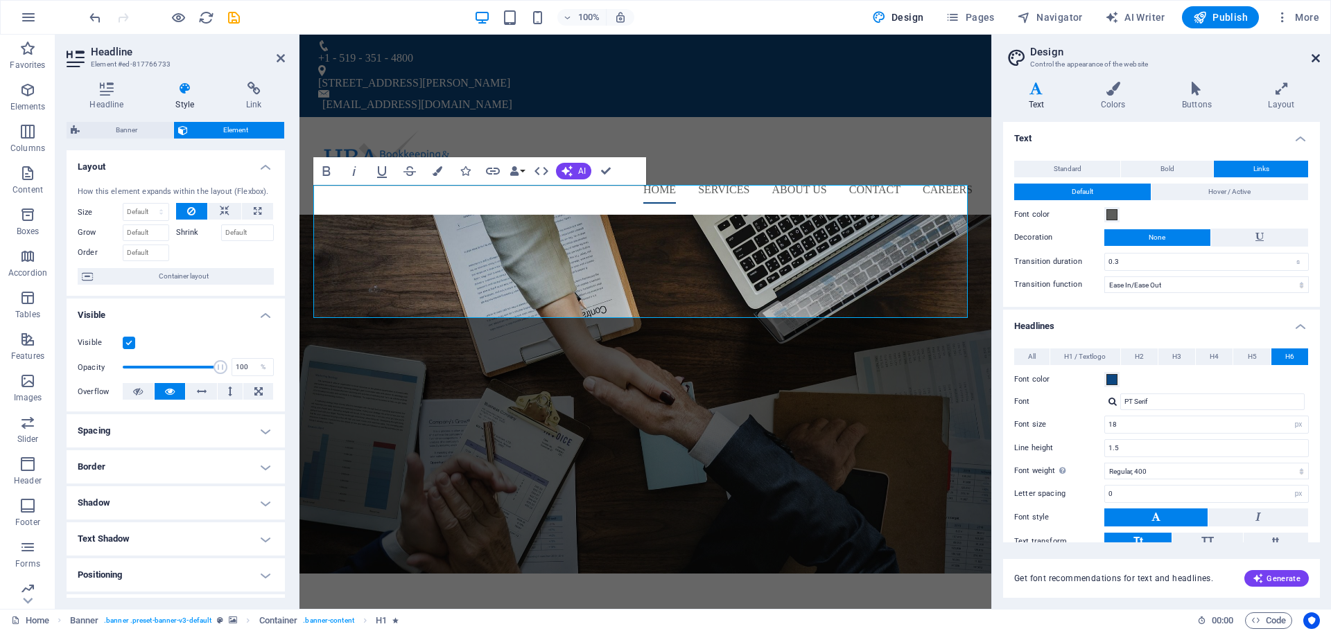
click at [1318, 59] on icon at bounding box center [1315, 58] width 8 height 11
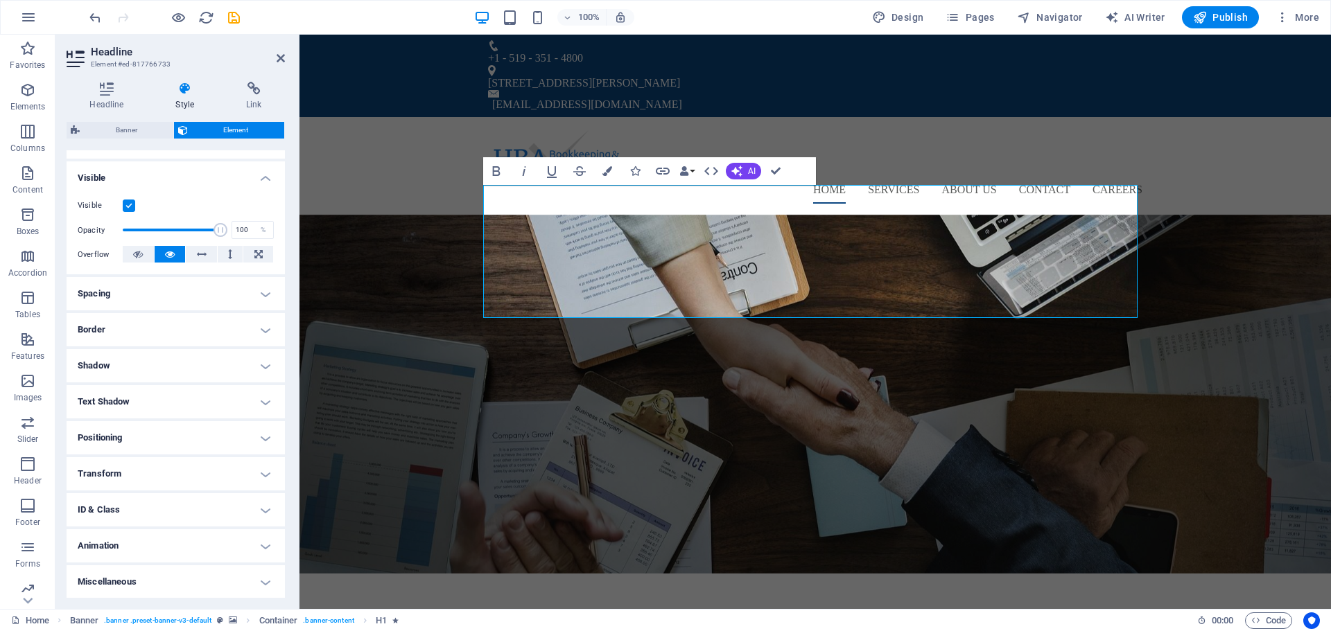
scroll to position [138, 0]
click at [222, 442] on h4 "Positioning" at bounding box center [176, 437] width 218 height 33
click at [148, 297] on h4 "Spacing" at bounding box center [176, 293] width 218 height 33
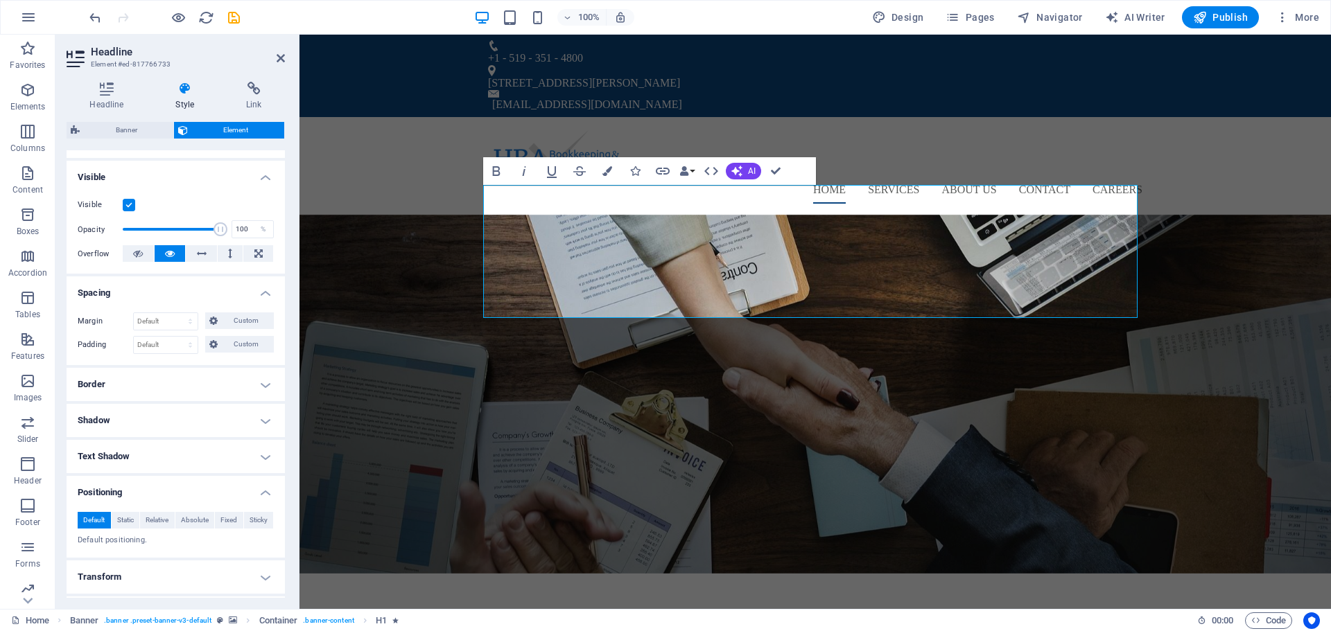
click at [137, 383] on h4 "Border" at bounding box center [176, 384] width 218 height 33
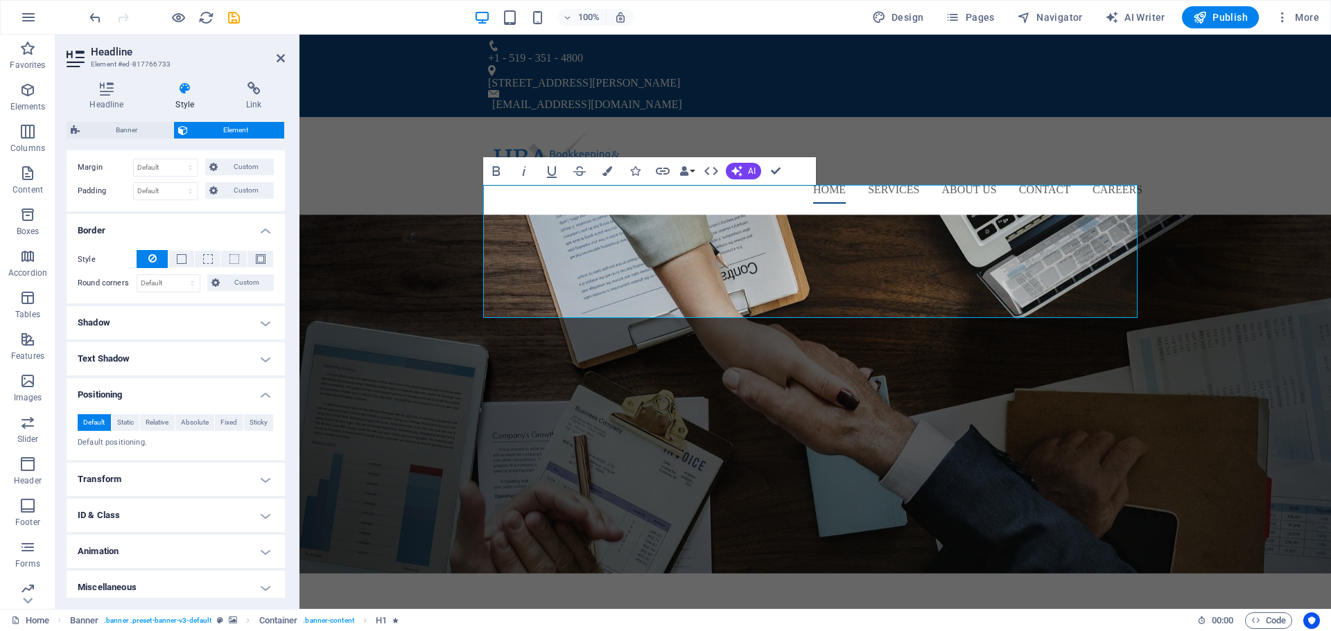
scroll to position [298, 0]
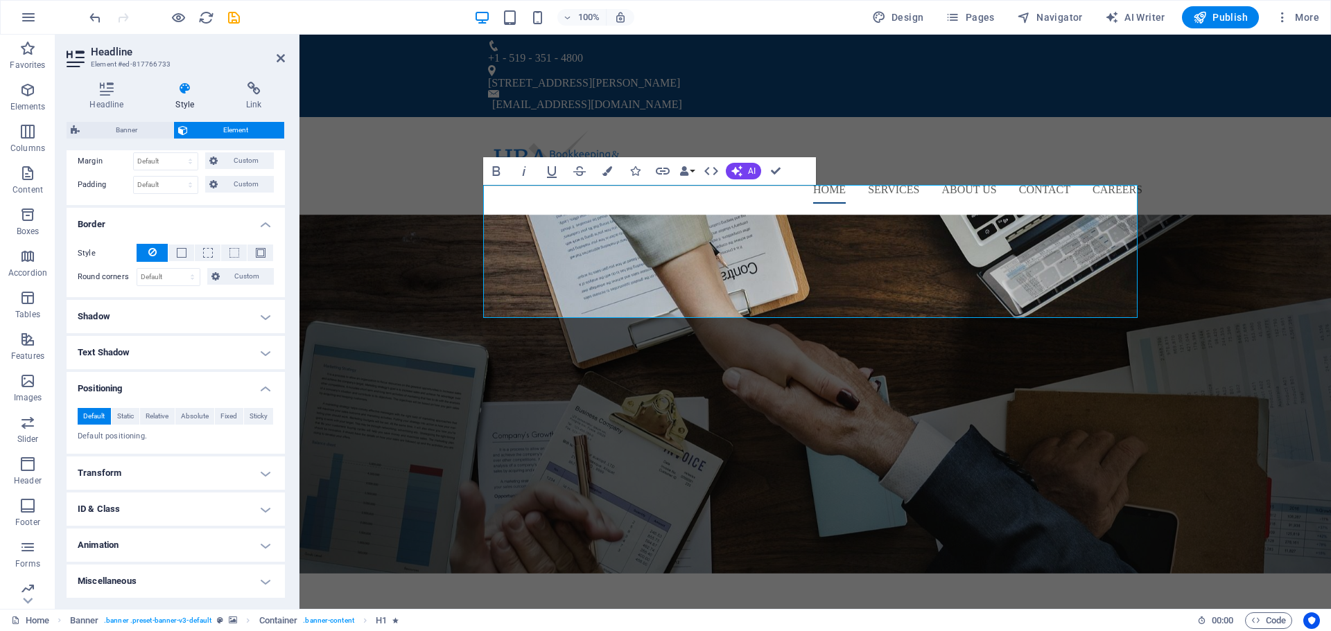
click at [160, 551] on h4 "Animation" at bounding box center [176, 545] width 218 height 33
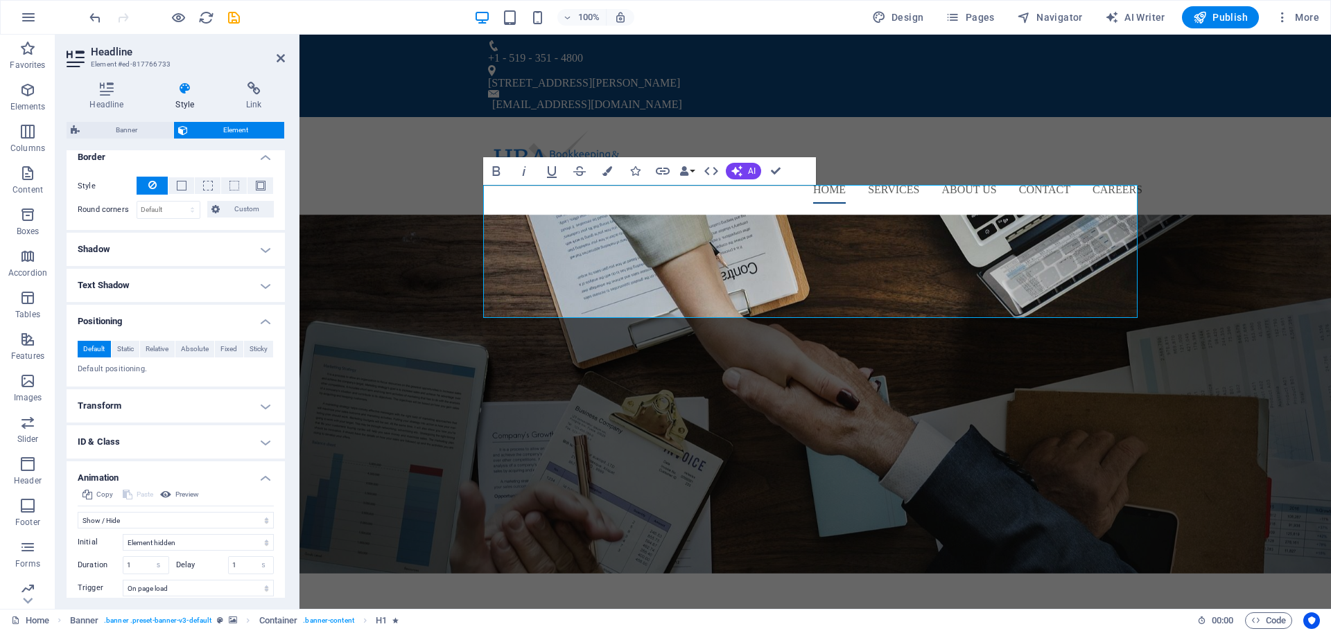
scroll to position [441, 0]
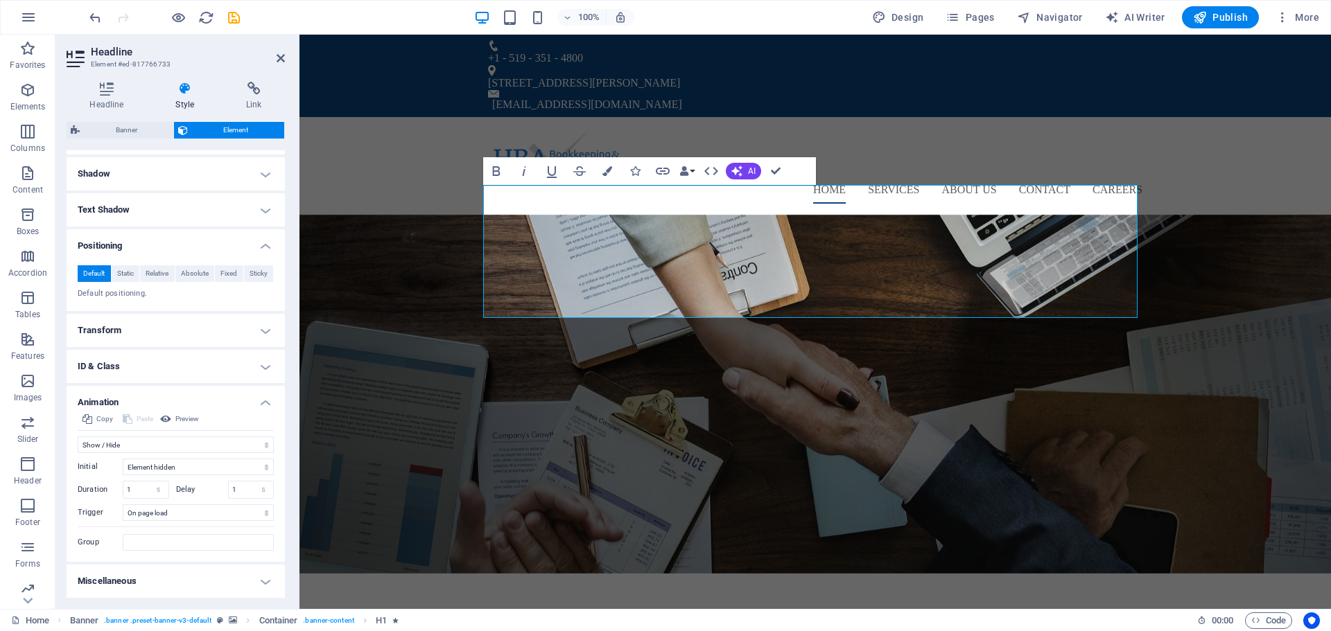
click at [182, 579] on h4 "Miscellaneous" at bounding box center [176, 581] width 218 height 33
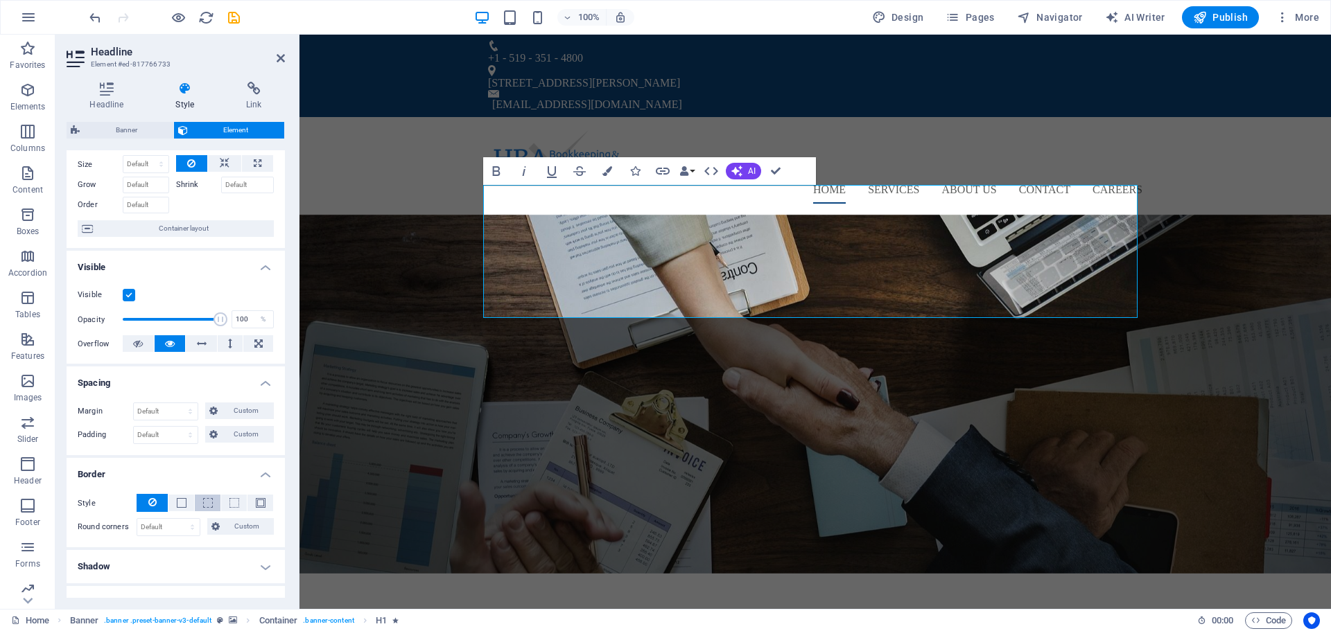
scroll to position [0, 0]
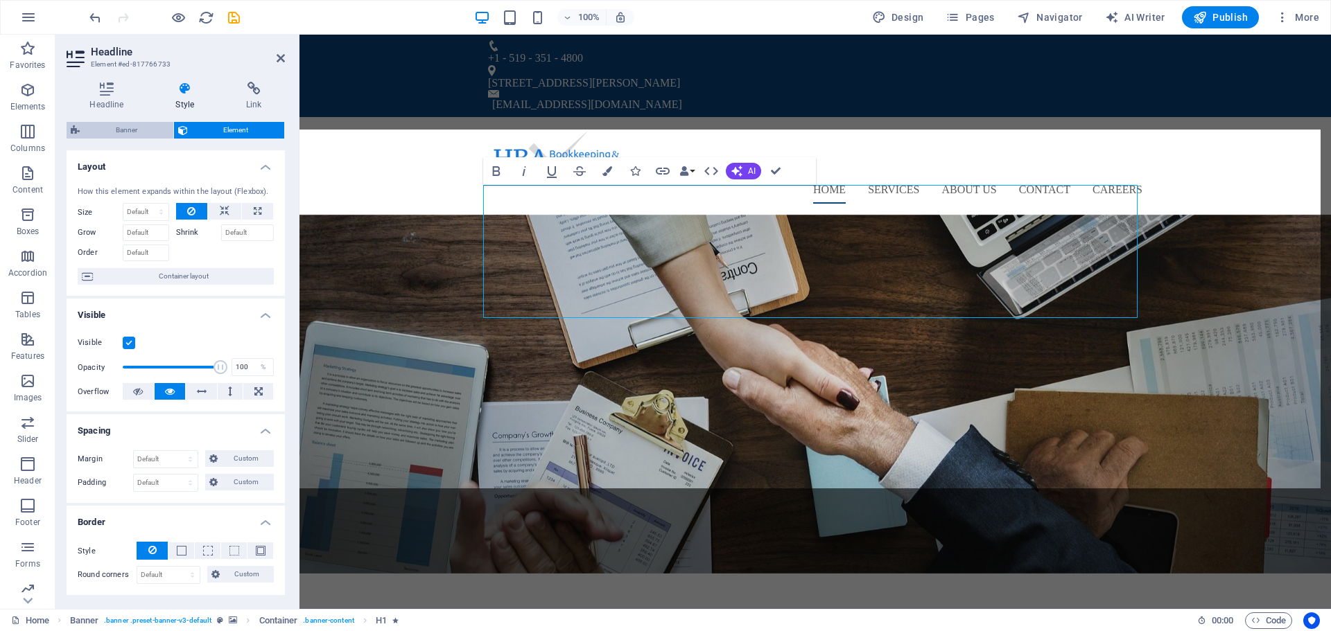
click at [128, 129] on span "Banner" at bounding box center [126, 130] width 85 height 17
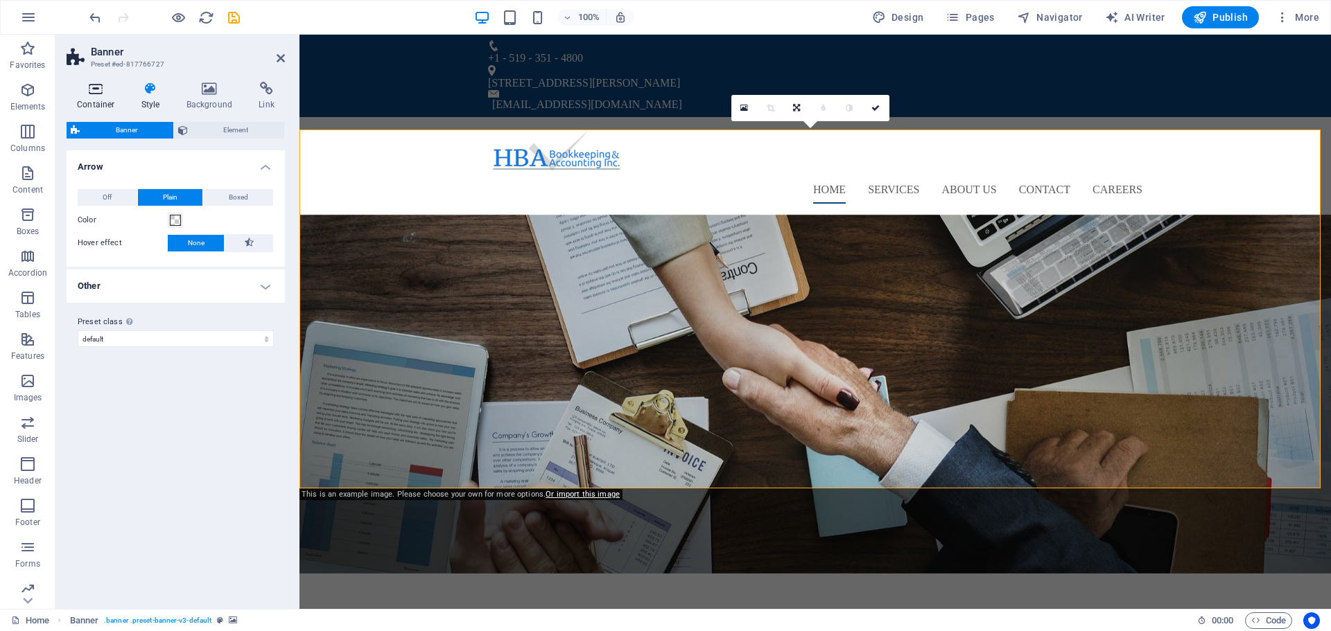
click at [101, 95] on icon at bounding box center [96, 89] width 59 height 14
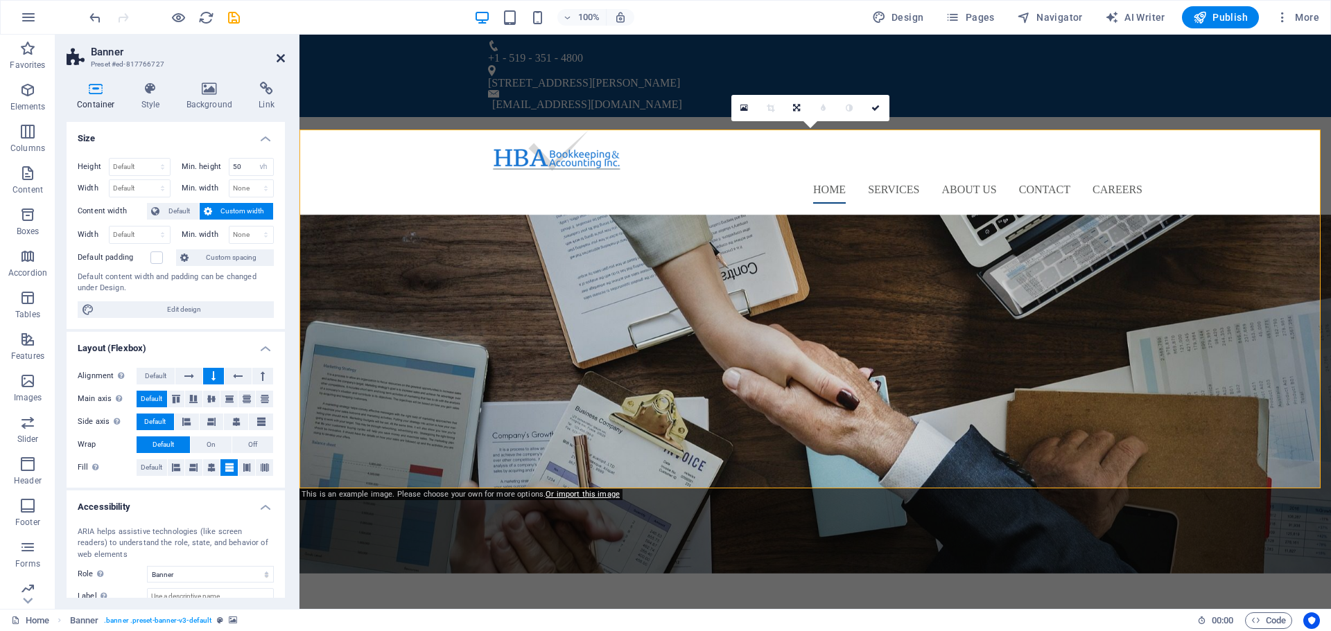
click at [284, 61] on icon at bounding box center [281, 58] width 8 height 11
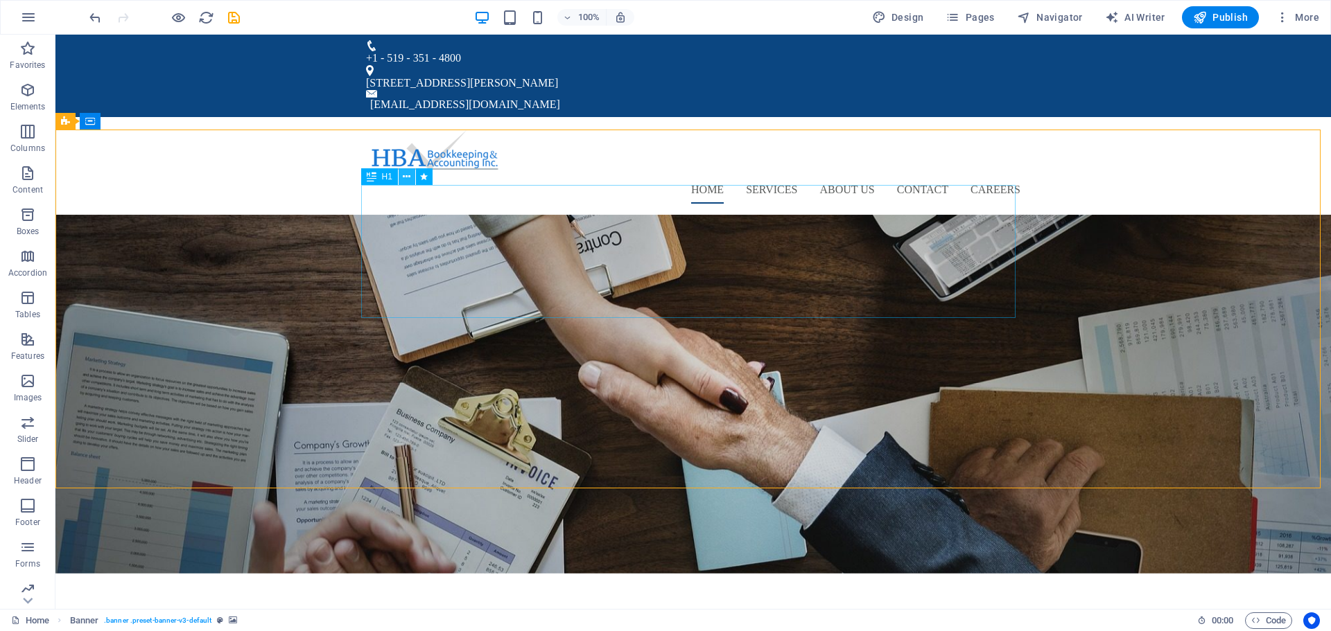
click at [406, 176] on icon at bounding box center [407, 177] width 8 height 15
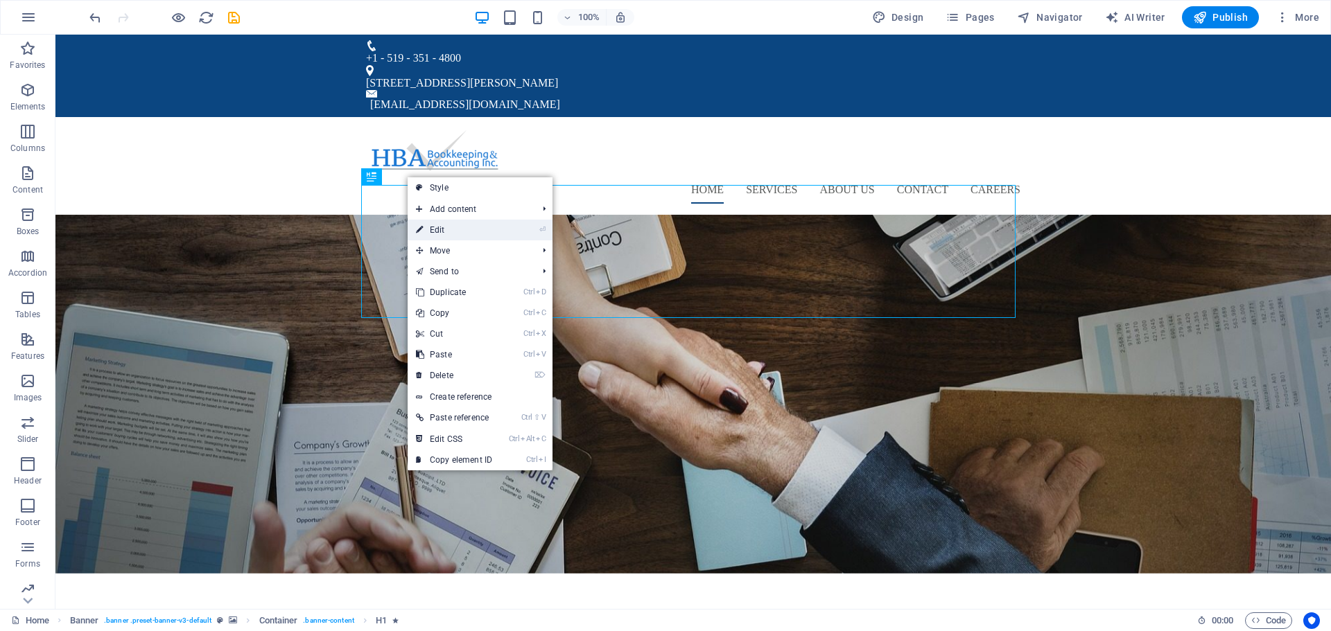
click at [460, 227] on link "⏎ Edit" at bounding box center [454, 230] width 93 height 21
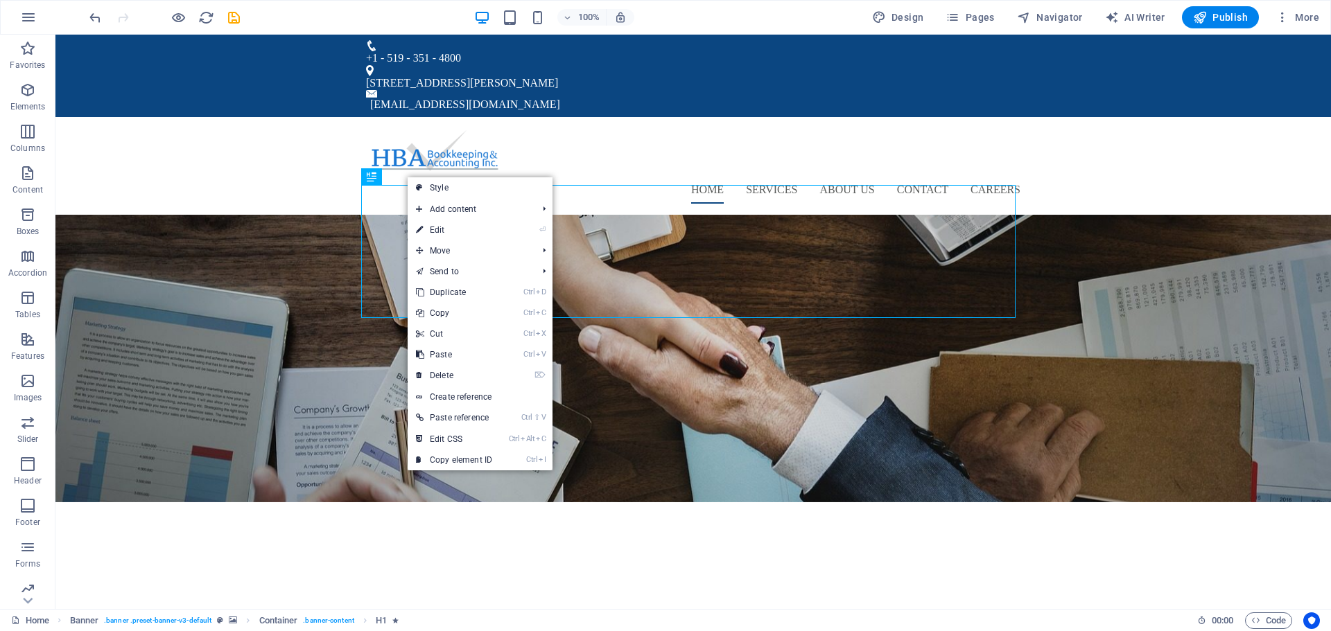
select select "fade"
select select "s"
select select "onload"
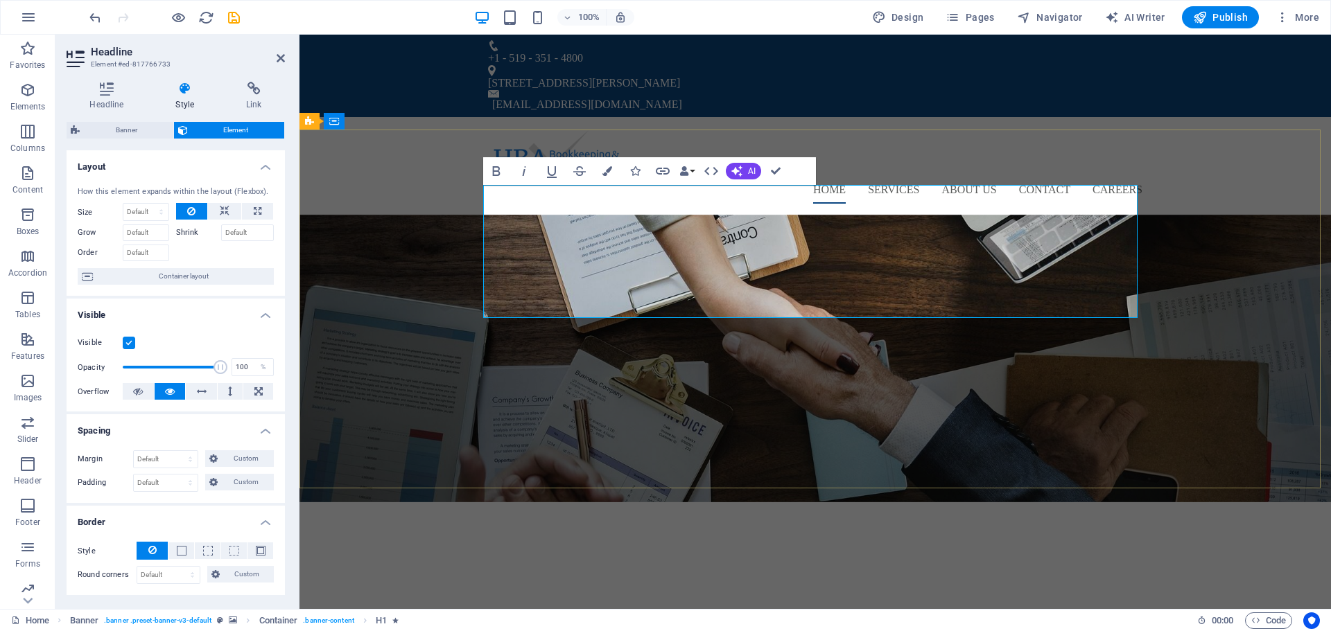
click at [717, 562] on span "HBA Bookkeeping & Accounting Inc." at bounding box center [815, 624] width 639 height 125
click at [593, 562] on span "HBA Bookkeeping & Accounting Inc." at bounding box center [815, 624] width 639 height 125
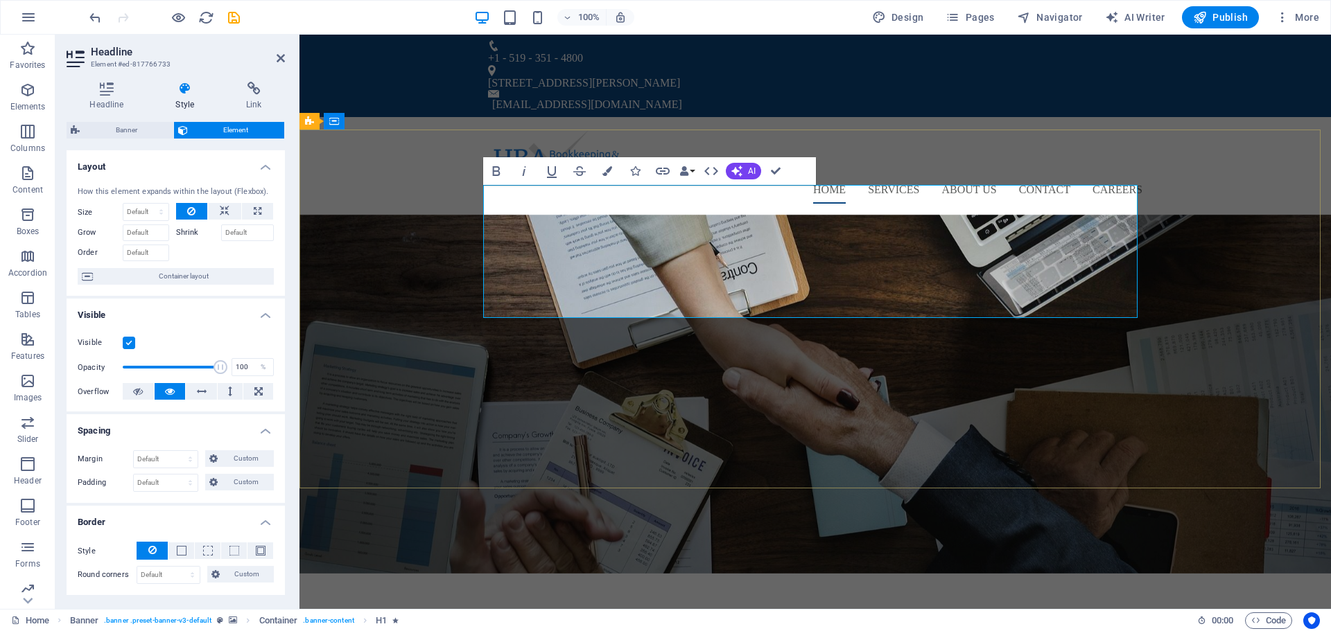
drag, startPoint x: 859, startPoint y: 216, endPoint x: 729, endPoint y: 216, distance: 129.6
drag, startPoint x: 757, startPoint y: 212, endPoint x: 1142, endPoint y: 287, distance: 392.6
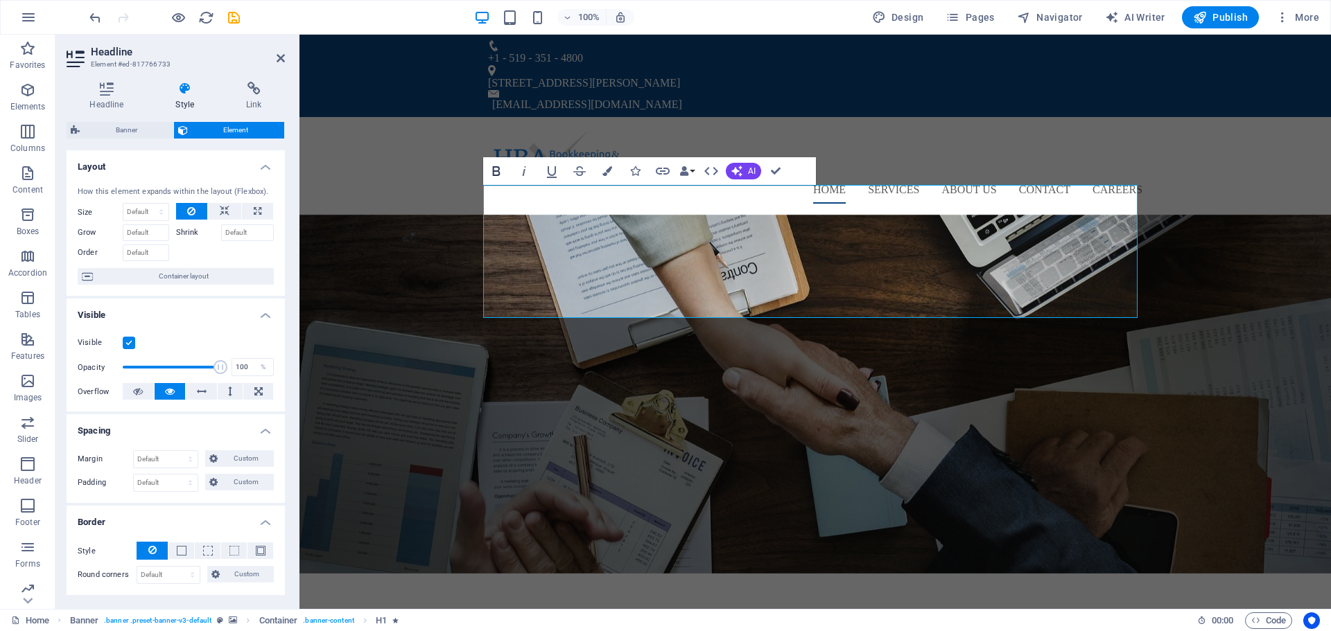
click at [498, 174] on icon "button" at bounding box center [496, 171] width 17 height 17
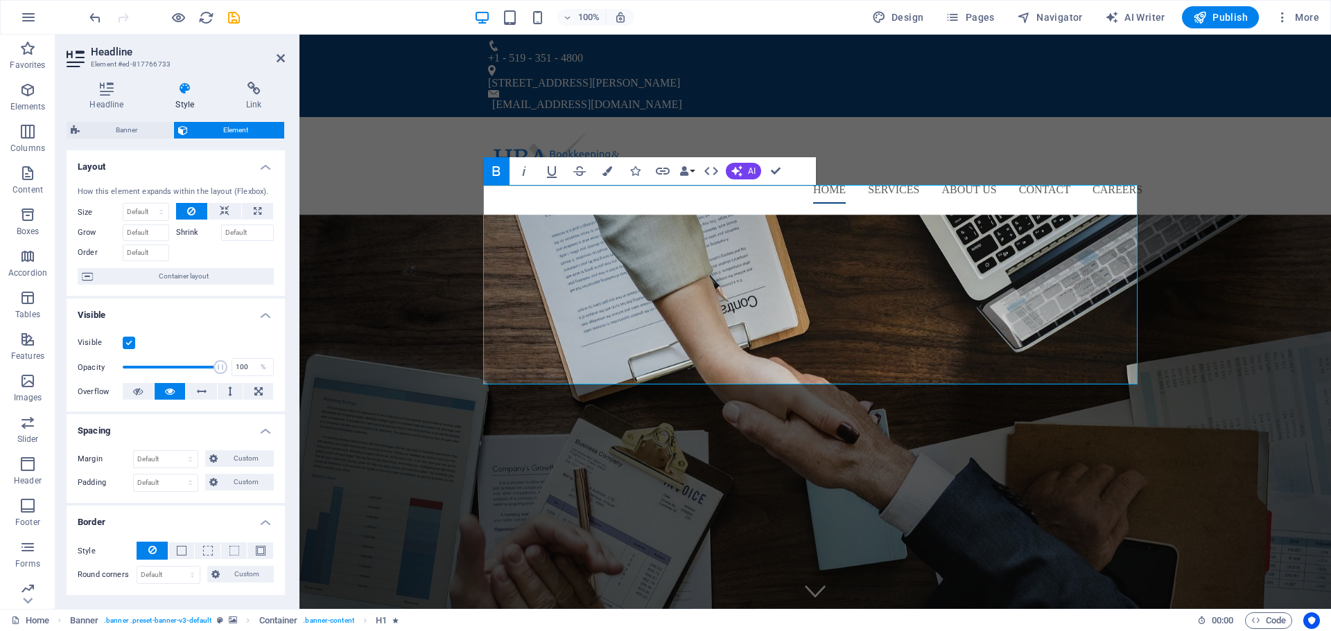
click at [498, 174] on icon "button" at bounding box center [496, 171] width 17 height 17
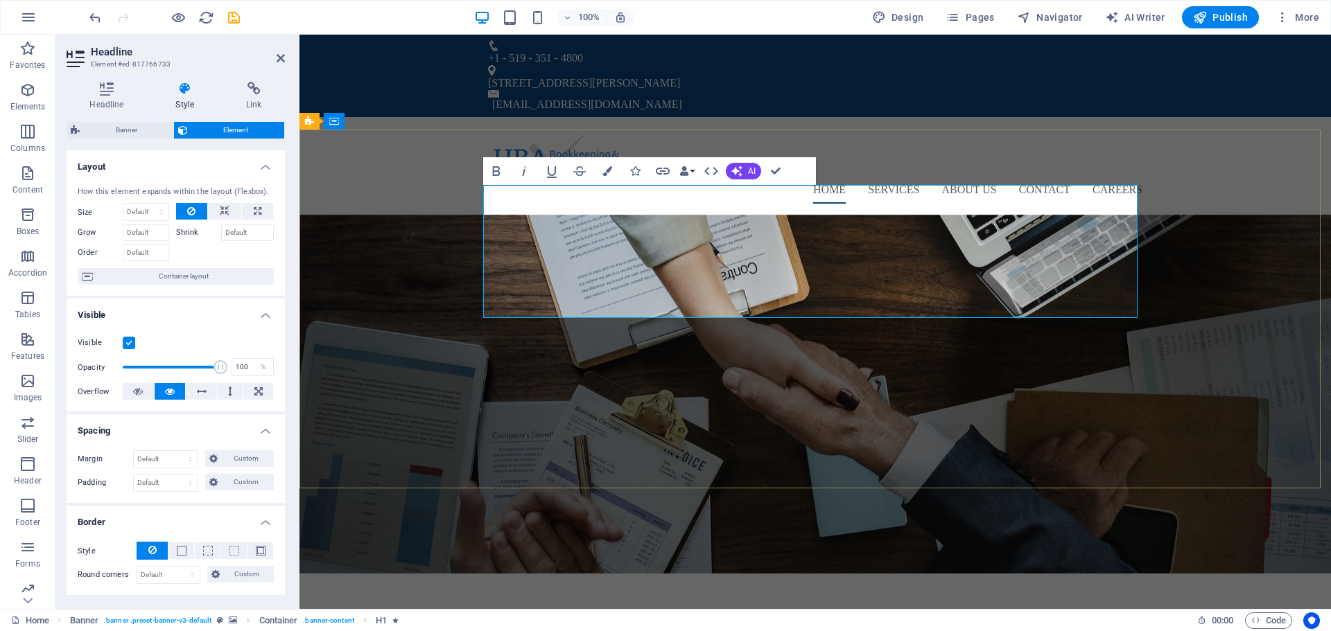
drag, startPoint x: 842, startPoint y: 220, endPoint x: 747, endPoint y: 215, distance: 95.1
drag, startPoint x: 769, startPoint y: 213, endPoint x: 733, endPoint y: 227, distance: 38.9
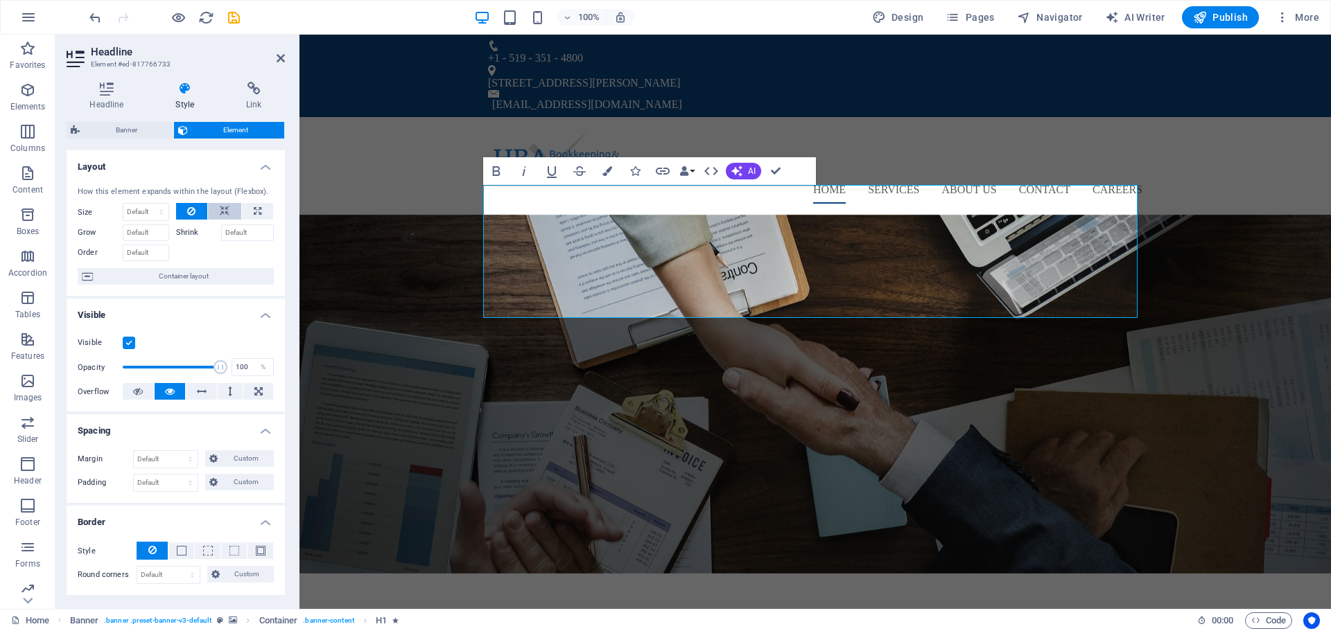
click at [223, 211] on icon at bounding box center [225, 211] width 10 height 17
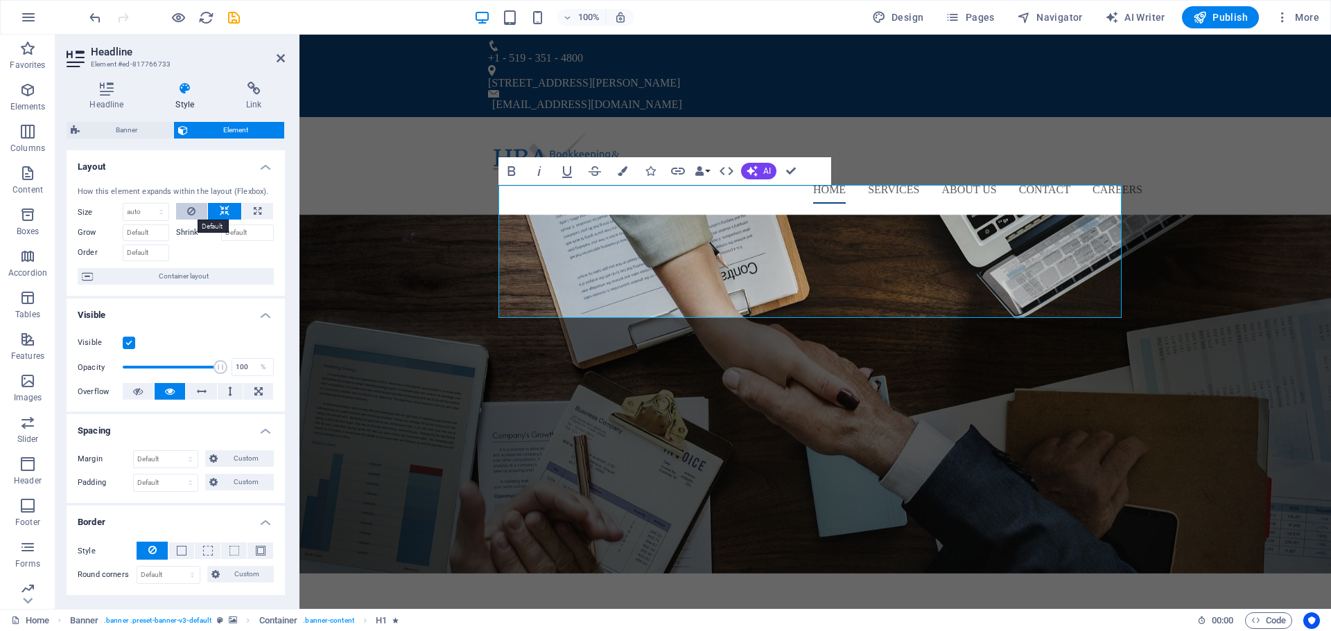
click at [187, 208] on icon at bounding box center [191, 211] width 8 height 17
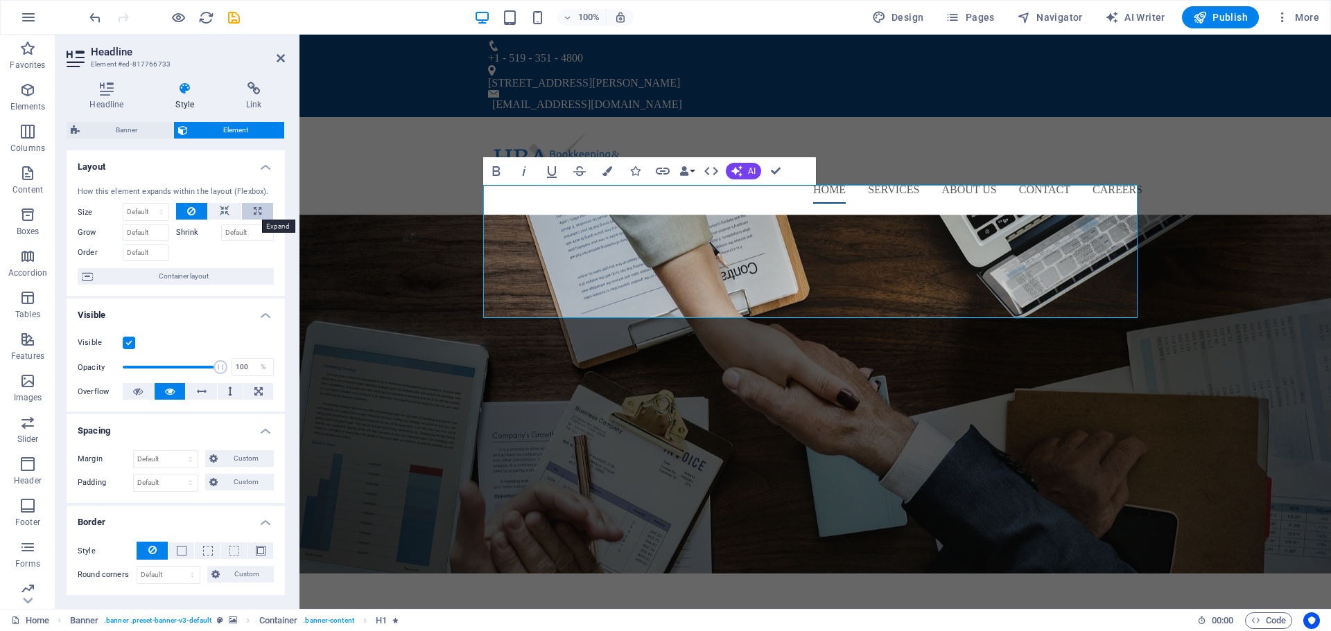
click at [254, 213] on icon at bounding box center [258, 211] width 8 height 17
type input "100"
select select "%"
click at [216, 214] on button at bounding box center [224, 211] width 33 height 17
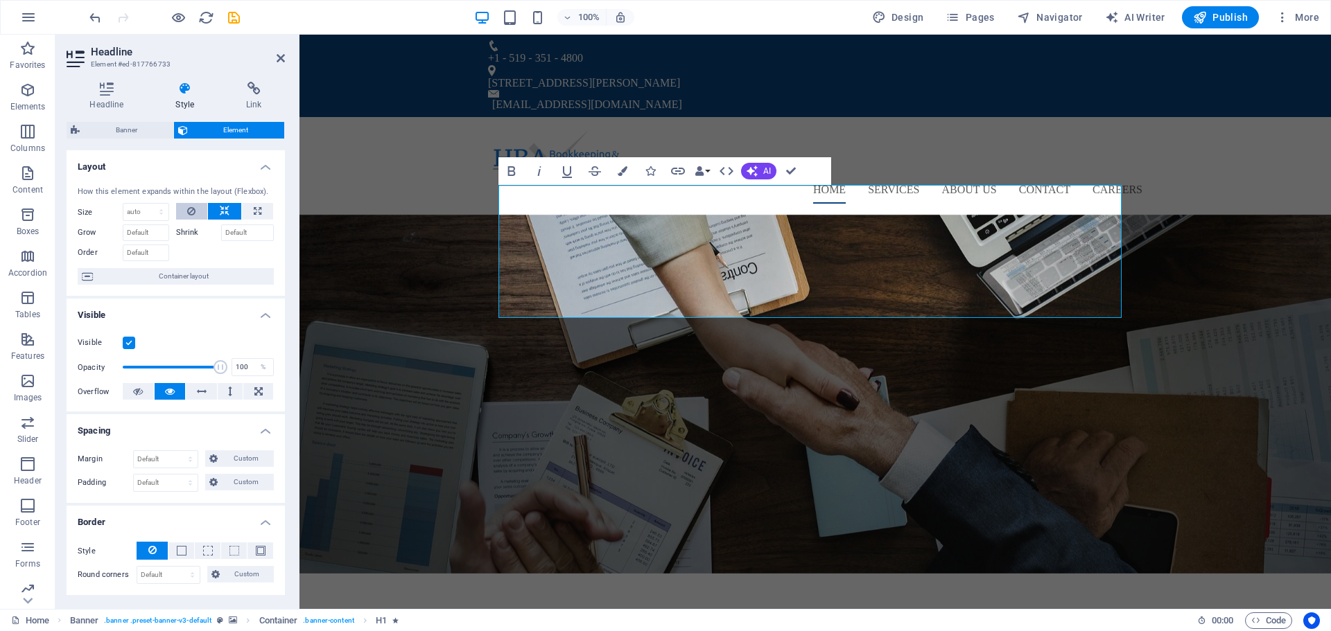
click at [187, 211] on icon at bounding box center [191, 211] width 8 height 17
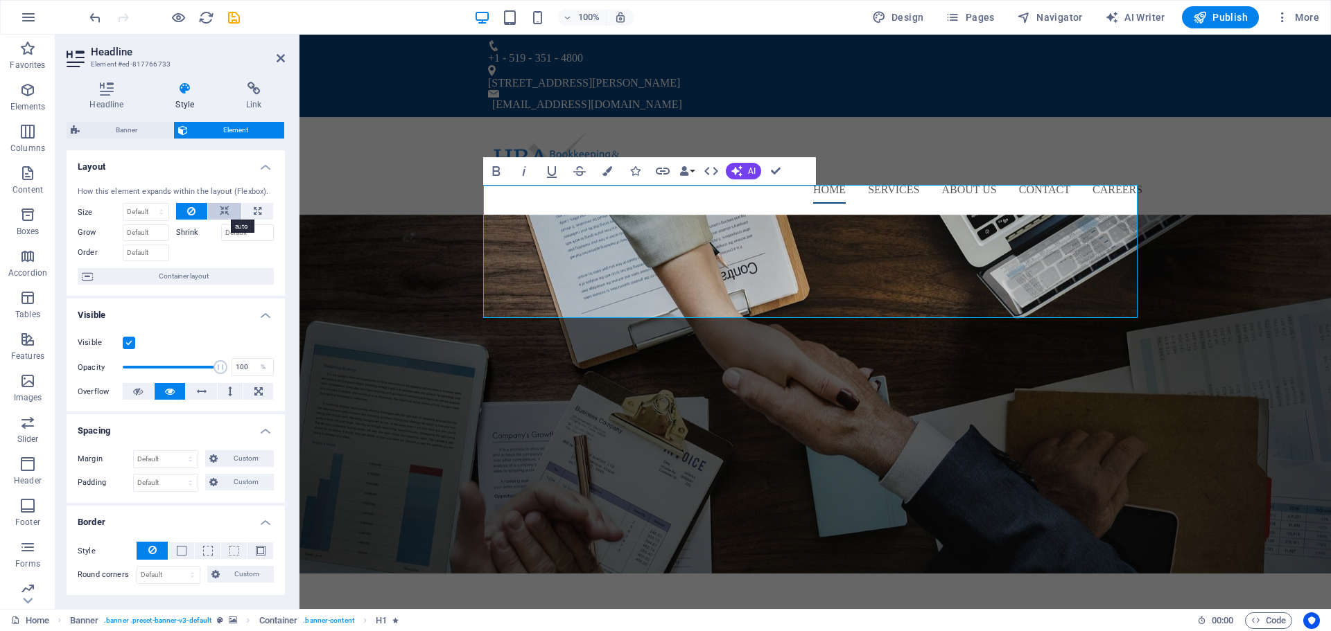
click at [220, 212] on icon at bounding box center [225, 211] width 10 height 17
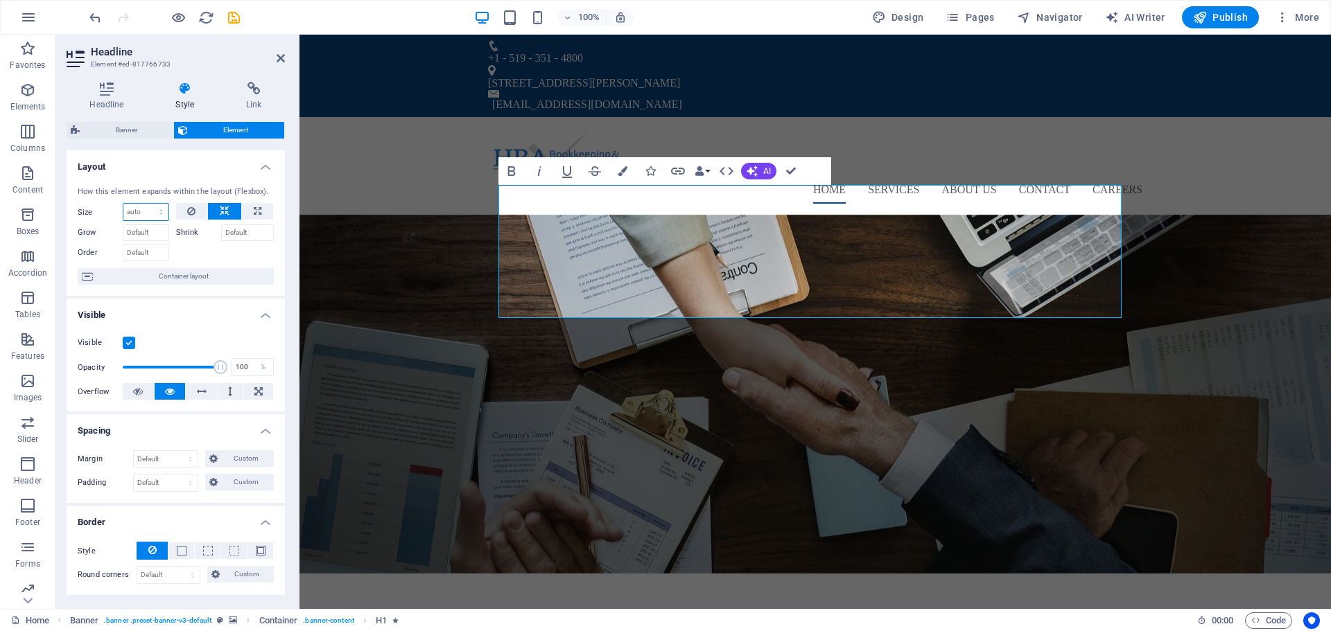
click at [163, 215] on select "Default auto px % 1/1 1/2 1/3 1/4 1/5 1/6 1/7 1/8 1/9 1/10" at bounding box center [145, 212] width 45 height 17
select select "%"
click at [147, 204] on select "Default auto px % 1/1 1/2 1/3 1/4 1/5 1/6 1/7 1/8 1/9 1/10" at bounding box center [145, 212] width 45 height 17
type input "100"
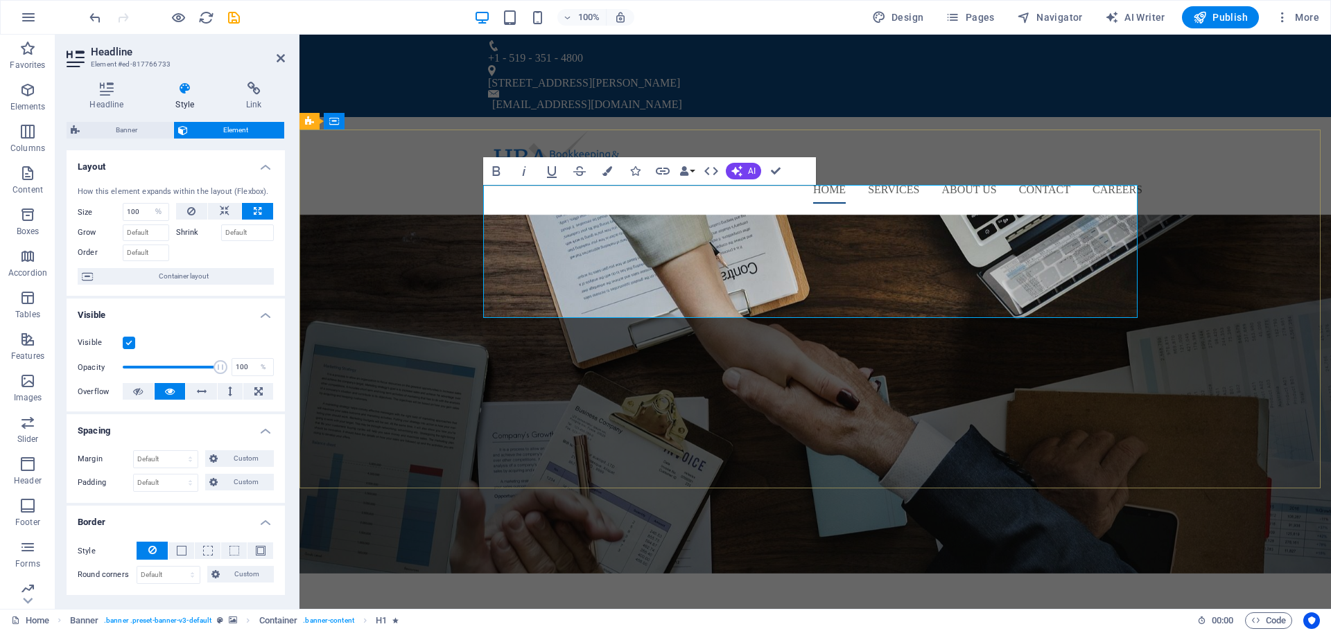
click at [141, 210] on input "100" at bounding box center [145, 212] width 45 height 17
type input "1"
type input "90"
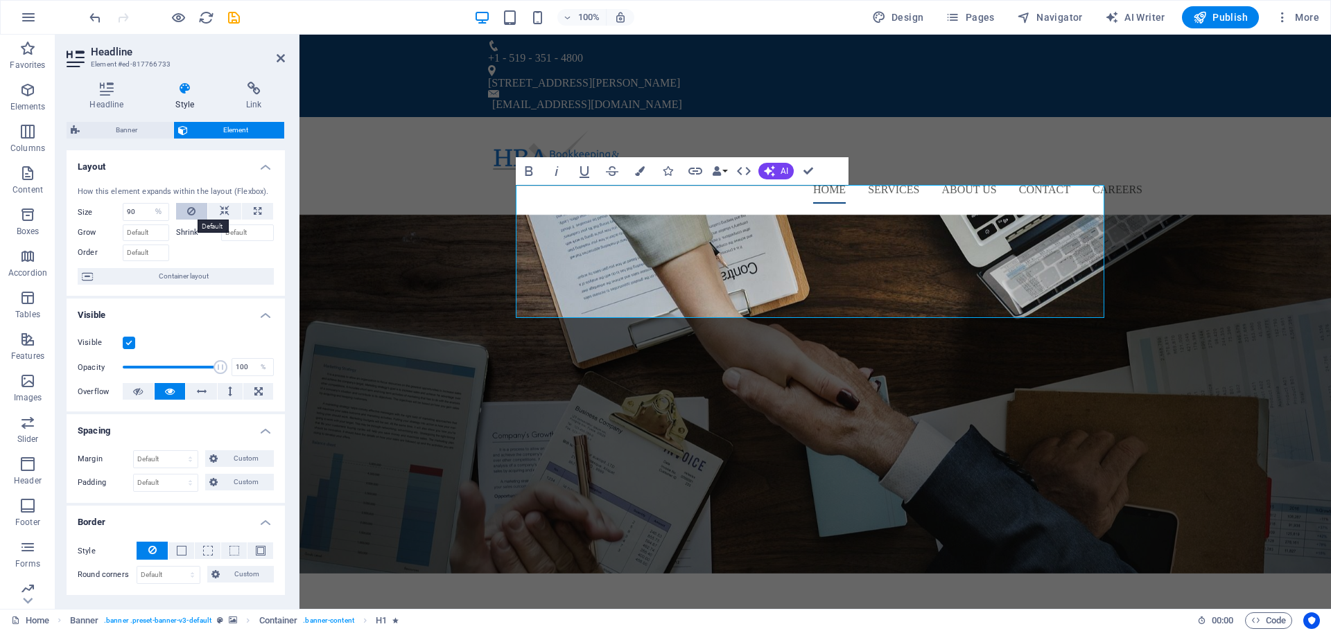
click at [193, 211] on icon at bounding box center [191, 211] width 8 height 17
select select "DISABLED_OPTION_VALUE"
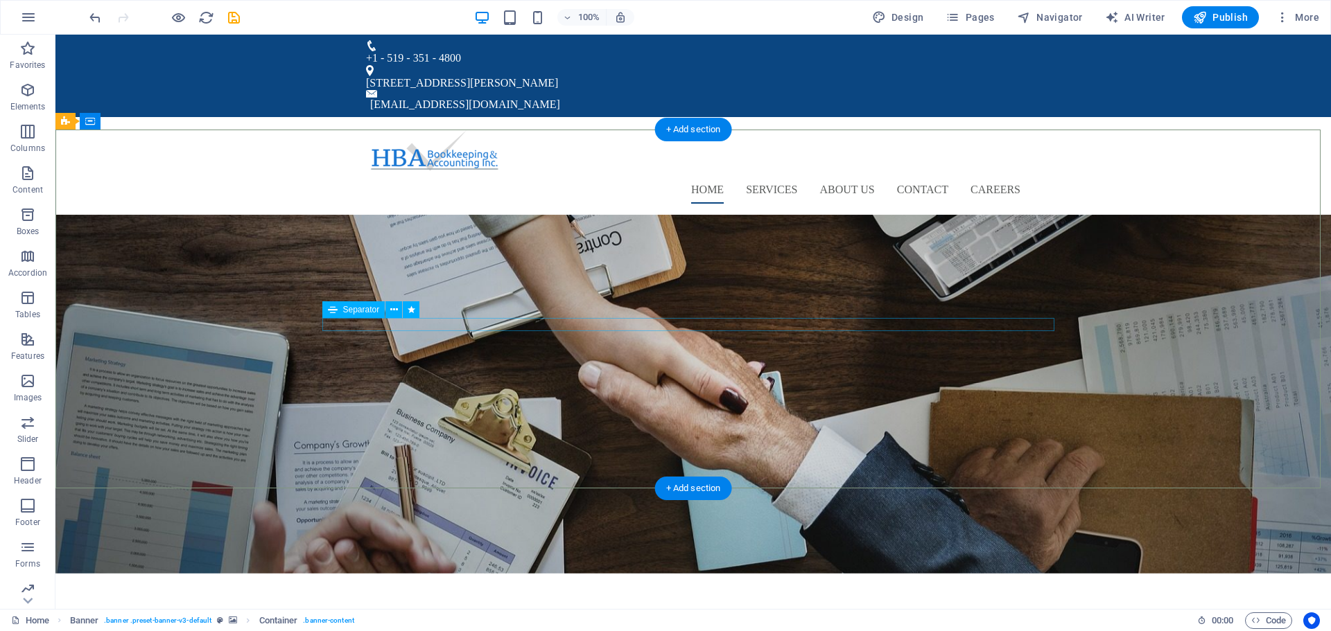
select select "rem"
select select "px"
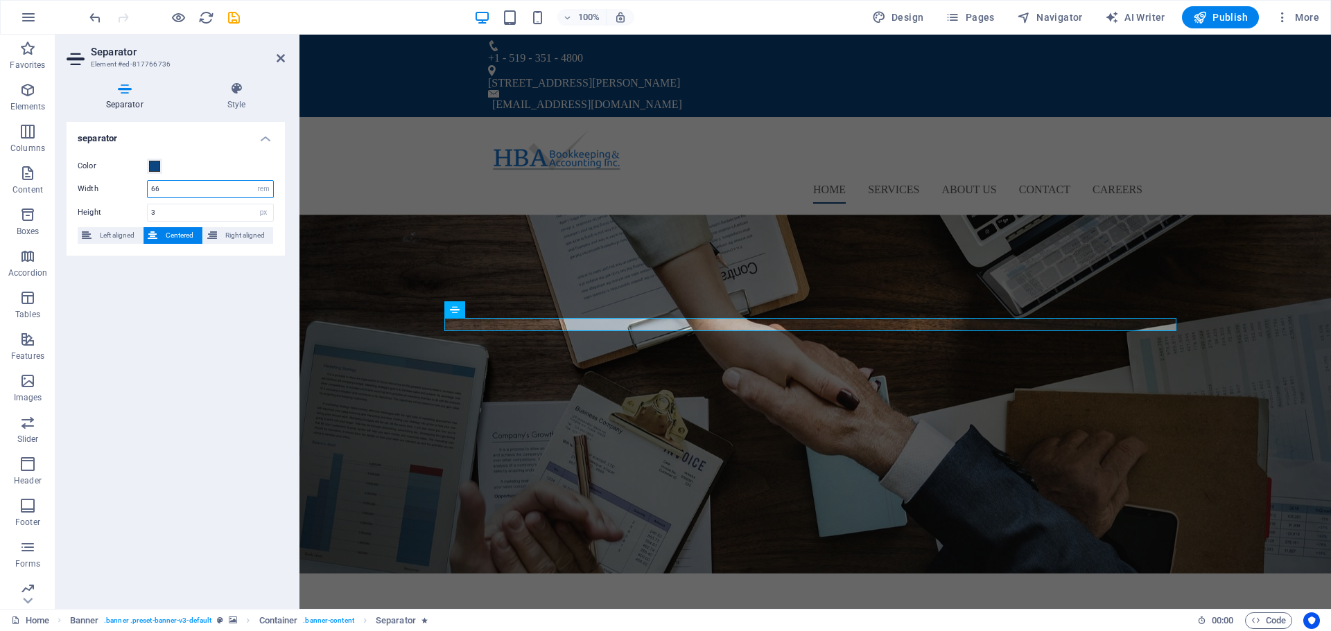
click at [161, 186] on input "66" at bounding box center [210, 189] width 125 height 17
type input "6"
type input "40"
click at [175, 322] on div "separator Color Width 40 px rem % vh vw Height 3 px rem vh vw Left aligned Cent…" at bounding box center [176, 360] width 218 height 476
drag, startPoint x: 284, startPoint y: 55, endPoint x: 184, endPoint y: 7, distance: 111.6
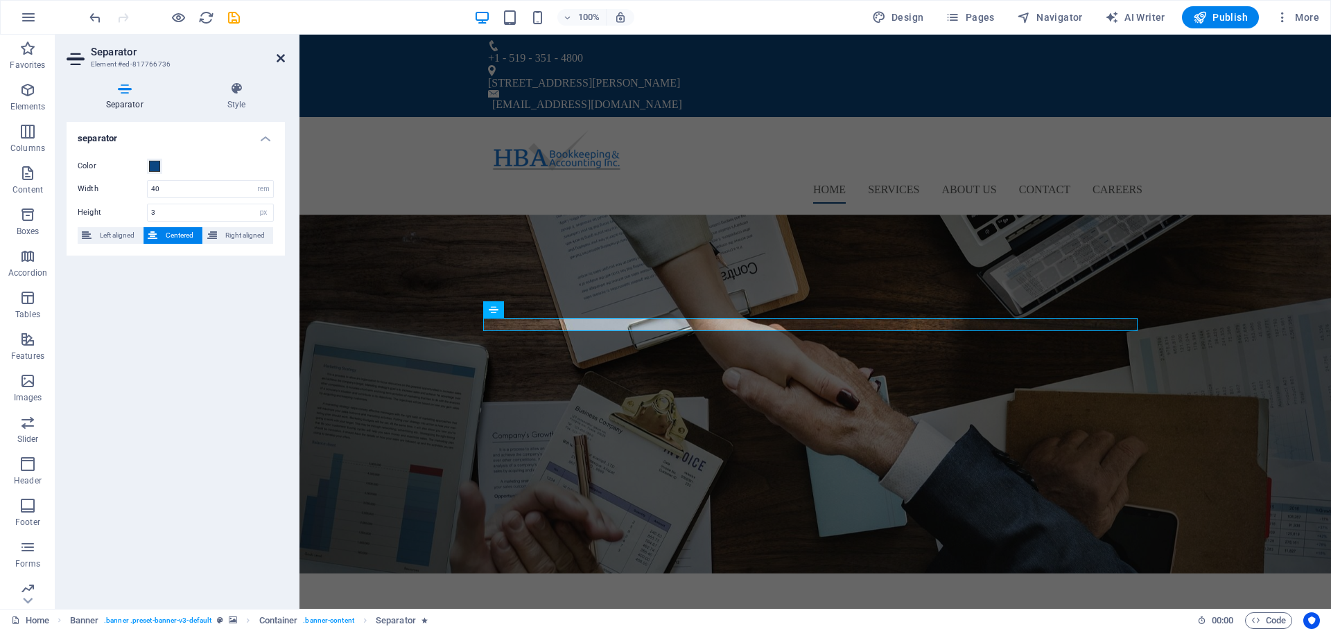
click at [284, 55] on icon at bounding box center [281, 58] width 8 height 11
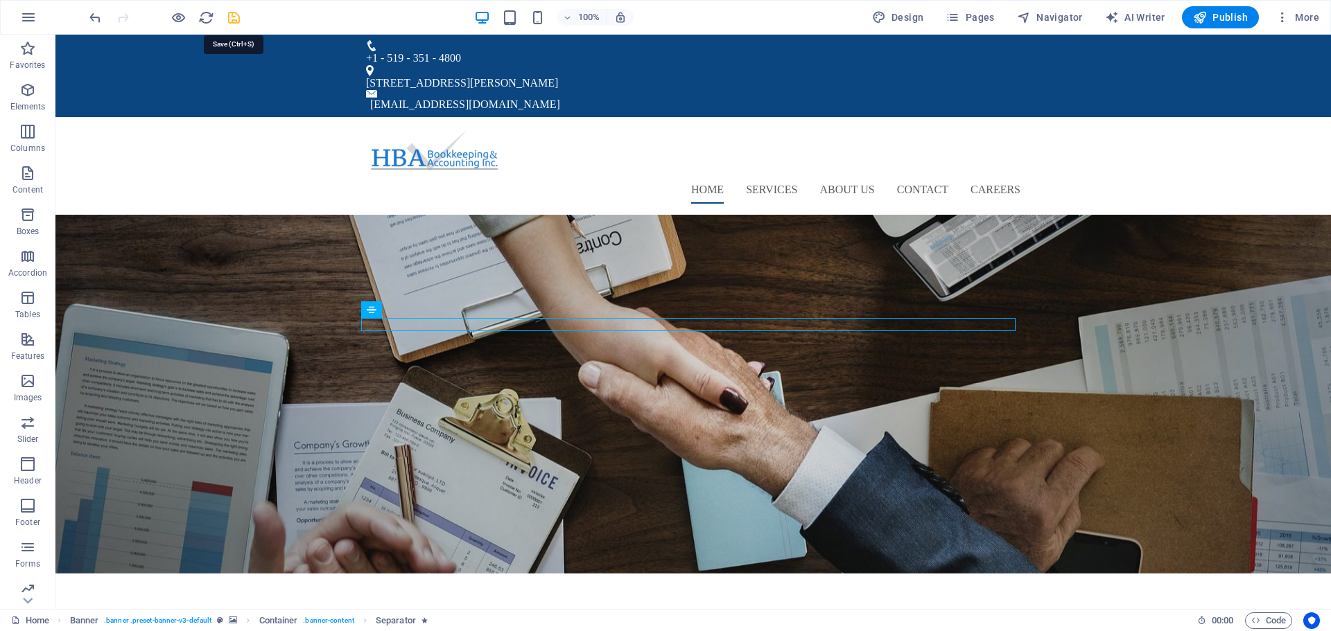
click at [235, 21] on icon "save" at bounding box center [234, 18] width 16 height 16
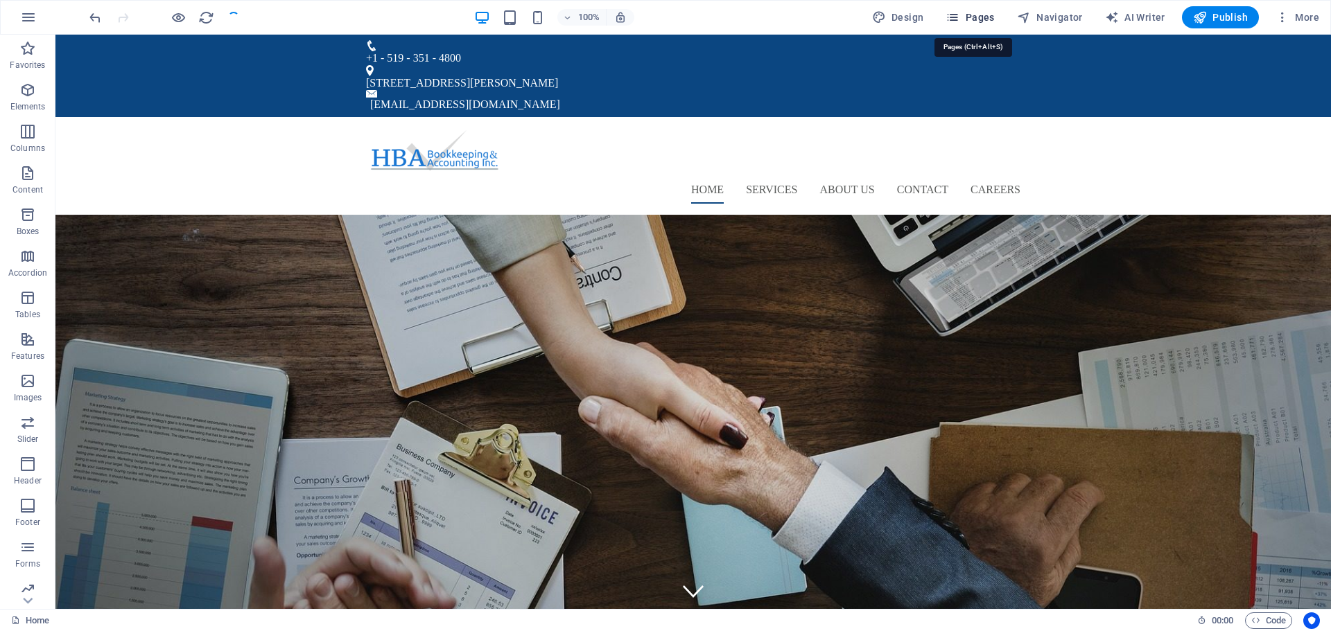
click at [984, 12] on span "Pages" at bounding box center [969, 17] width 49 height 14
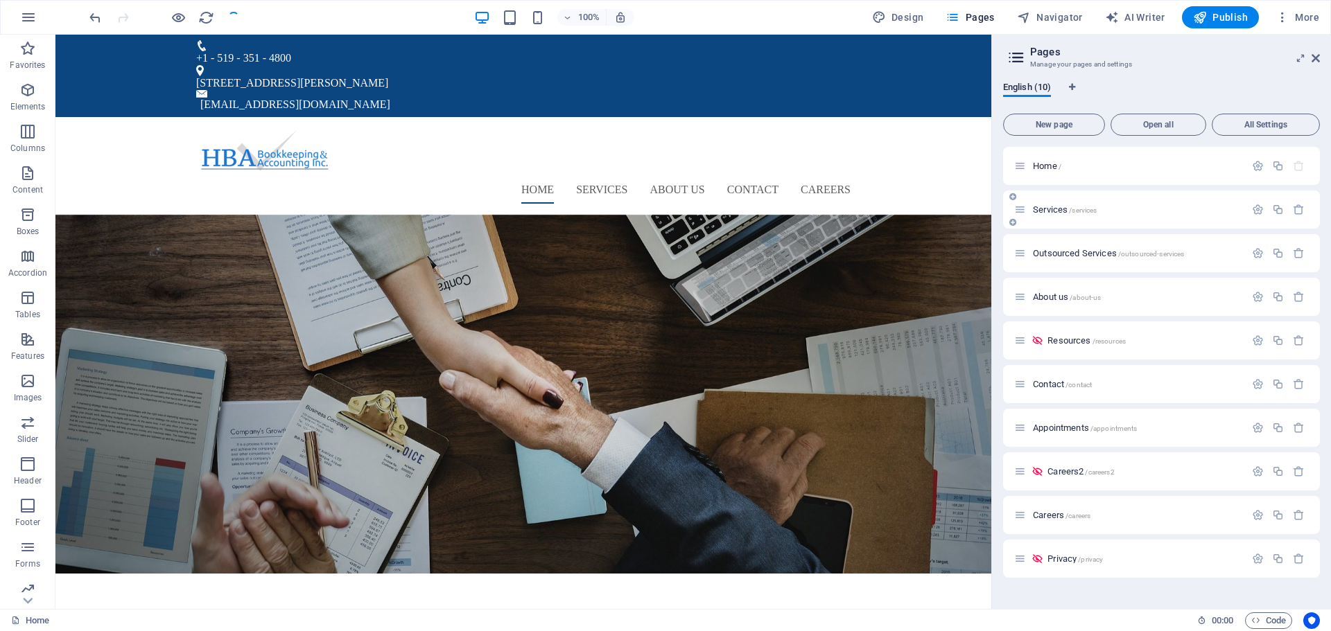
click at [1121, 208] on p "Services /services" at bounding box center [1137, 209] width 208 height 9
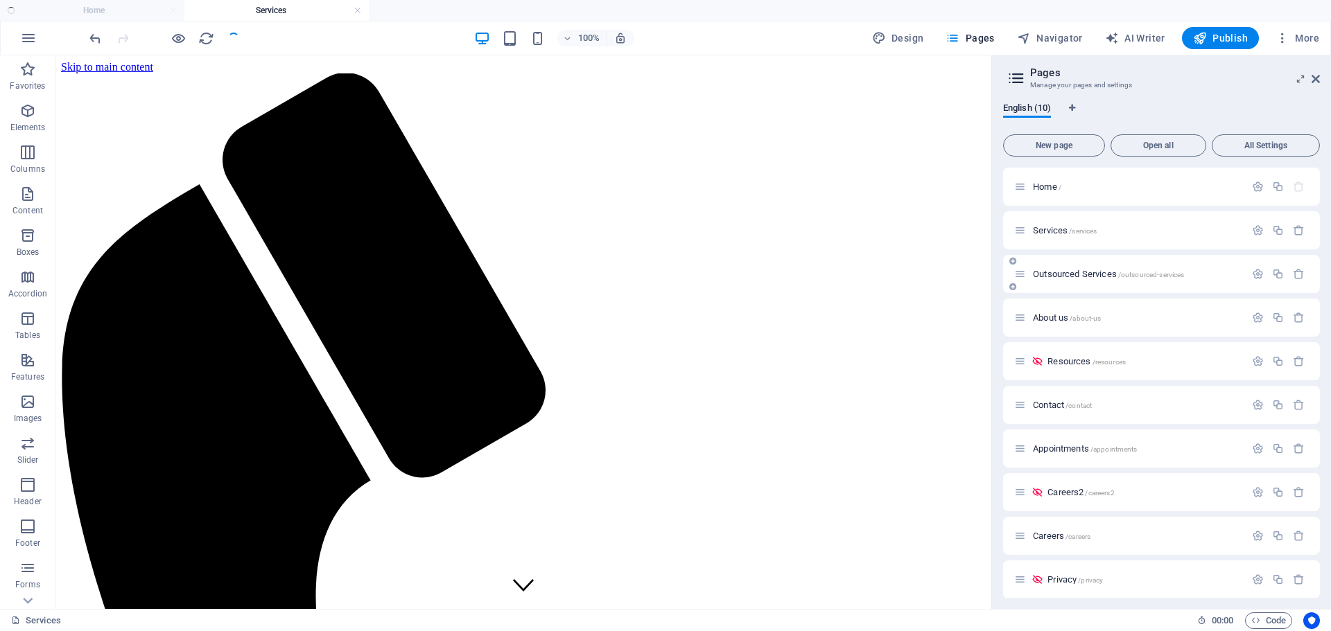
click at [1101, 282] on div "Outsourced Services /outsourced-services" at bounding box center [1161, 274] width 317 height 38
click at [1088, 262] on div "Outsourced Services /outsourced-services" at bounding box center [1161, 274] width 317 height 38
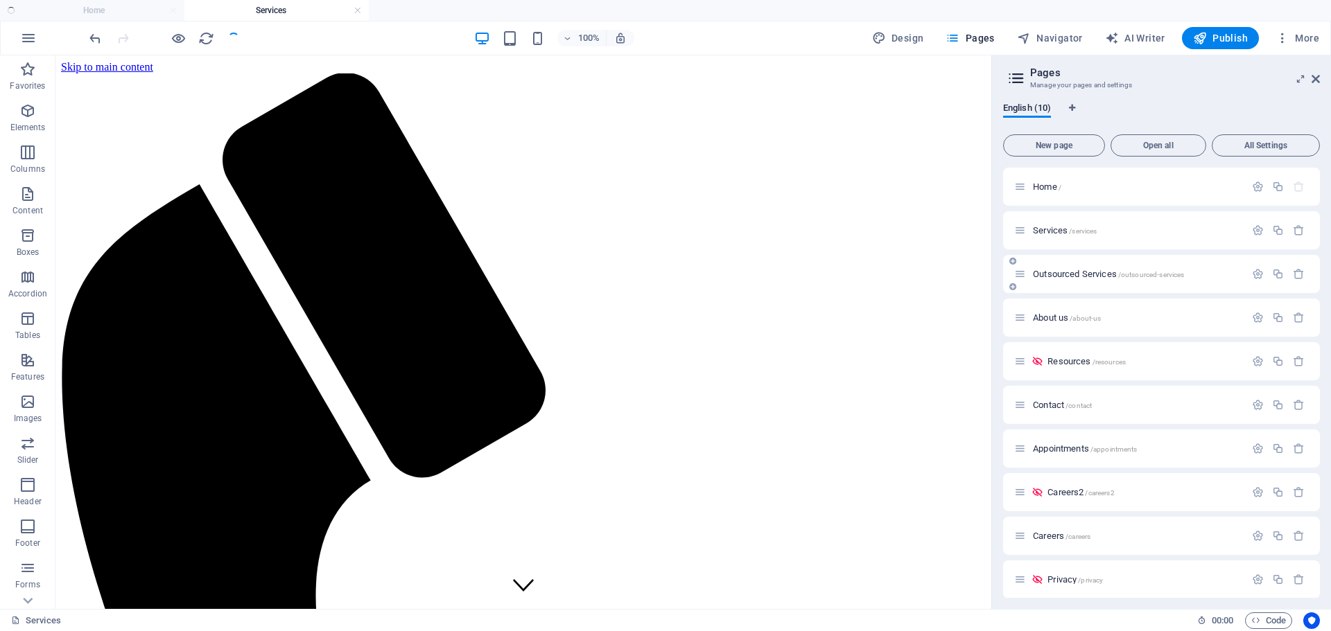
click at [1076, 277] on span "Outsourced Services /outsourced-services" at bounding box center [1108, 274] width 151 height 10
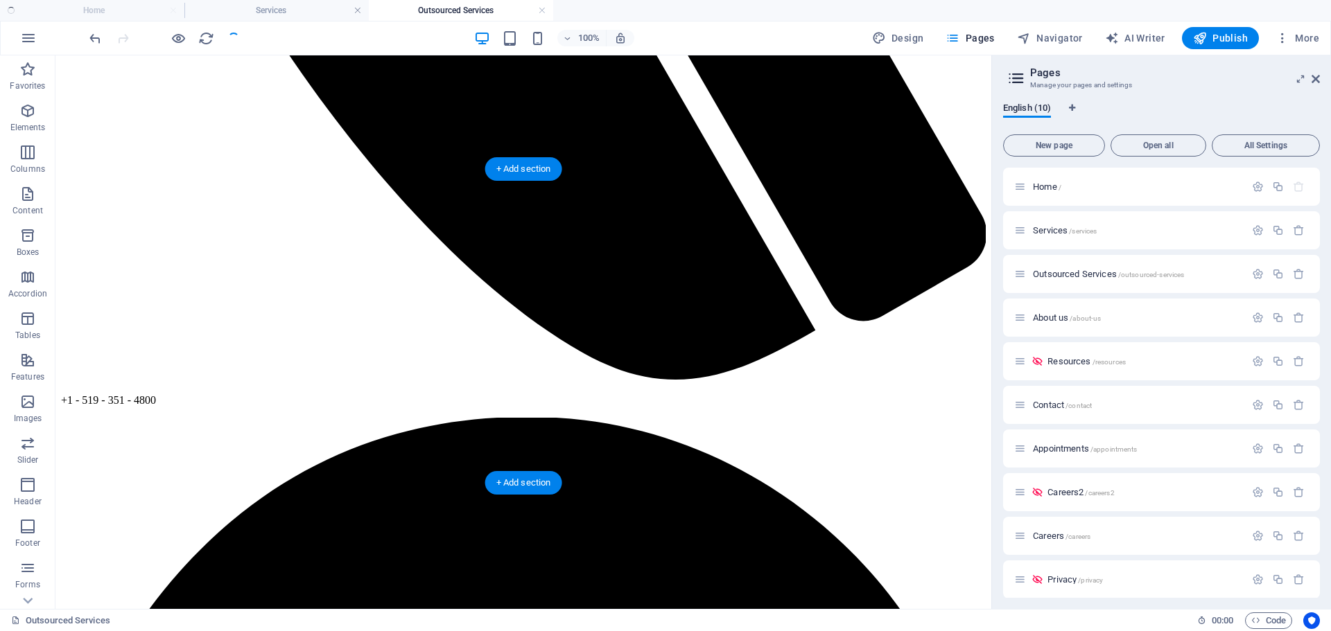
scroll to position [889, 0]
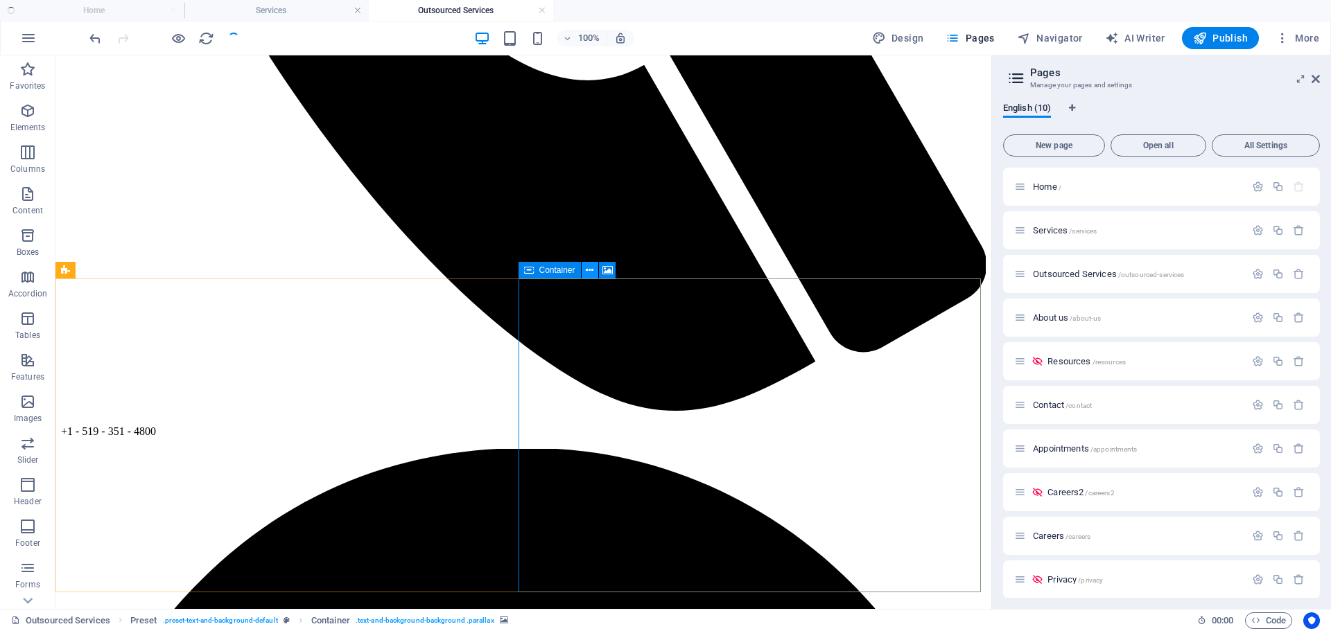
click at [590, 272] on icon at bounding box center [590, 270] width 8 height 15
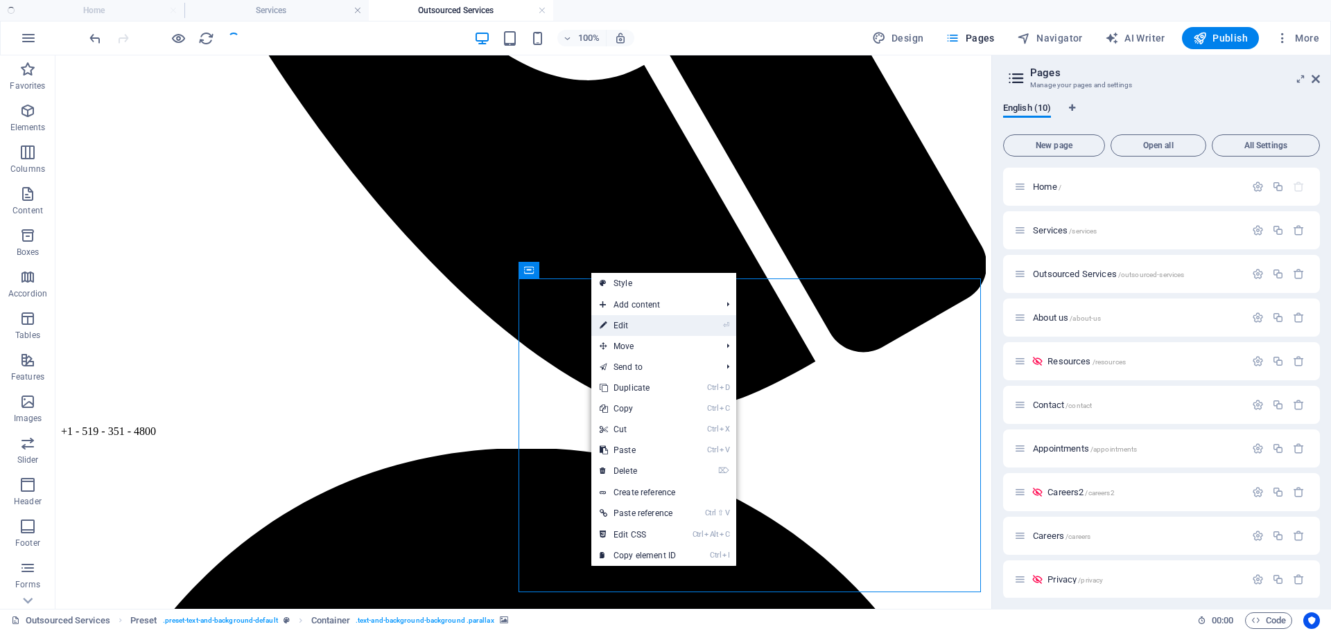
drag, startPoint x: 317, startPoint y: 271, endPoint x: 617, endPoint y: 326, distance: 304.5
click at [617, 326] on link "⏎ Edit" at bounding box center [637, 325] width 93 height 21
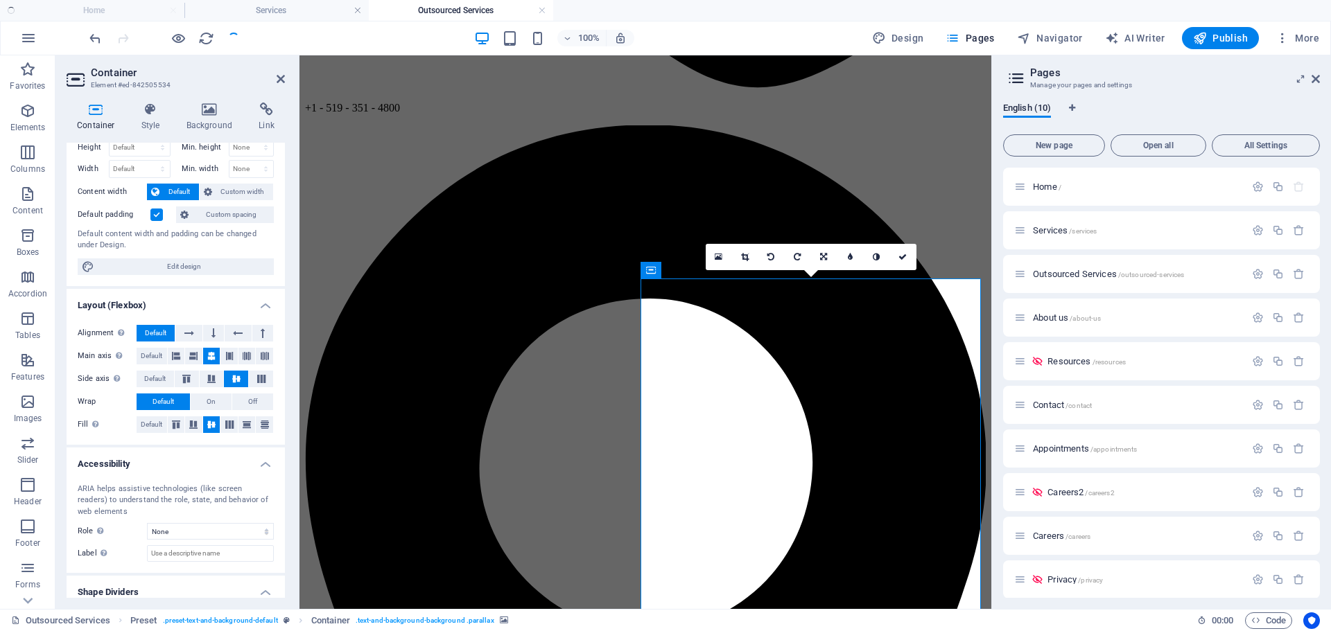
scroll to position [0, 0]
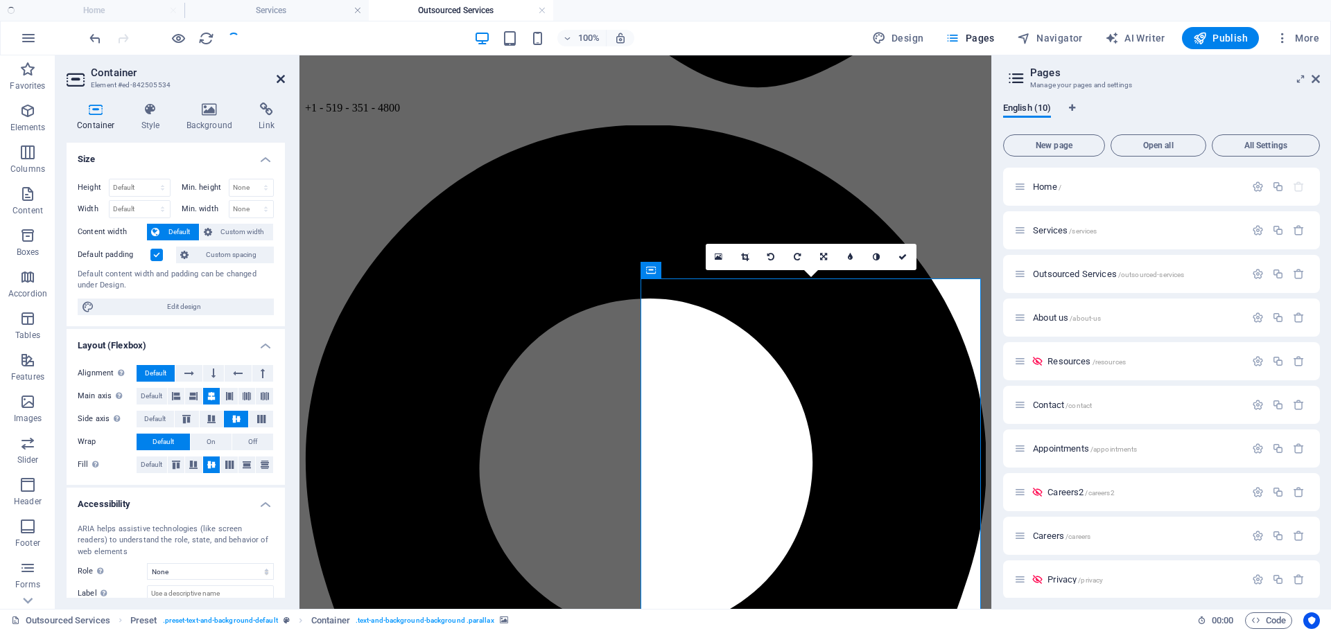
click at [278, 78] on icon at bounding box center [281, 78] width 8 height 11
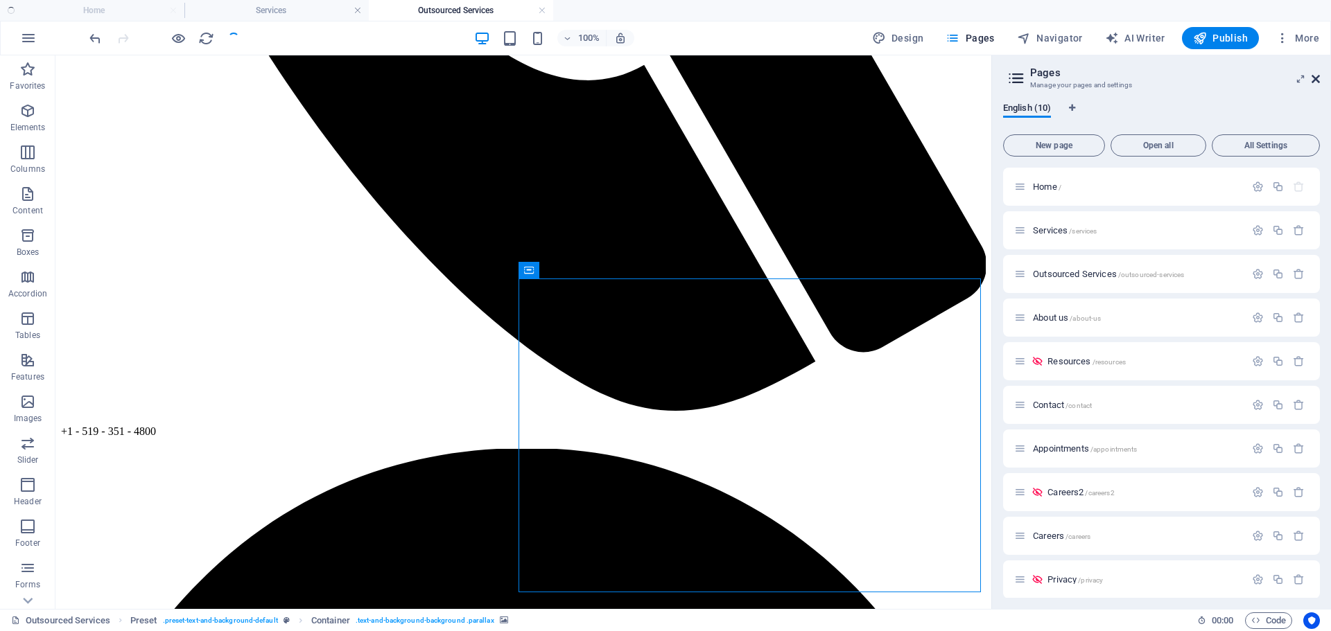
click at [1315, 76] on icon at bounding box center [1315, 78] width 8 height 11
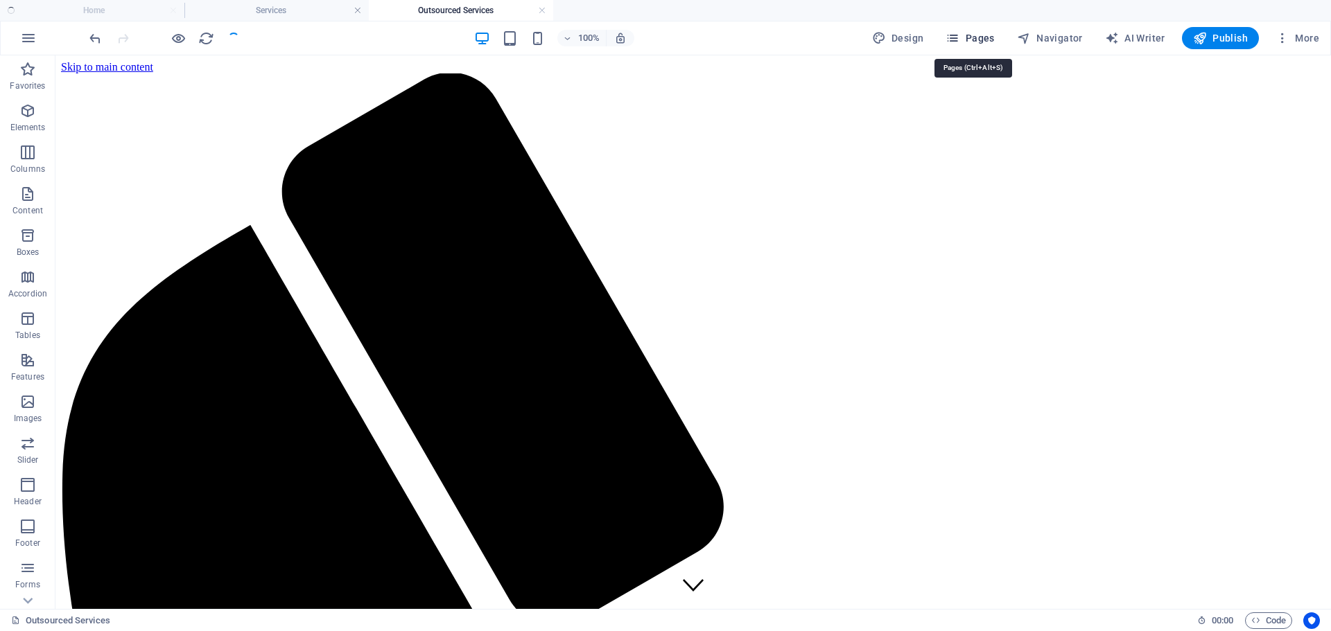
click at [980, 40] on span "Pages" at bounding box center [969, 38] width 49 height 14
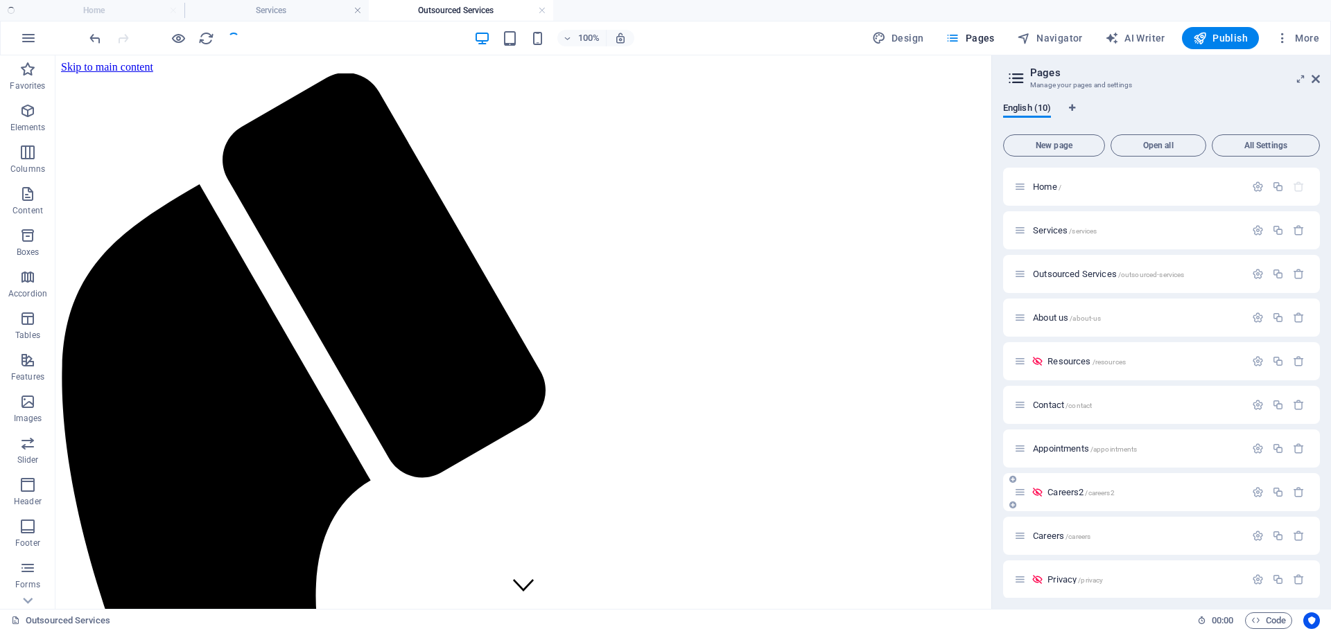
scroll to position [6, 0]
click at [1126, 532] on p "Careers /careers" at bounding box center [1137, 529] width 208 height 9
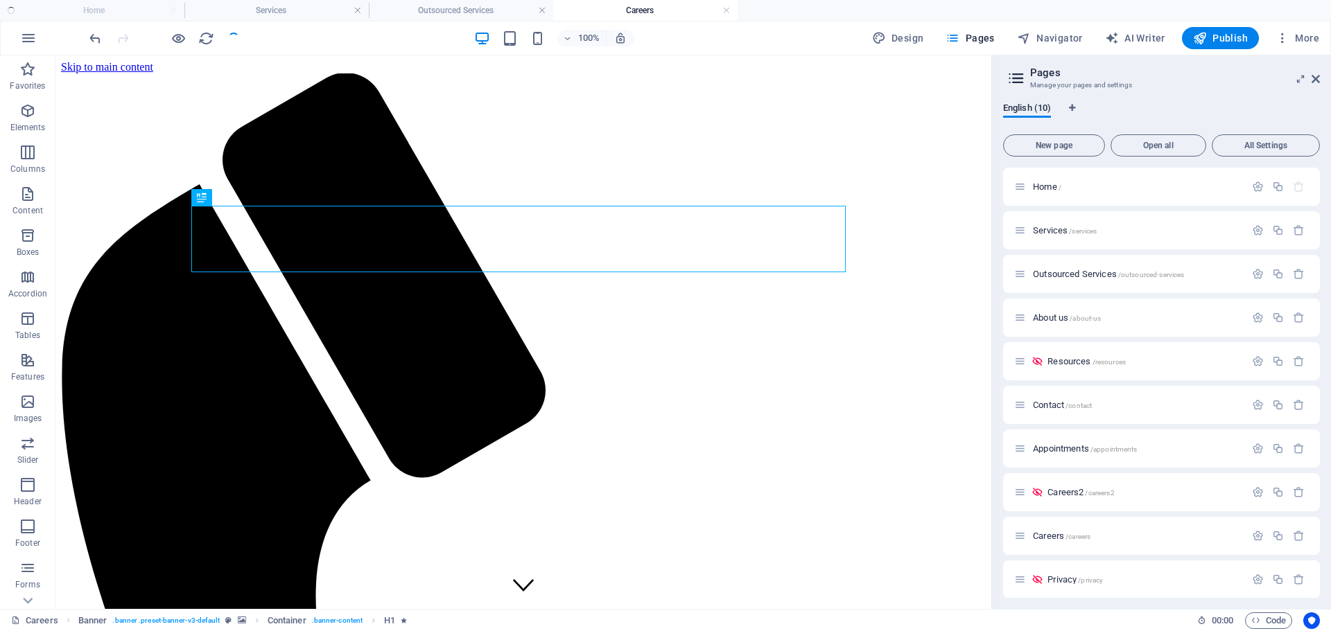
scroll to position [0, 0]
click at [1316, 79] on icon at bounding box center [1315, 78] width 8 height 11
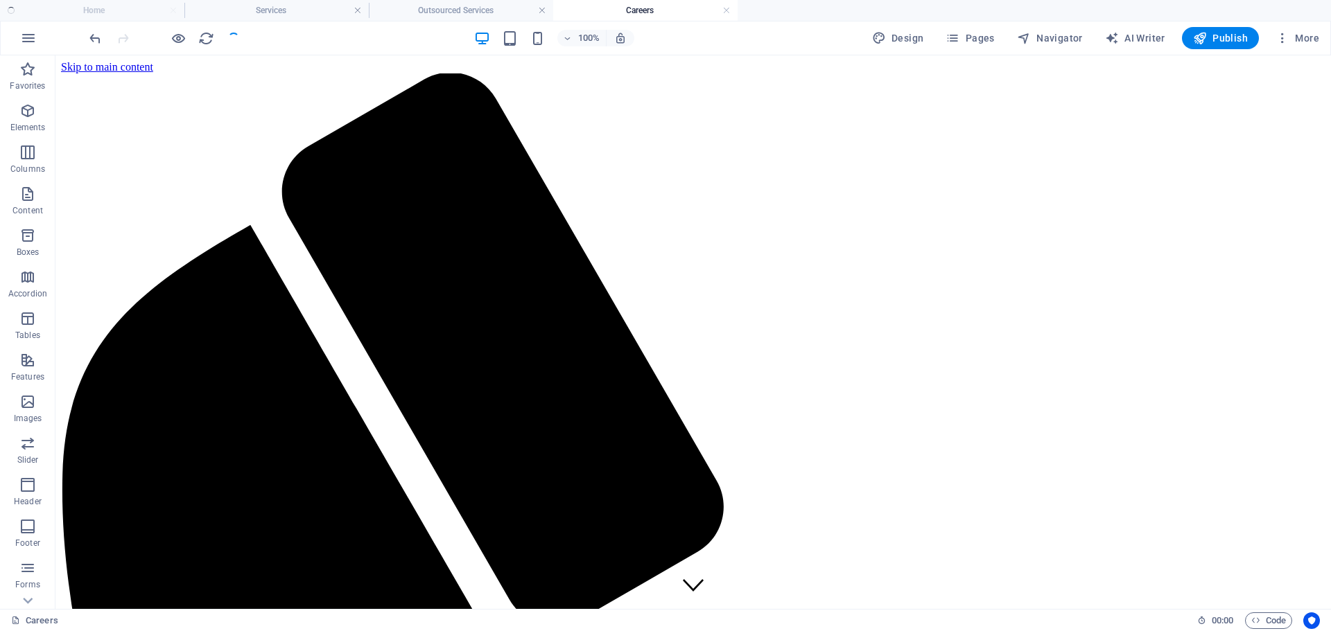
click at [232, 41] on div at bounding box center [164, 38] width 155 height 22
click at [115, 9] on ul "Home Services Outsourced Services Careers" at bounding box center [665, 10] width 1331 height 21
click at [99, 15] on ul "Home Services Outsourced Services Careers" at bounding box center [665, 10] width 1331 height 21
click at [232, 36] on div at bounding box center [164, 38] width 155 height 22
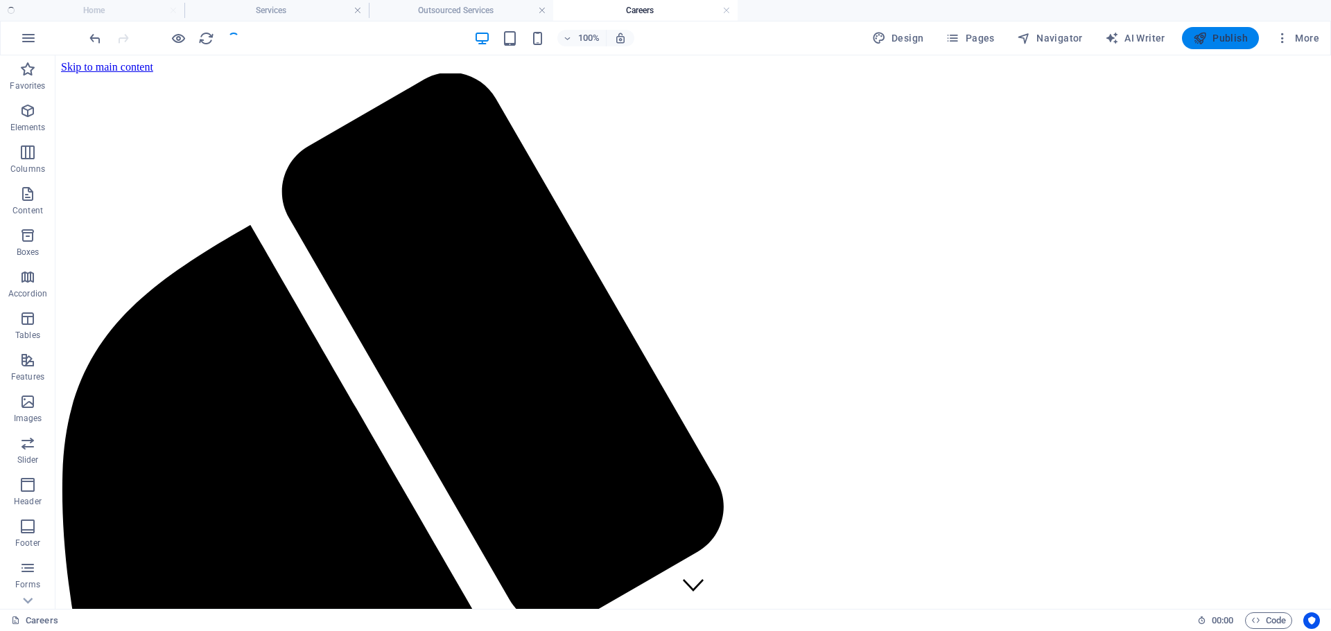
click at [1226, 36] on span "Publish" at bounding box center [1220, 38] width 55 height 14
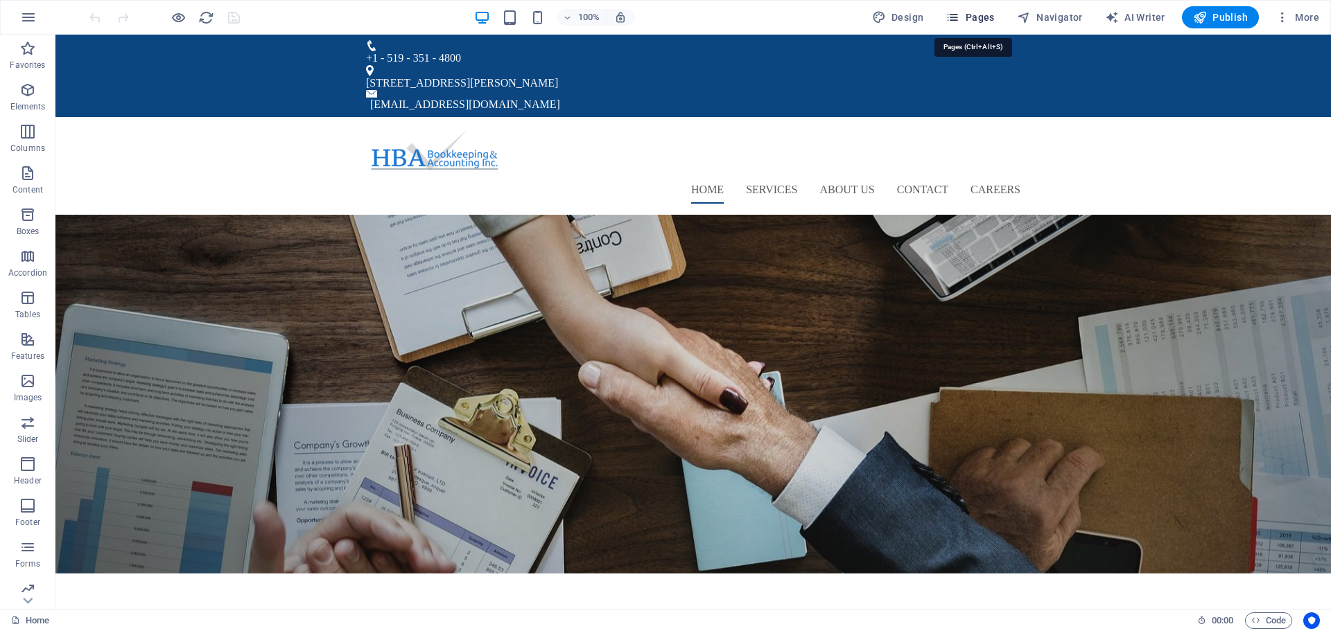
click at [977, 21] on span "Pages" at bounding box center [969, 17] width 49 height 14
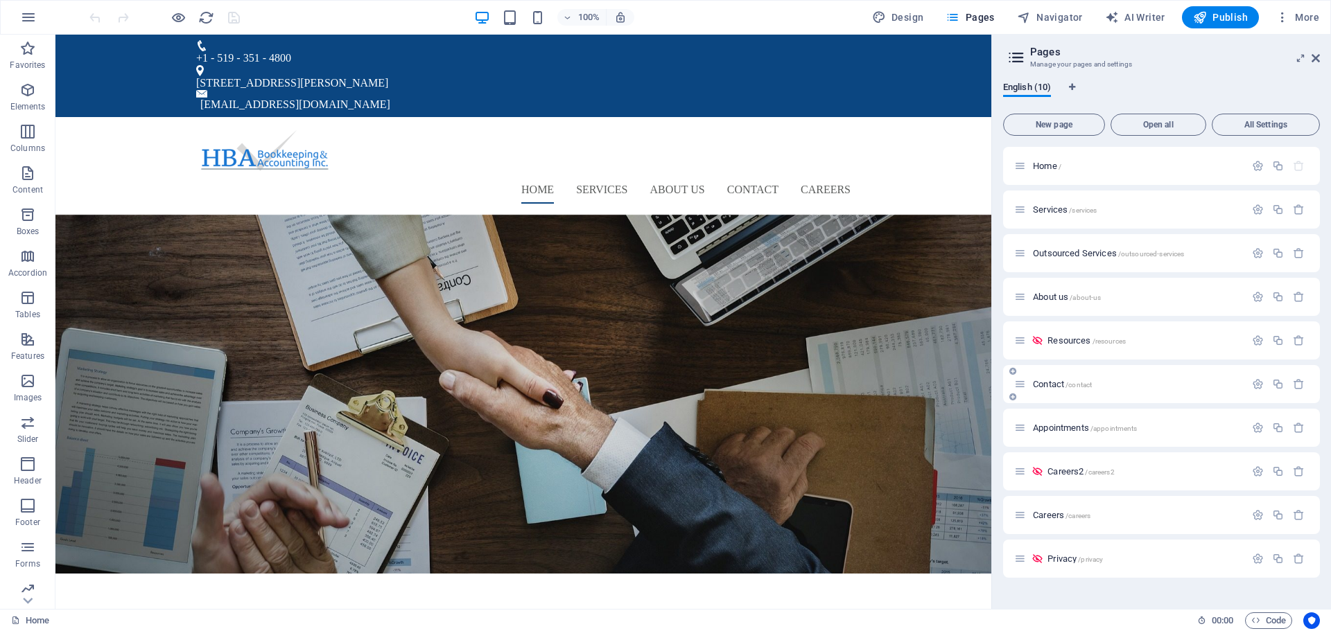
click at [1093, 378] on div "Contact /contact" at bounding box center [1129, 384] width 231 height 16
click at [1090, 388] on span "/contact" at bounding box center [1078, 385] width 26 height 8
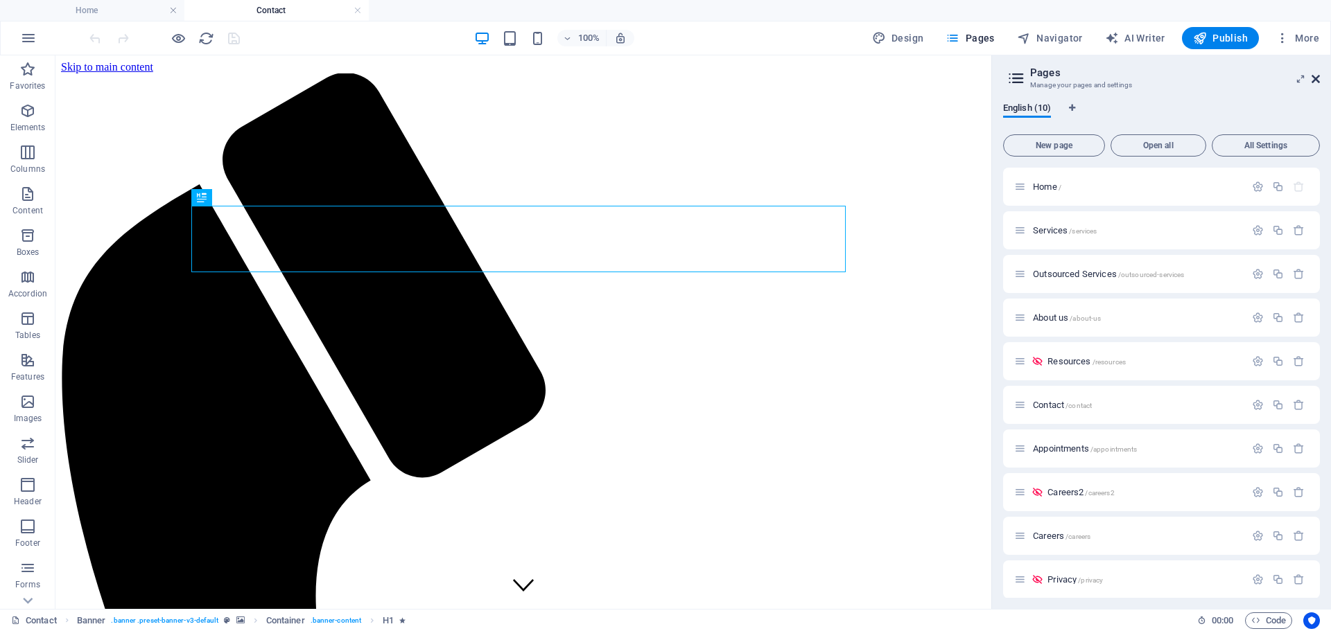
click at [1314, 79] on icon at bounding box center [1315, 78] width 8 height 11
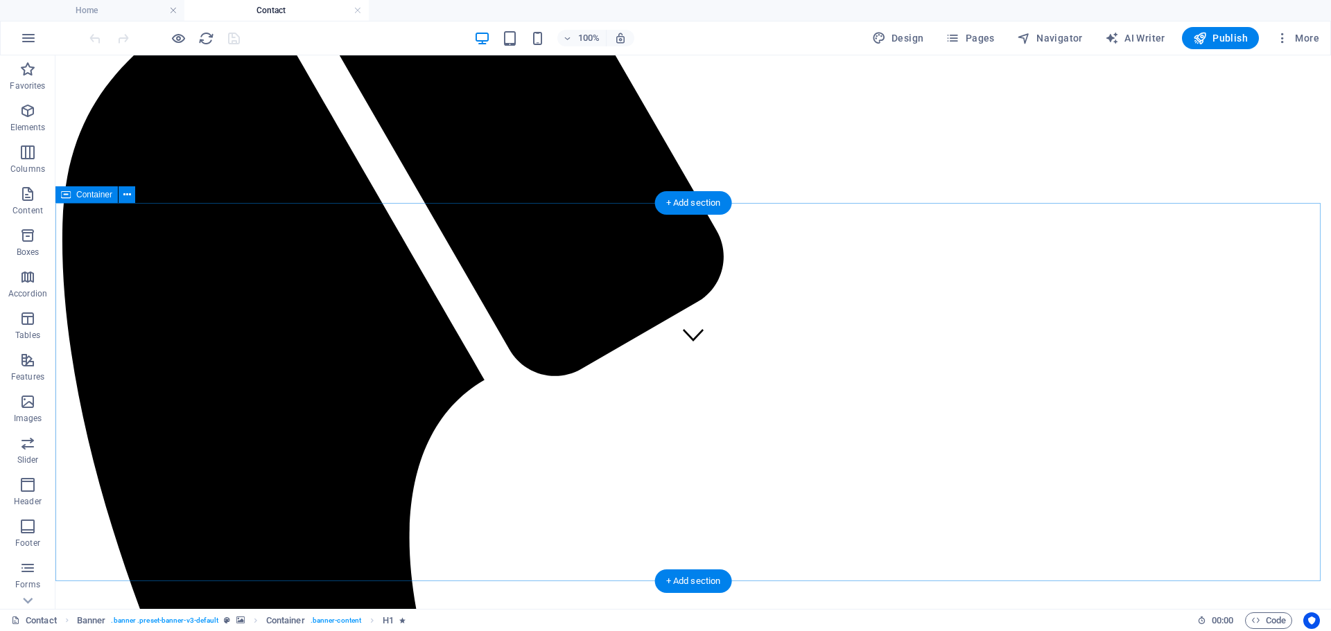
scroll to position [277, 0]
